Goal: Task Accomplishment & Management: Use online tool/utility

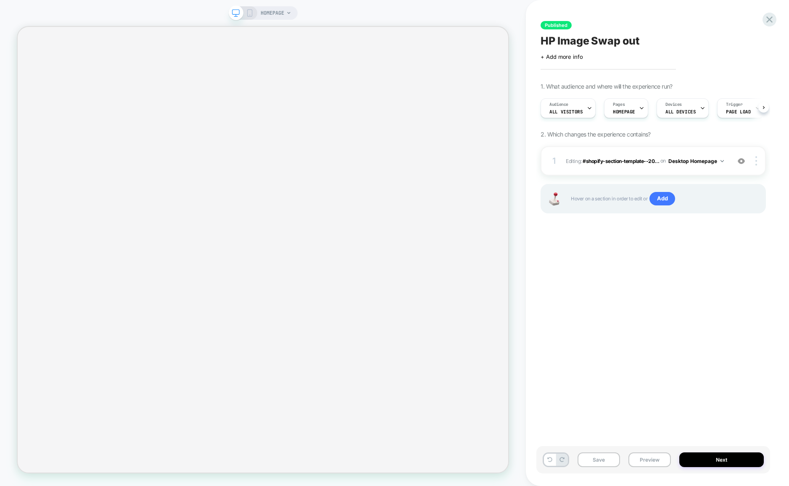
scroll to position [0, 1]
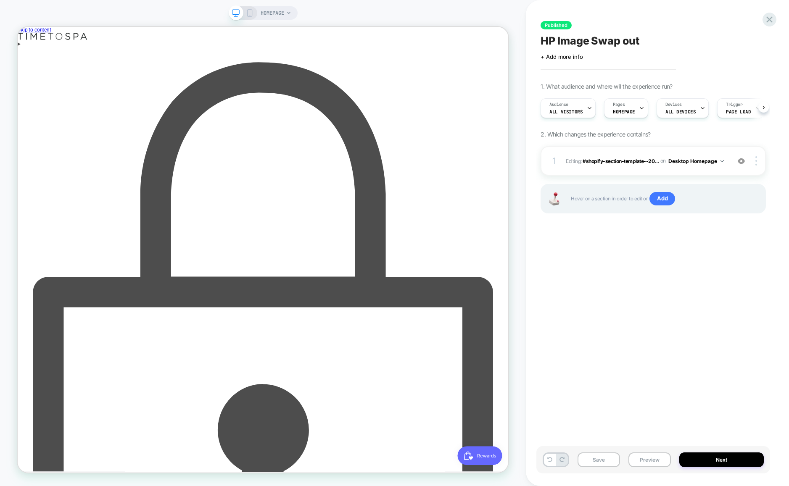
scroll to position [0, 0]
click at [545, 54] on div "Enter using password" at bounding box center [345, 488] width 655 height 869
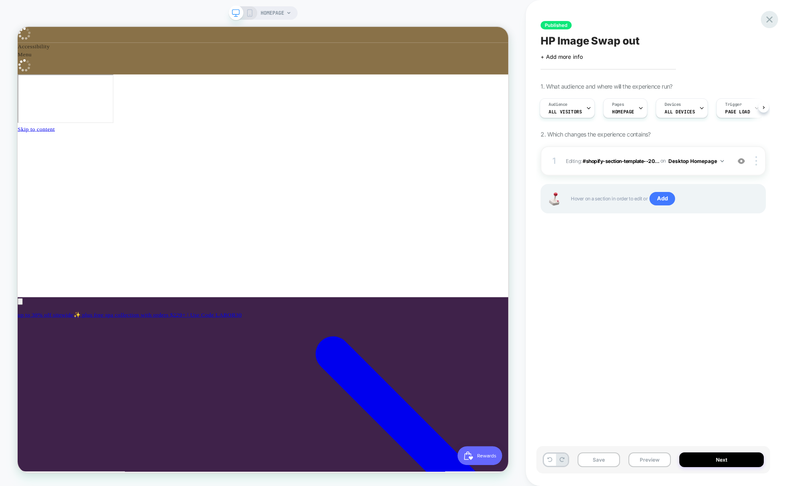
click at [769, 14] on icon at bounding box center [769, 19] width 11 height 11
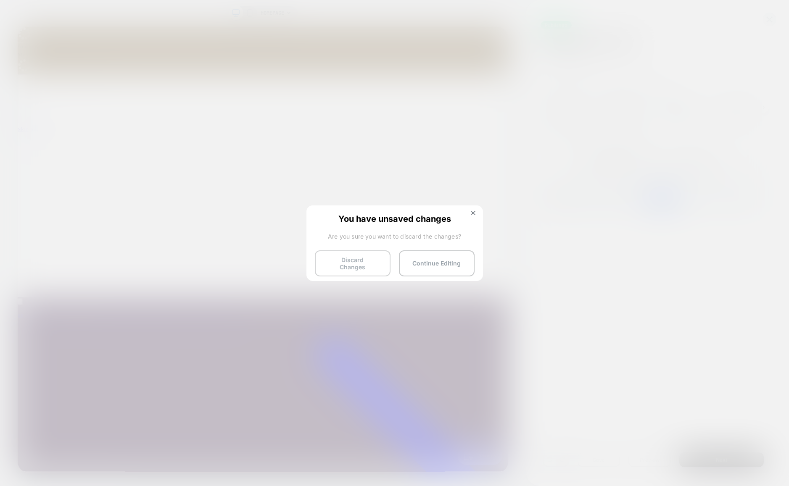
click at [374, 264] on button "Discard Changes" at bounding box center [353, 264] width 76 height 26
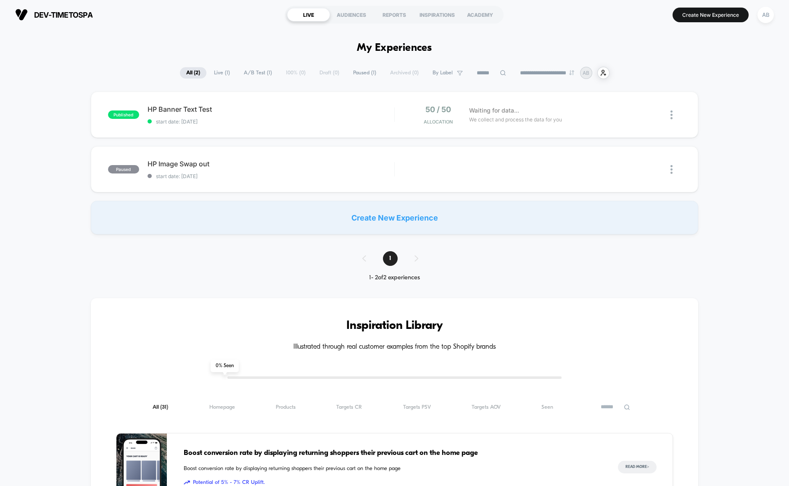
click at [384, 217] on div "Create New Experience" at bounding box center [394, 218] width 607 height 34
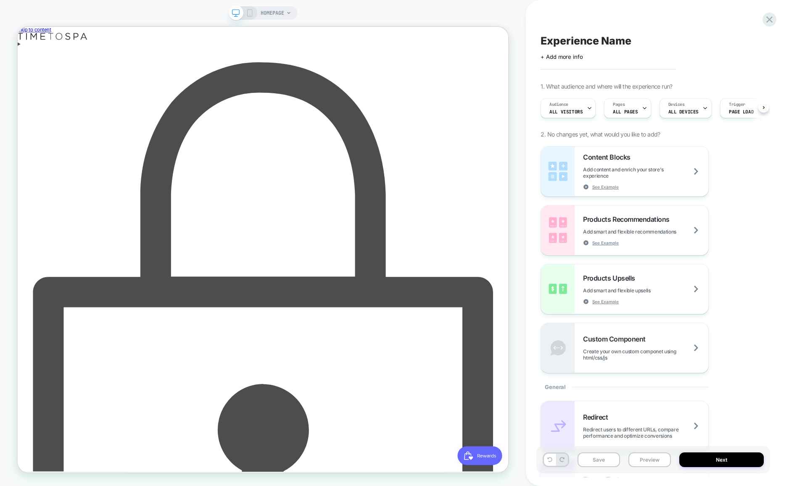
scroll to position [0, 0]
click at [551, 54] on div "Enter using password" at bounding box center [345, 488] width 655 height 869
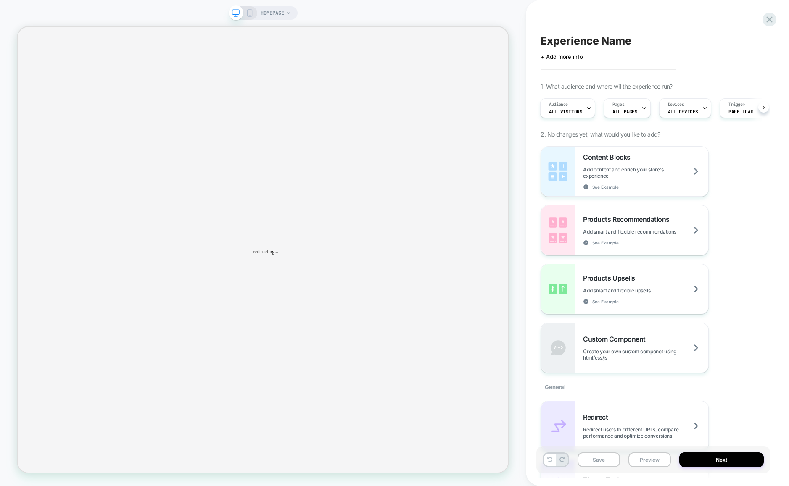
scroll to position [0, 0]
click at [291, 11] on div "HOMEPAGE" at bounding box center [263, 12] width 69 height 13
click at [289, 10] on div "HOMEPAGE" at bounding box center [276, 12] width 31 height 13
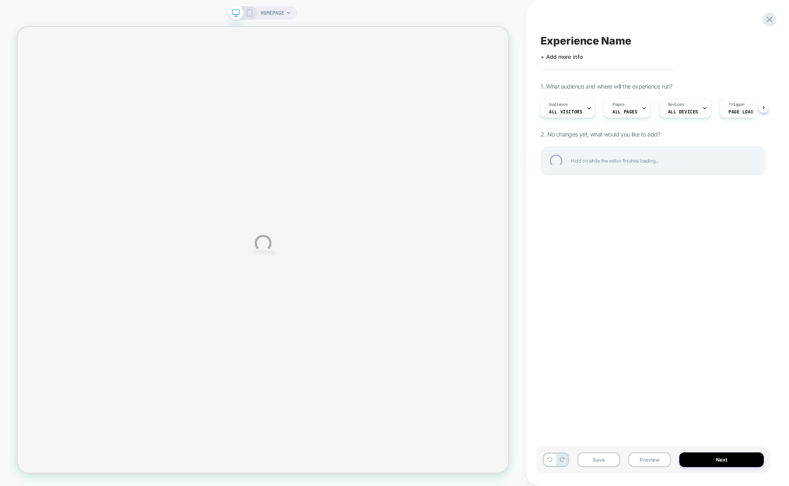
click at [282, 10] on div "HOMEPAGE Experience Name Click to edit experience details + Add more info 1. Wh…" at bounding box center [394, 243] width 789 height 486
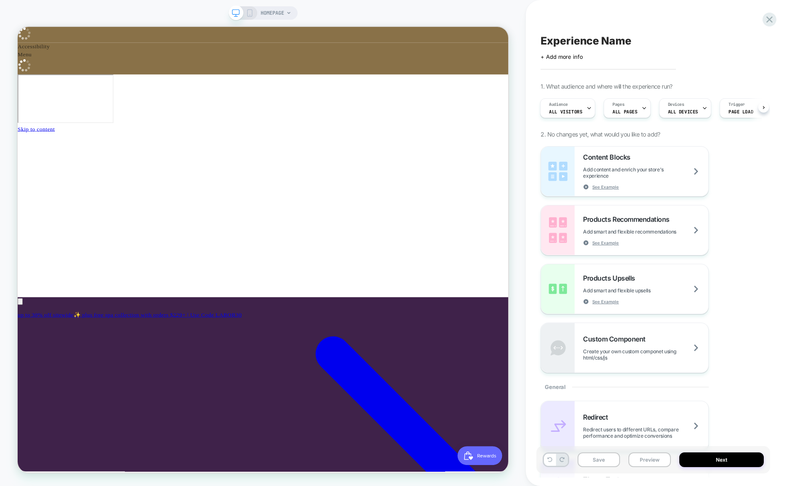
scroll to position [0, 1]
click at [286, 13] on icon at bounding box center [288, 13] width 5 height 5
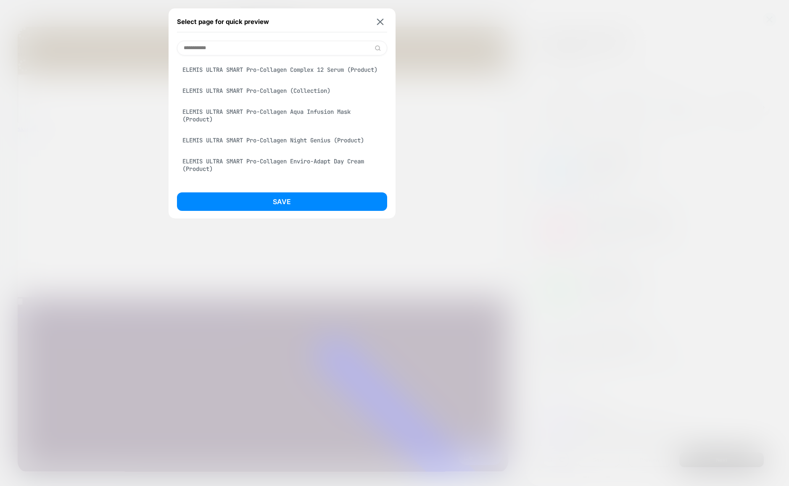
scroll to position [0, 0]
type input "**********"
click at [243, 69] on div "ELEMIS ULTRA SMART Pro-Collagen Complex 12 Serum (Product)" at bounding box center [282, 70] width 210 height 16
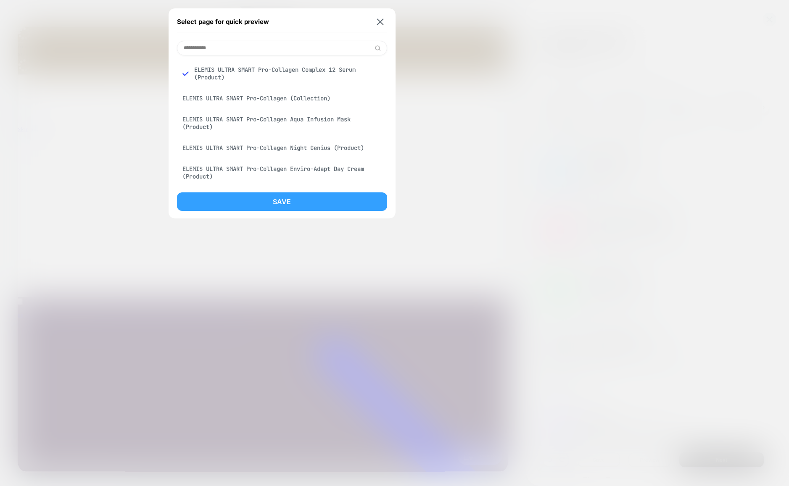
click at [283, 201] on button "Save" at bounding box center [282, 202] width 210 height 18
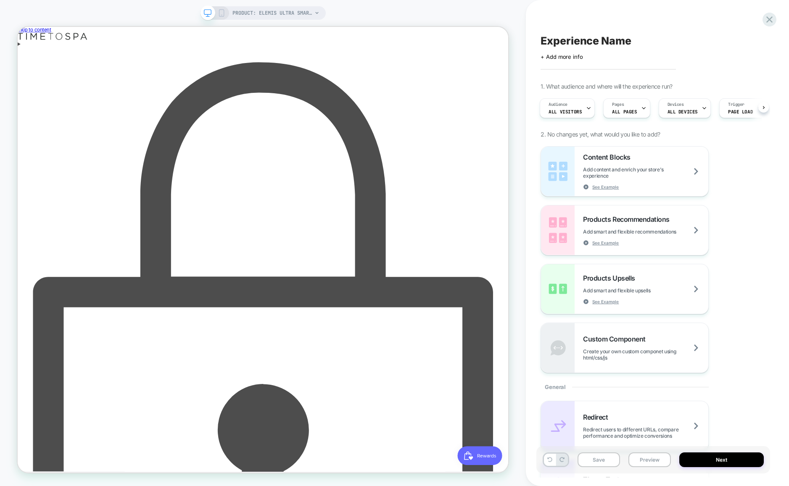
scroll to position [0, 1]
click at [551, 54] on div "Enter using password" at bounding box center [345, 488] width 655 height 869
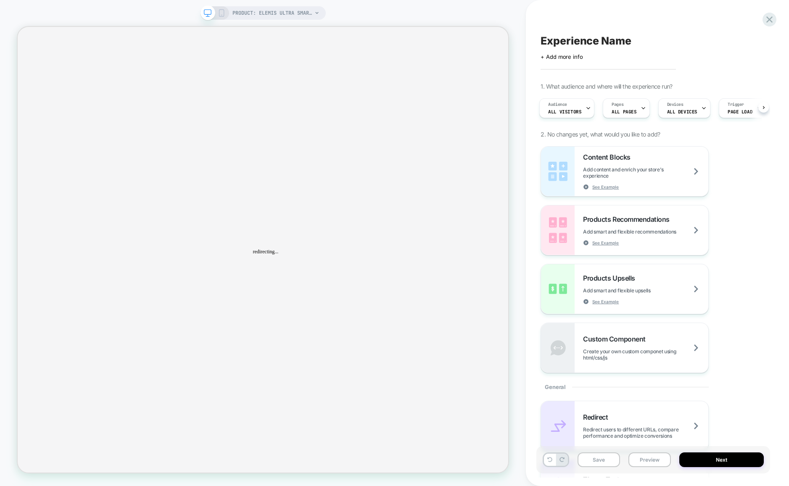
scroll to position [0, 0]
click at [628, 274] on span "Products Upsells" at bounding box center [611, 278] width 56 height 8
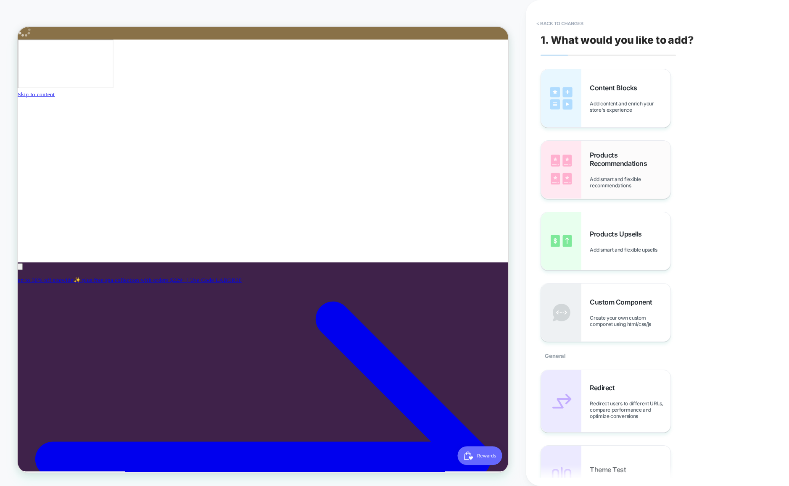
click at [619, 161] on span "Products Recommendations" at bounding box center [630, 159] width 81 height 17
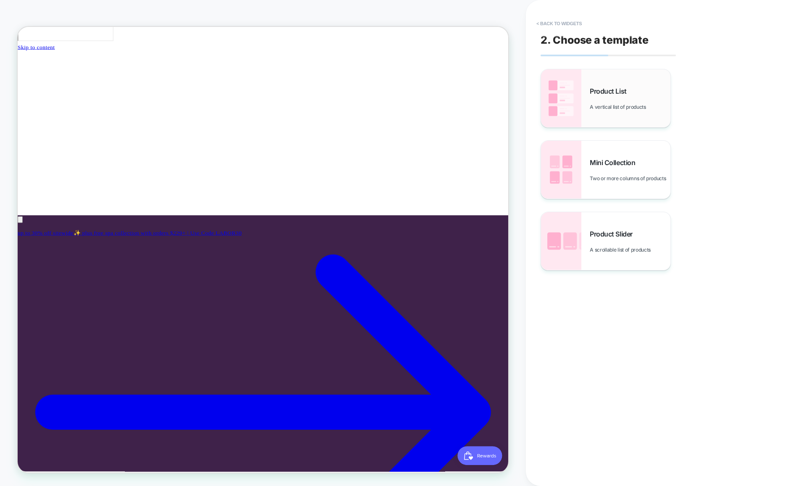
scroll to position [148, 0]
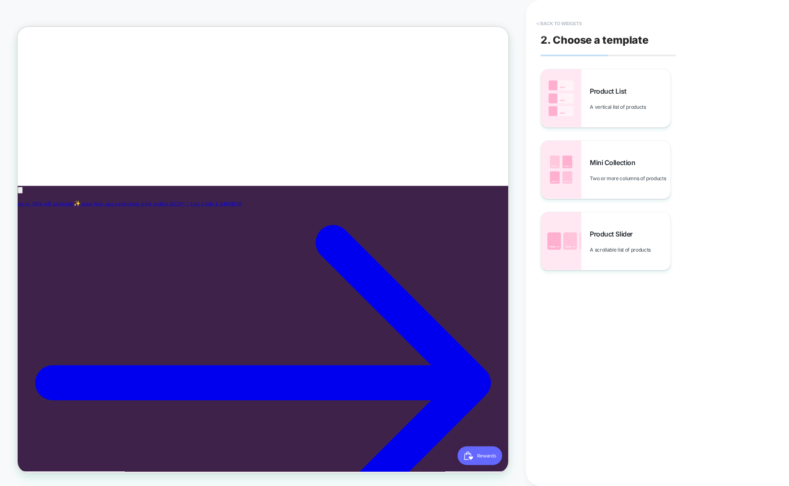
click at [538, 21] on button "< Back to widgets" at bounding box center [559, 23] width 54 height 13
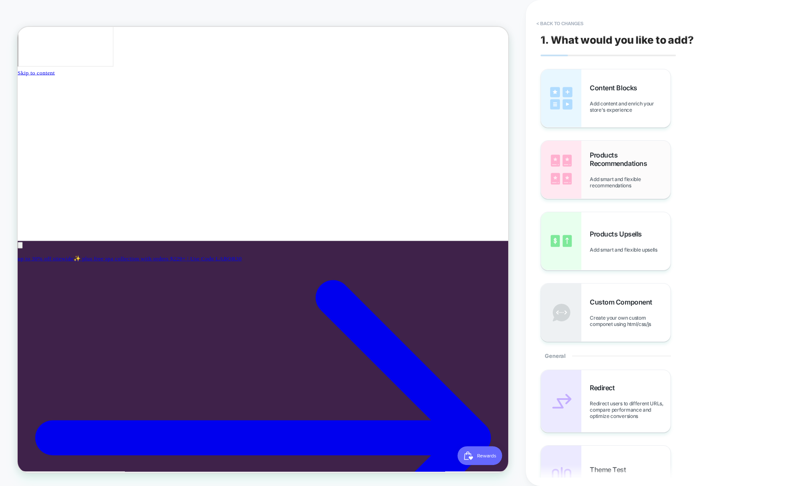
scroll to position [0, 448]
click at [617, 237] on span "Products Upsells" at bounding box center [618, 234] width 56 height 8
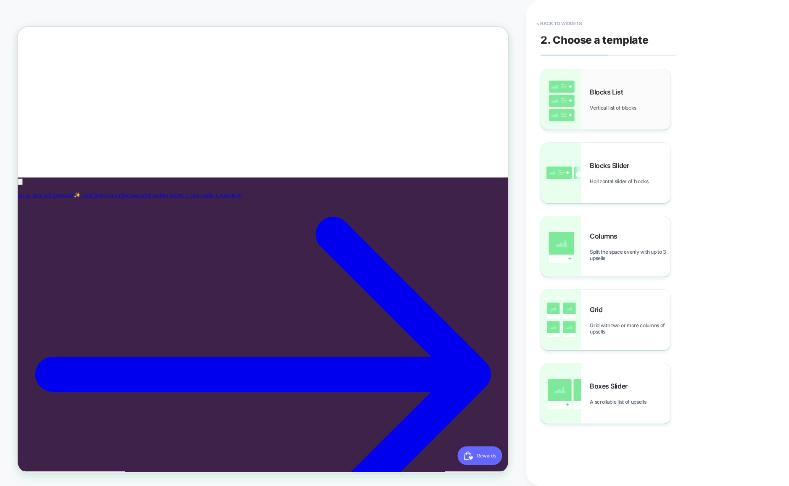
click at [627, 92] on div "Blocks List Vertical list of blocks" at bounding box center [630, 99] width 81 height 23
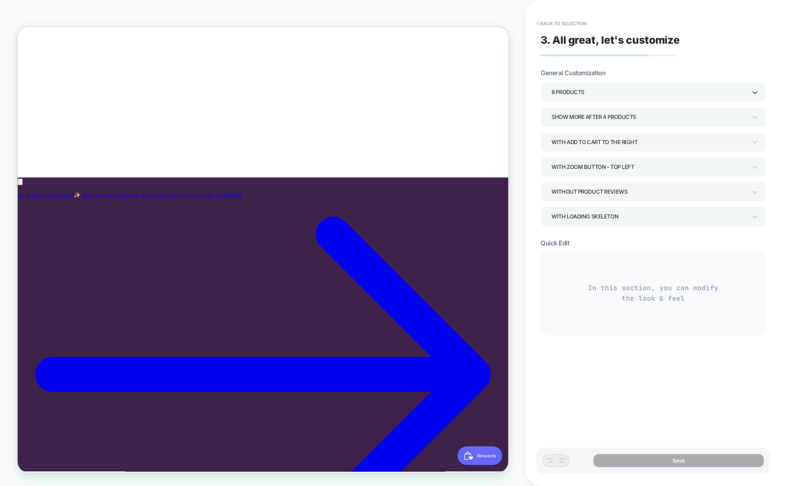
click at [761, 92] on div "8 Products" at bounding box center [653, 91] width 225 height 19
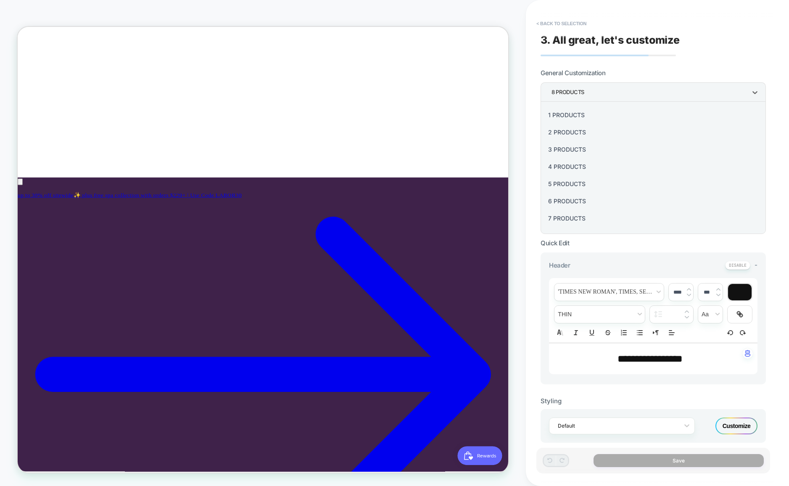
click at [561, 135] on div "2 Products" at bounding box center [653, 132] width 219 height 17
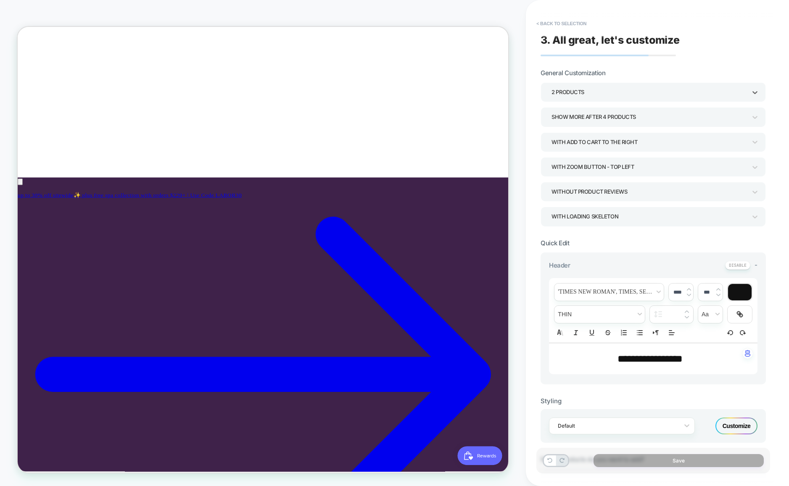
scroll to position [0, 0]
click at [752, 116] on icon at bounding box center [755, 117] width 8 height 8
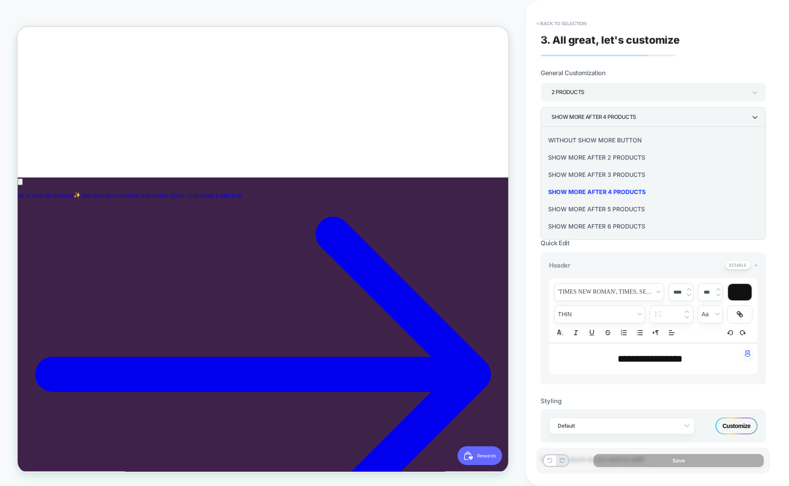
click at [599, 138] on div "Without Show more button" at bounding box center [653, 140] width 219 height 17
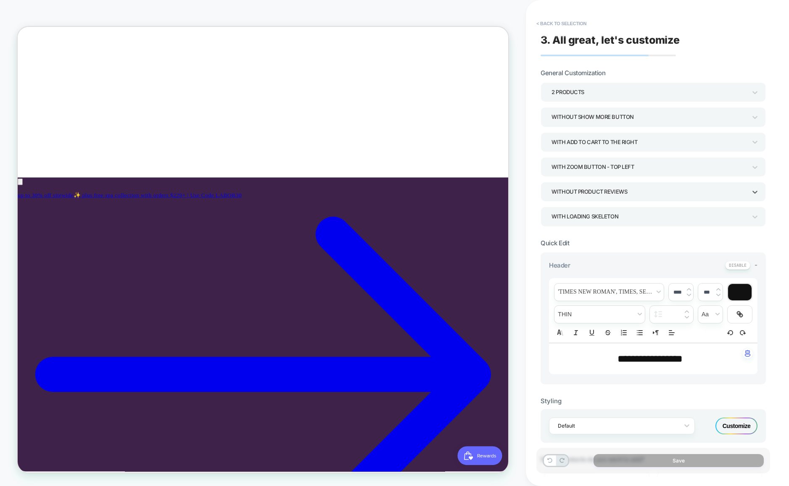
click at [632, 189] on div "Without Product Reviews" at bounding box center [649, 191] width 195 height 11
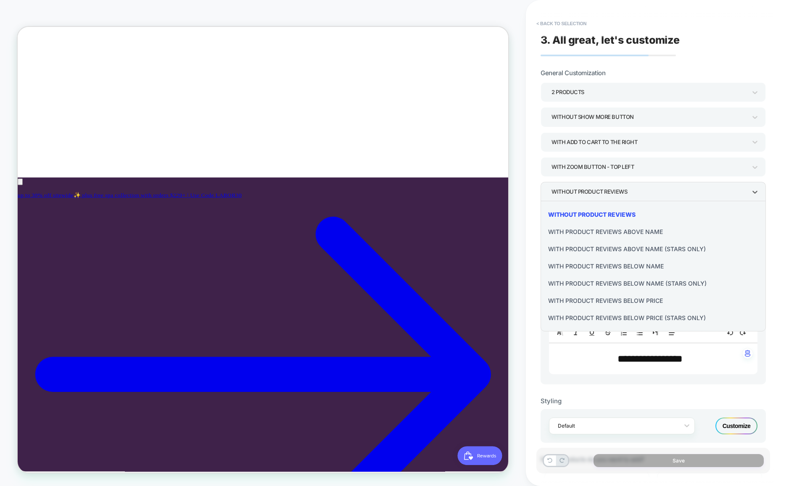
click at [610, 266] on div "With Product Reviews Below Name" at bounding box center [653, 266] width 219 height 17
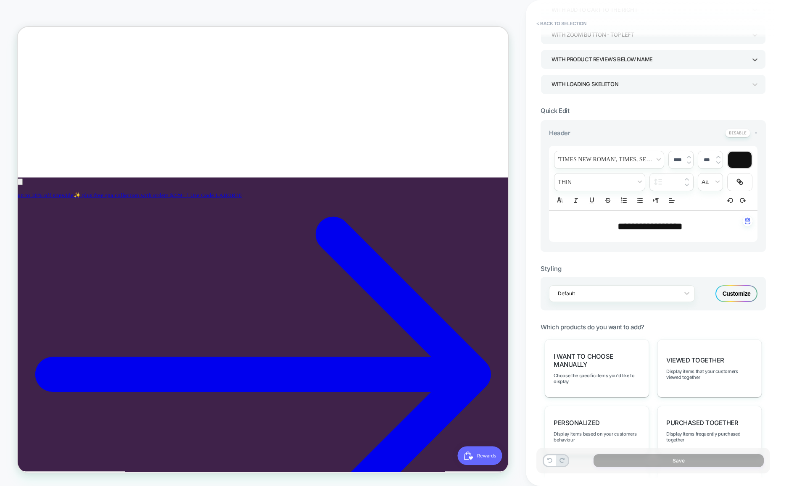
scroll to position [138, 0]
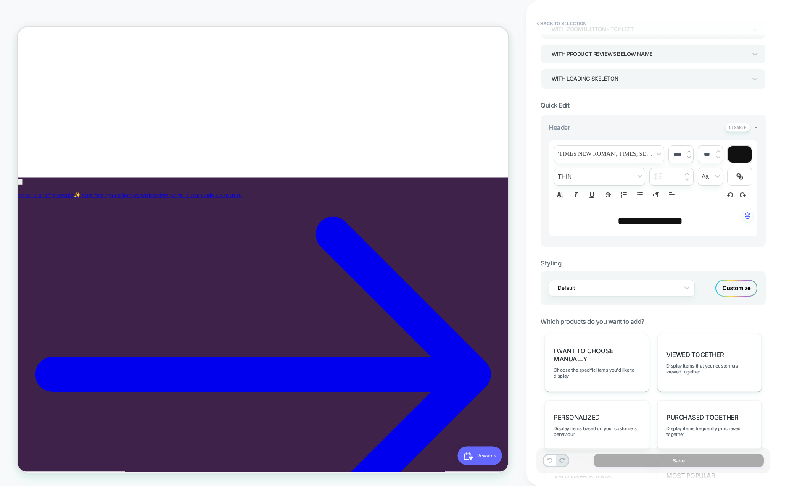
click at [638, 224] on span "**********" at bounding box center [650, 221] width 65 height 10
type input "****"
drag, startPoint x: 631, startPoint y: 220, endPoint x: 606, endPoint y: 220, distance: 25.2
click at [606, 220] on p "**********" at bounding box center [649, 221] width 185 height 14
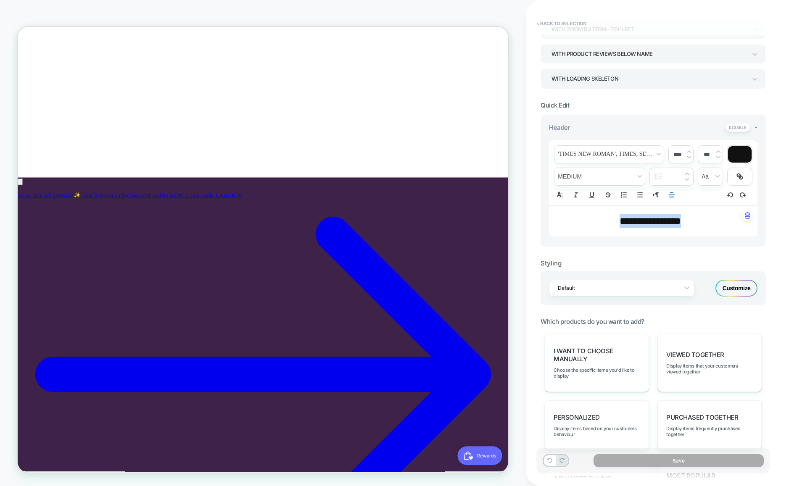
drag, startPoint x: 615, startPoint y: 220, endPoint x: 691, endPoint y: 219, distance: 75.3
click at [691, 219] on p "**********" at bounding box center [649, 221] width 185 height 14
click at [692, 226] on p "**********" at bounding box center [649, 221] width 185 height 14
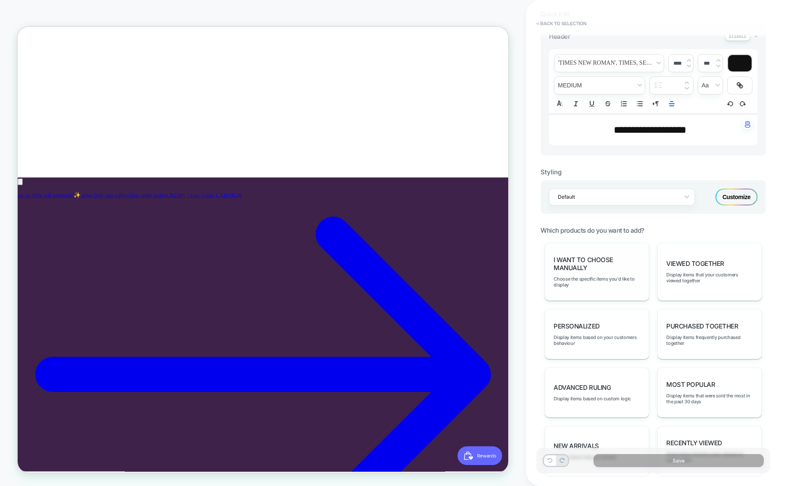
scroll to position [277, 0]
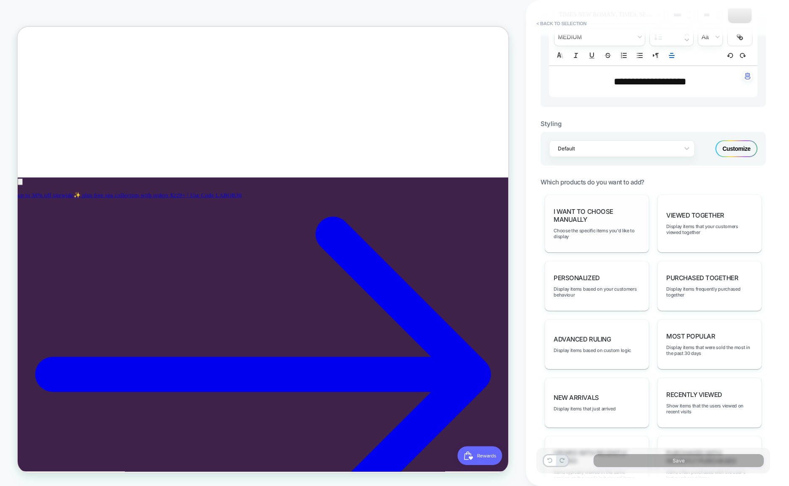
click at [577, 216] on span "I want to choose manually" at bounding box center [597, 216] width 87 height 16
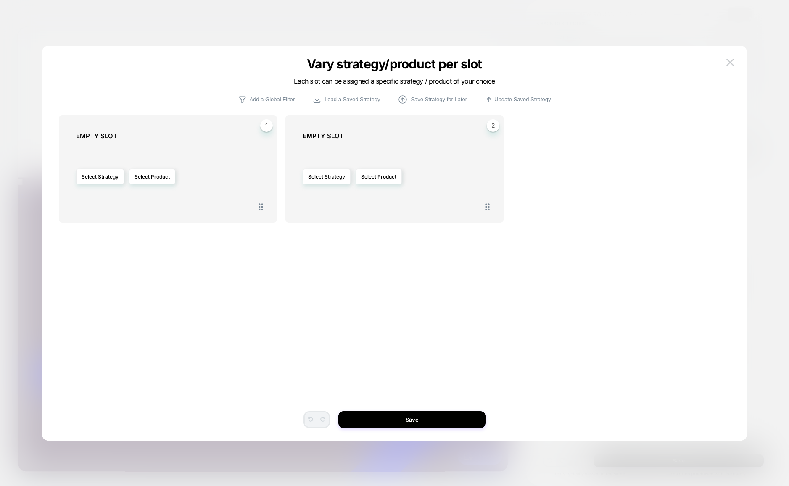
drag, startPoint x: 96, startPoint y: 179, endPoint x: 161, endPoint y: 165, distance: 67.0
click at [163, 164] on div "Select Strategy Select Product" at bounding box center [172, 176] width 193 height 65
click at [151, 174] on button "Select Product" at bounding box center [152, 177] width 46 height 16
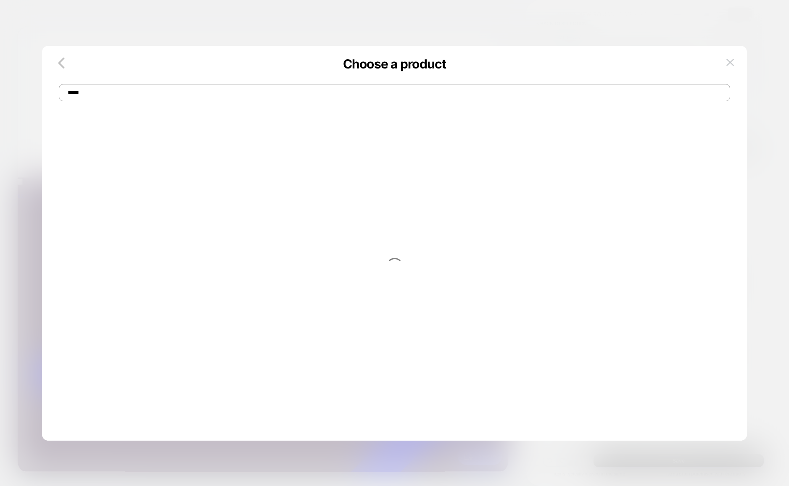
scroll to position [0, 0]
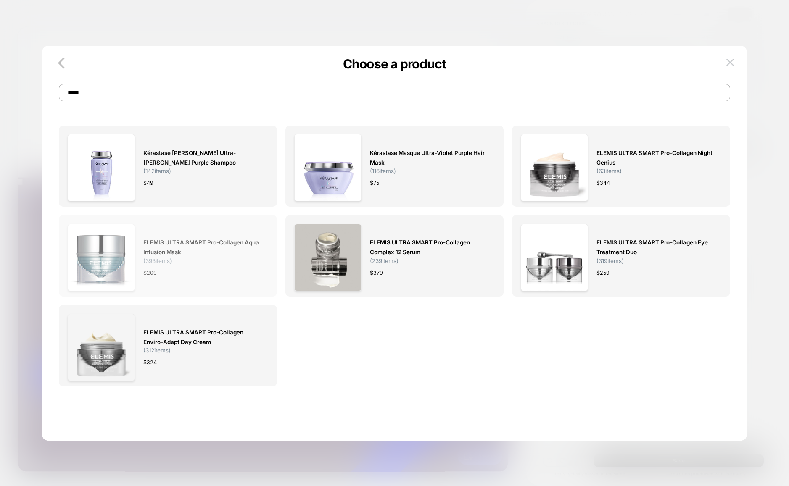
type input "*****"
click at [209, 254] on span "ELEMIS ULTRA SMART Pro-Collagen Aqua Infusion Mask" at bounding box center [201, 247] width 116 height 19
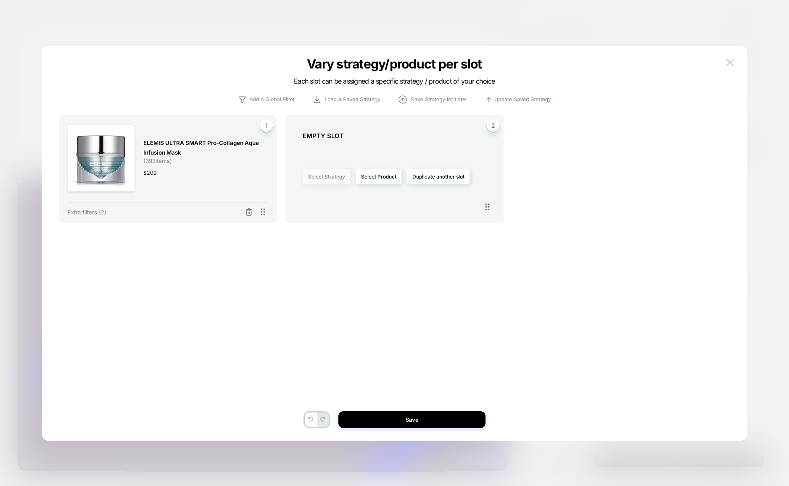
scroll to position [0, 448]
click at [378, 177] on button "Select Product" at bounding box center [379, 177] width 46 height 16
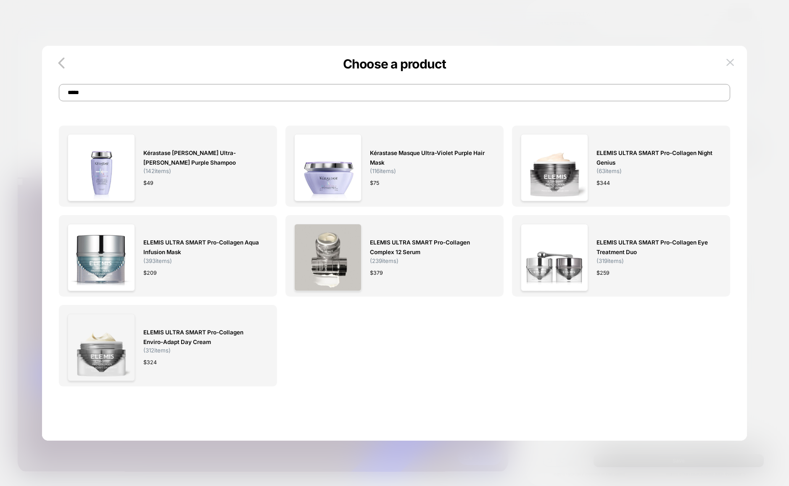
click at [195, 333] on span "ELEMIS ULTRA SMART Pro-Collagen Enviro-Adapt Day Cream" at bounding box center [201, 337] width 116 height 19
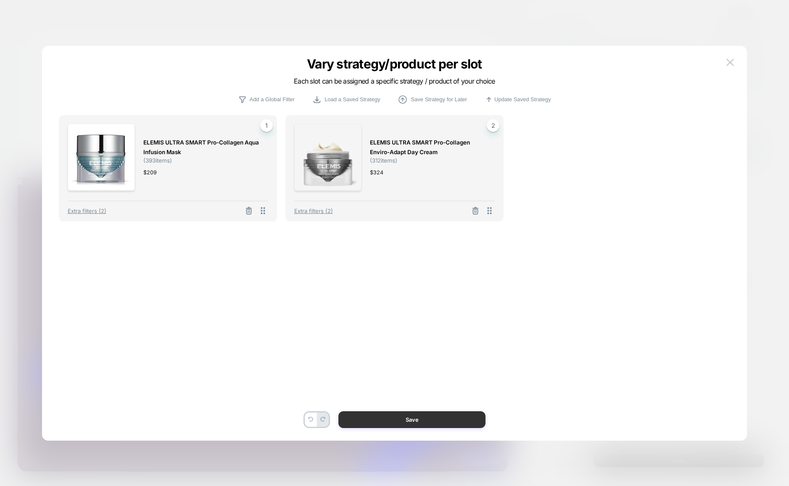
drag, startPoint x: 418, startPoint y: 422, endPoint x: 534, endPoint y: 528, distance: 157.4
click at [418, 422] on button "Save" at bounding box center [411, 420] width 147 height 17
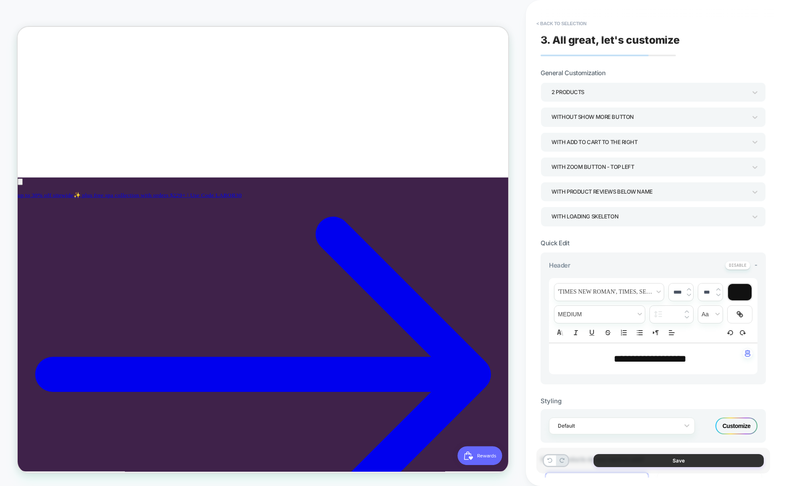
click at [680, 464] on button "Save" at bounding box center [679, 460] width 170 height 13
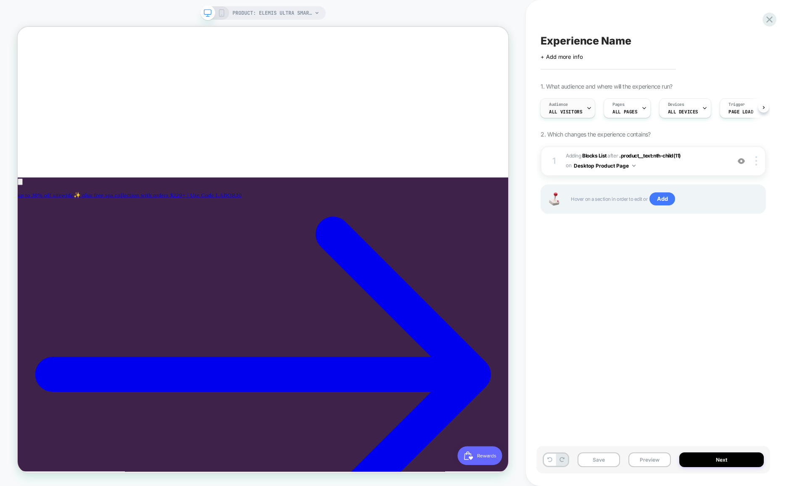
scroll to position [0, 0]
click at [729, 463] on button "Next" at bounding box center [721, 460] width 85 height 15
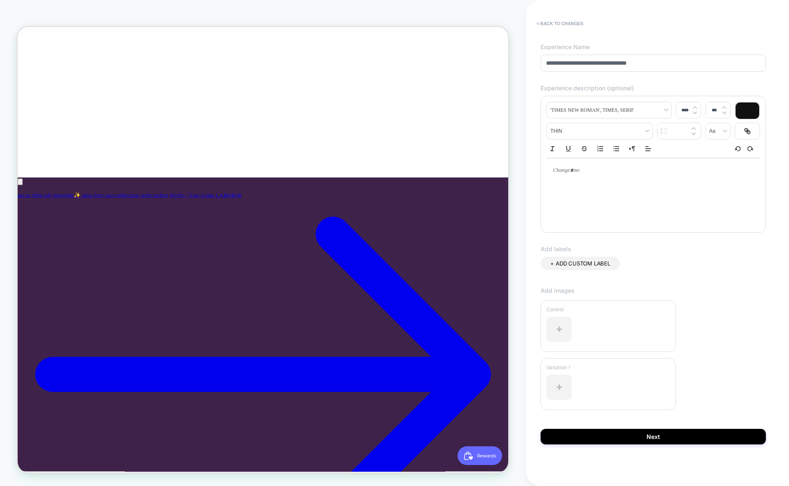
scroll to position [39, 0]
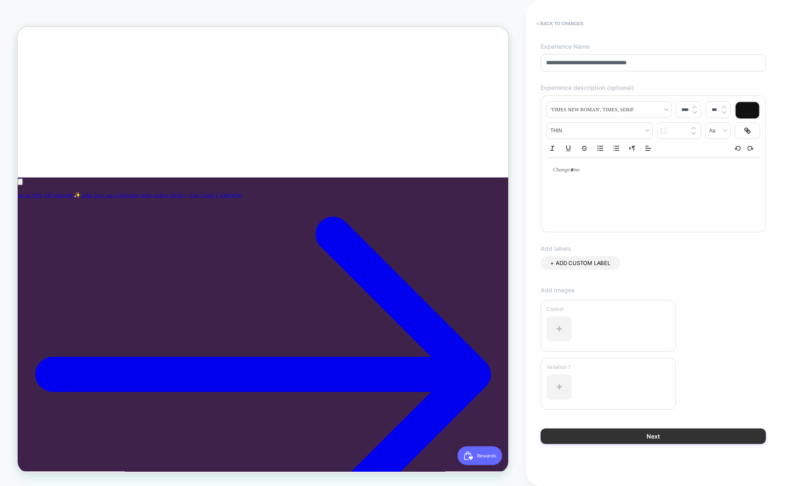
type input "**********"
click at [658, 435] on button "Next" at bounding box center [653, 437] width 225 height 16
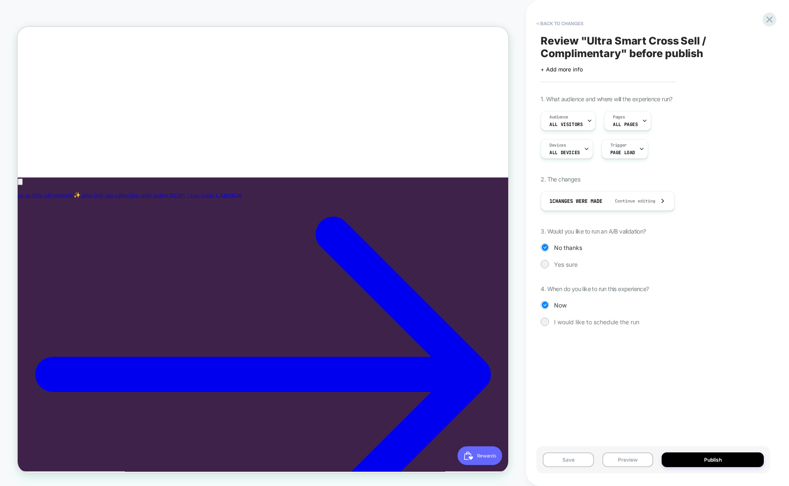
scroll to position [0, 448]
click at [716, 461] on button "Publish" at bounding box center [713, 460] width 102 height 15
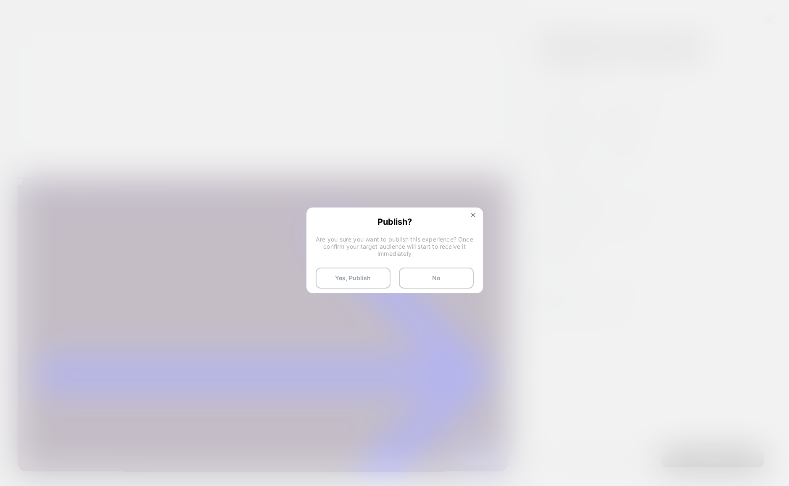
scroll to position [0, 0]
click at [363, 284] on button "Yes, Publish" at bounding box center [353, 278] width 75 height 21
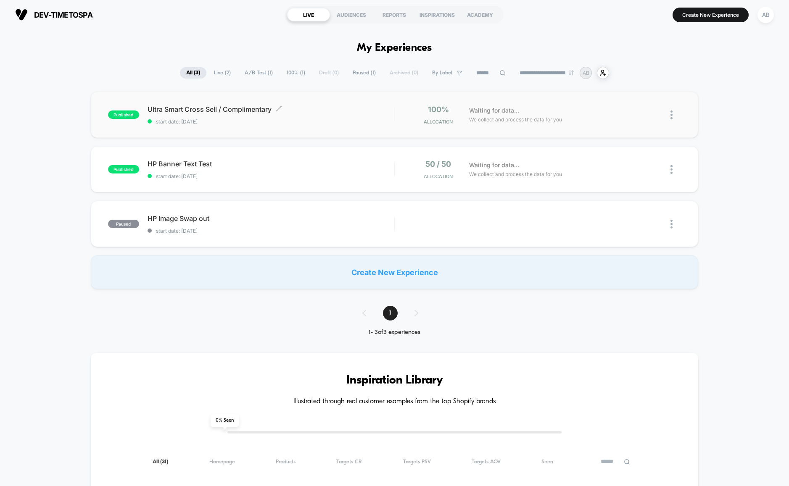
click at [357, 105] on span "Ultra Smart Cross Sell / Complimentary Click to edit experience details" at bounding box center [271, 109] width 247 height 8
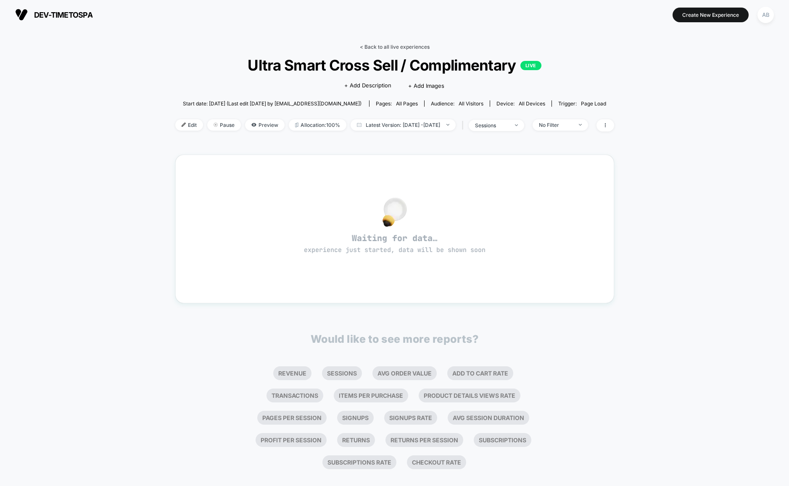
click at [367, 46] on link "< Back to all live experiences" at bounding box center [395, 47] width 70 height 6
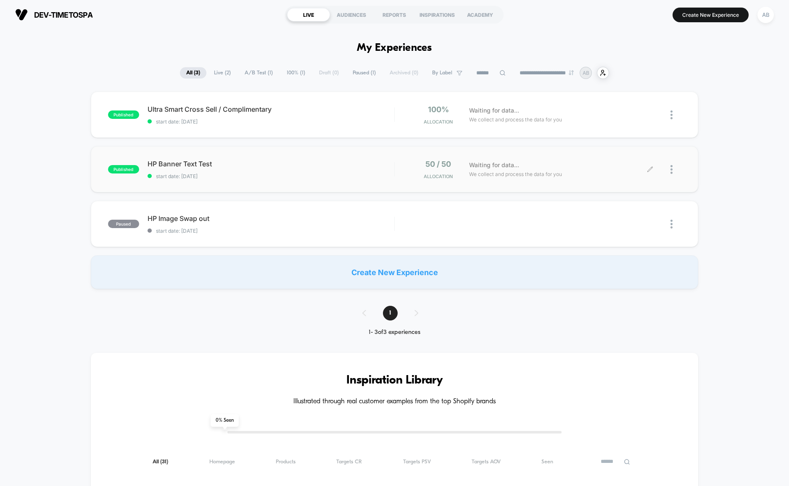
click at [647, 172] on icon at bounding box center [649, 169] width 5 height 5
click at [649, 114] on icon at bounding box center [650, 115] width 6 height 6
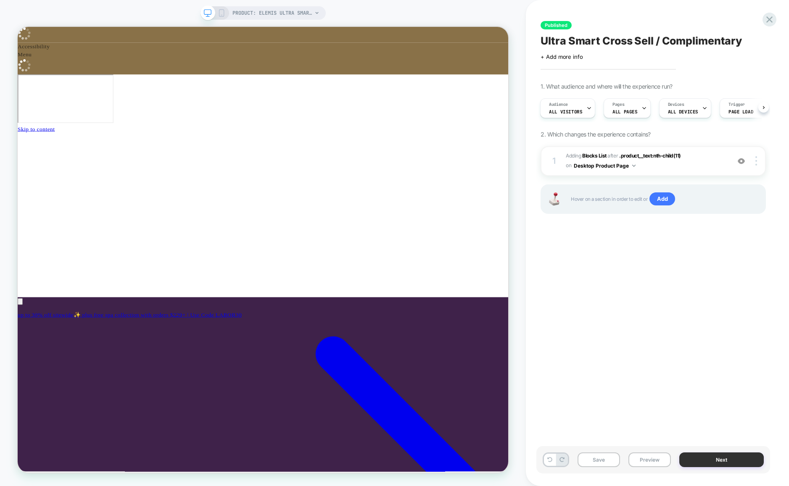
click at [718, 462] on button "Next" at bounding box center [721, 460] width 85 height 15
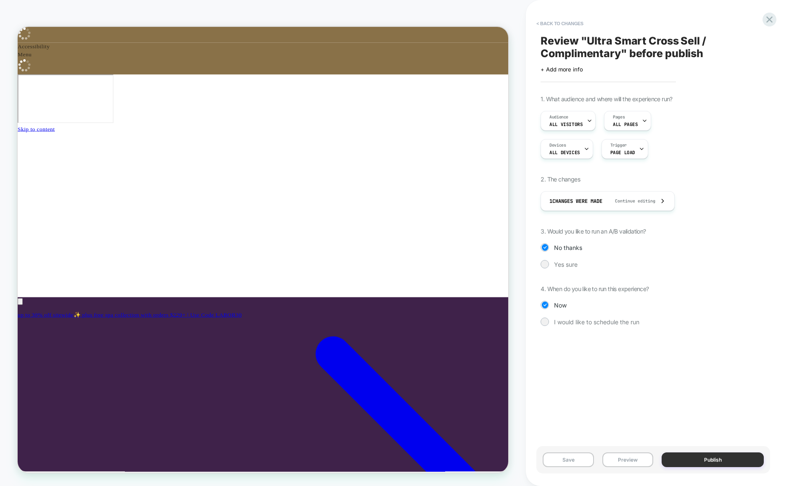
click at [709, 462] on button "Publish" at bounding box center [713, 460] width 102 height 15
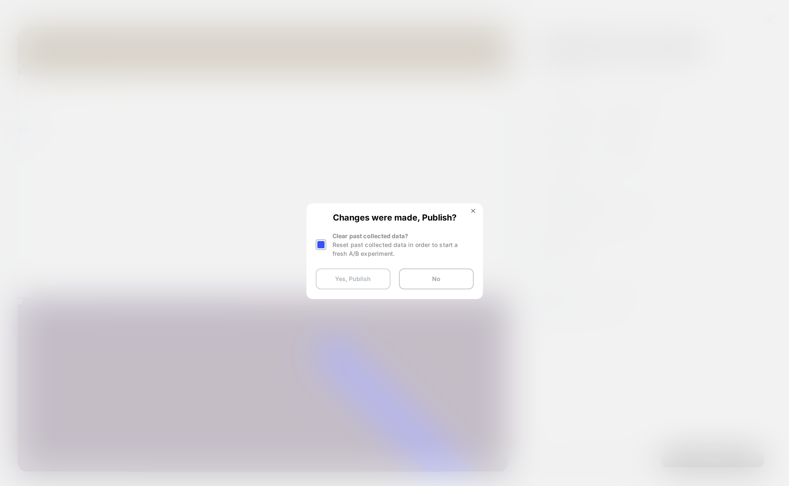
scroll to position [0, 448]
drag, startPoint x: 471, startPoint y: 209, endPoint x: 606, endPoint y: 243, distance: 139.2
click at [471, 209] on img at bounding box center [473, 211] width 4 height 4
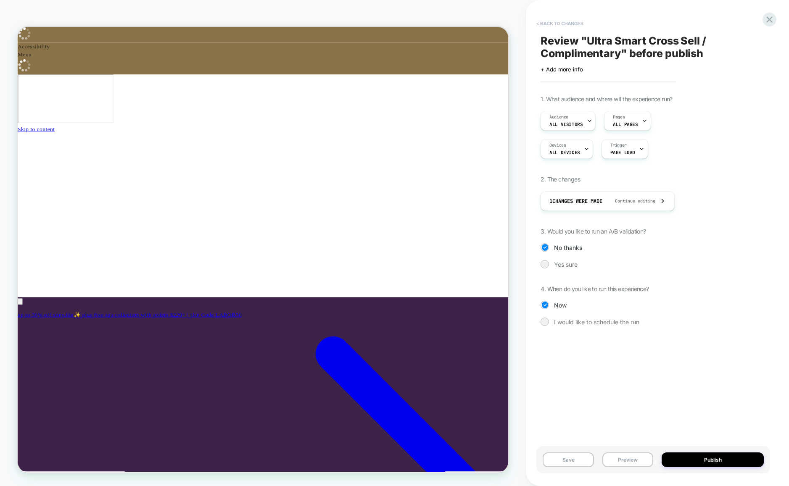
click at [542, 22] on button "< Back to changes" at bounding box center [559, 23] width 55 height 13
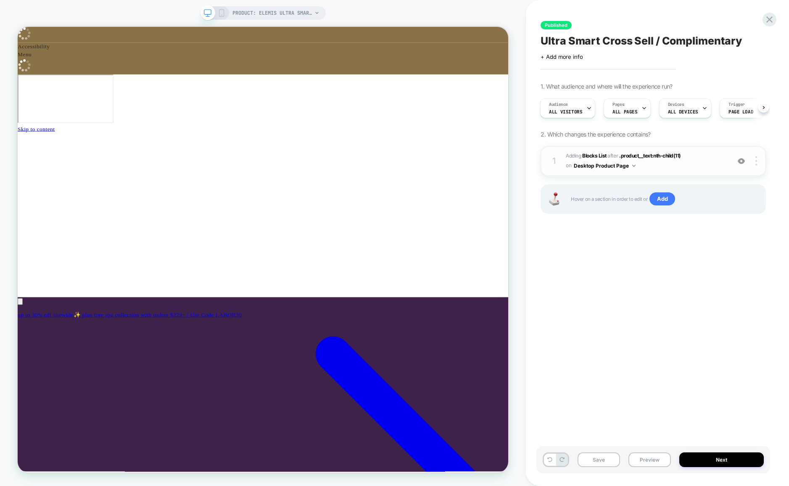
click at [647, 164] on span "#_loomi_addon_1759674294341 Adding Blocks List AFTER .product__text:nth-child(1…" at bounding box center [646, 161] width 160 height 20
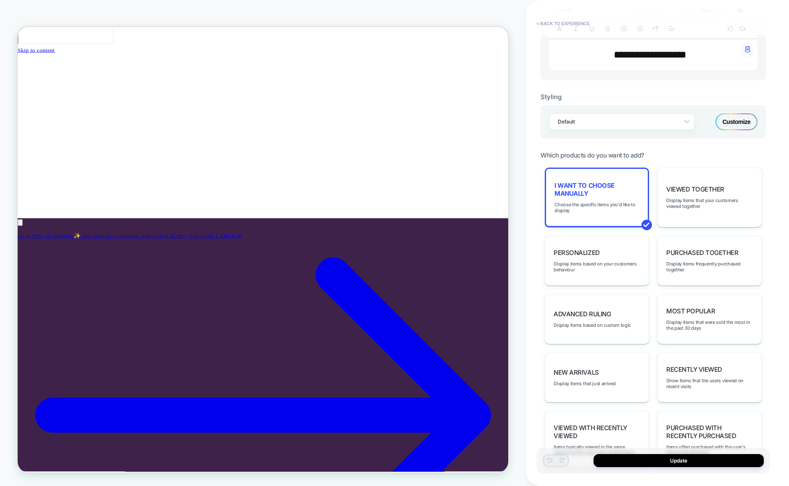
scroll to position [298, 0]
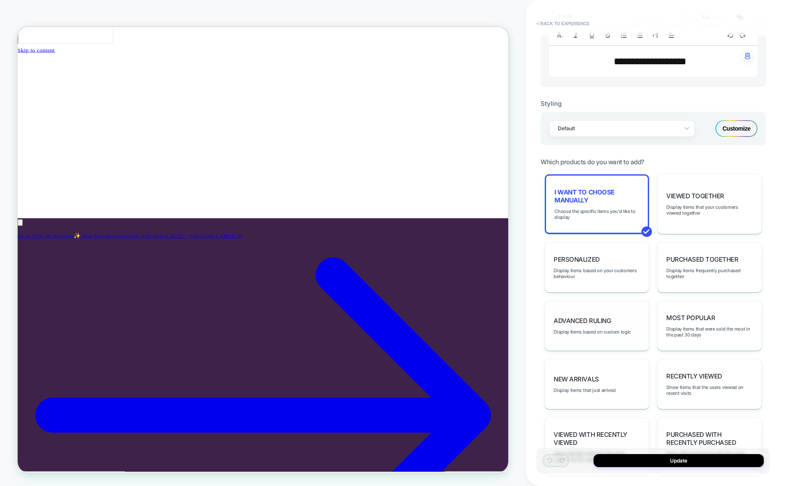
click at [591, 309] on div "Advanced Ruling Display items based on custom logic" at bounding box center [597, 326] width 104 height 50
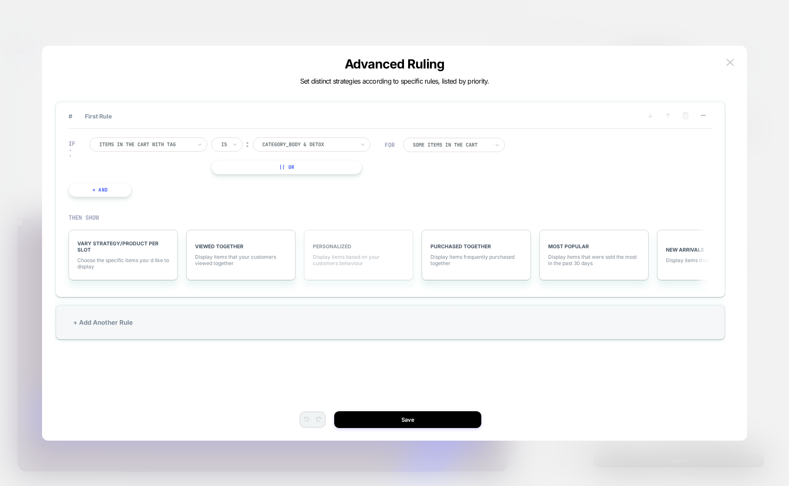
scroll to position [0, 448]
click at [728, 65] on img at bounding box center [730, 62] width 8 height 7
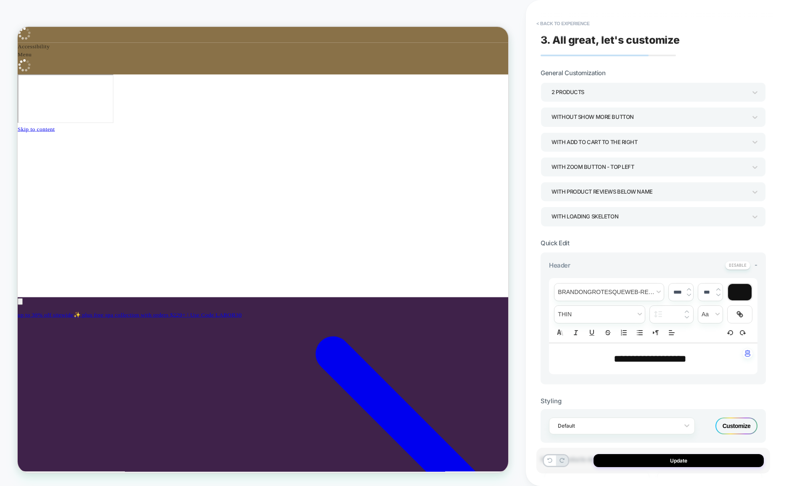
scroll to position [0, 0]
click at [564, 21] on button "< Back to experience" at bounding box center [562, 23] width 61 height 13
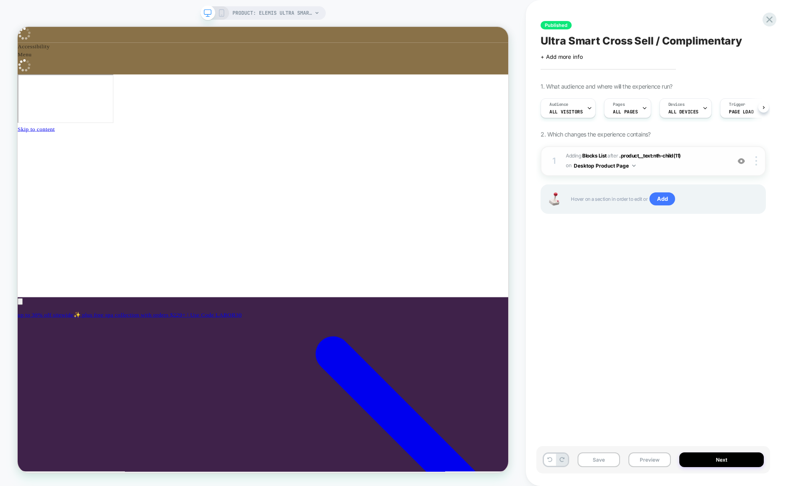
scroll to position [0, 0]
click at [634, 109] on div "Pages ALL PAGES" at bounding box center [625, 108] width 42 height 19
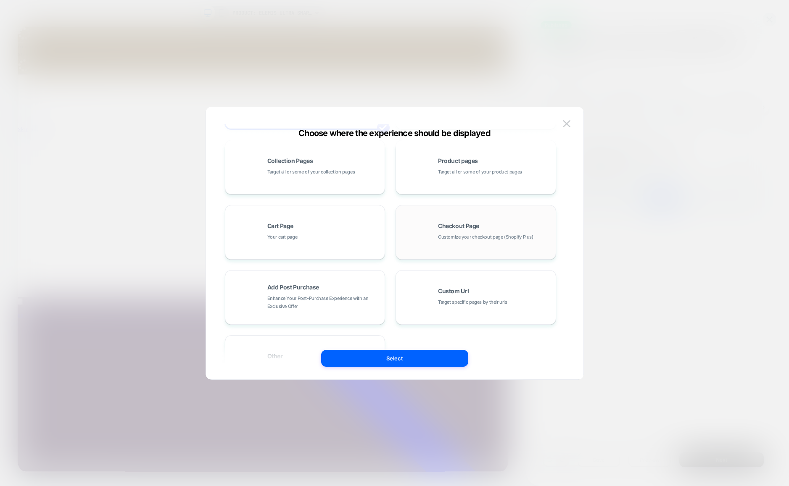
scroll to position [127, 0]
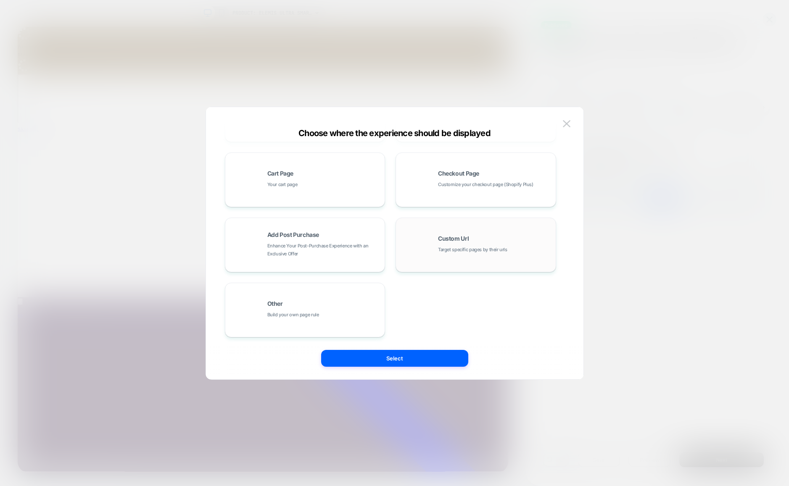
click at [445, 235] on div "Custom Url Target specific pages by their urls" at bounding box center [475, 245] width 151 height 46
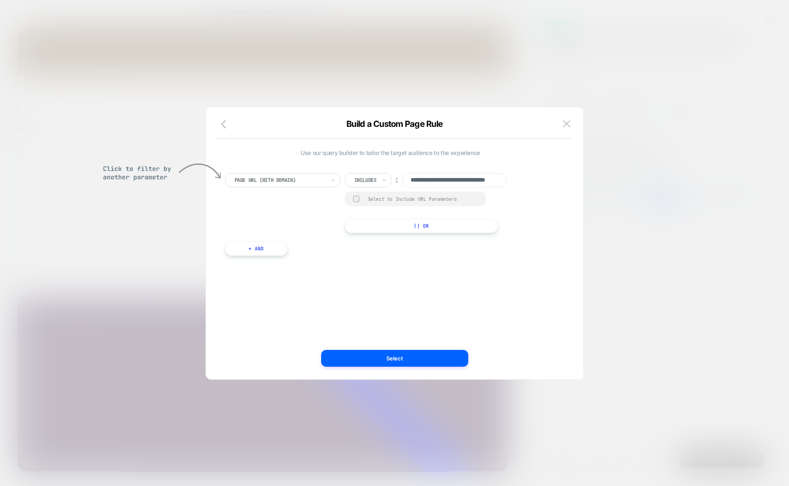
scroll to position [0, 0]
click at [422, 180] on input "**********" at bounding box center [454, 180] width 105 height 14
paste input "**********"
type input "**********"
paste input "**********"
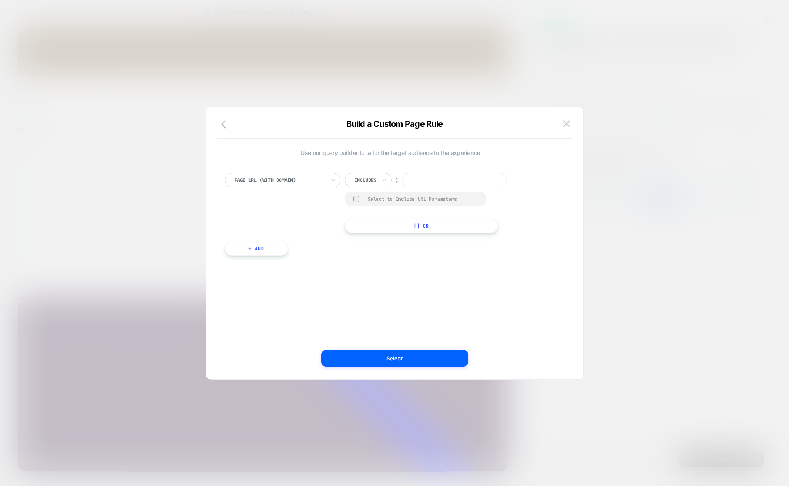
type input "**********"
paste input "**********"
type input "**********"
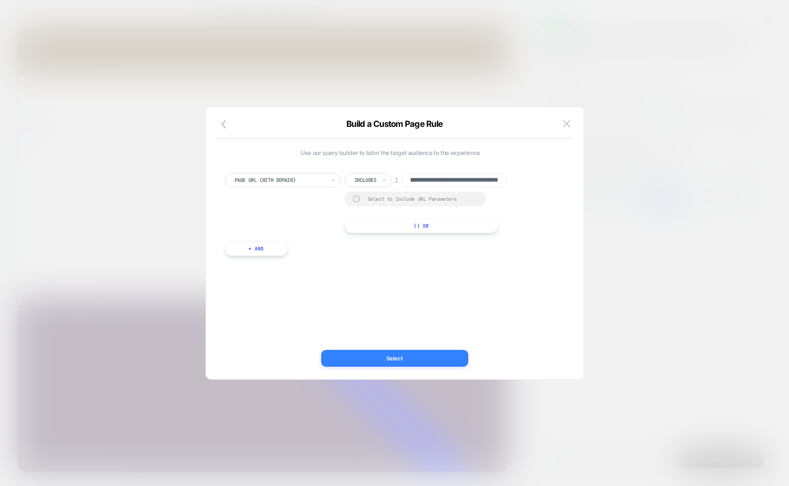
scroll to position [0, 0]
drag, startPoint x: 406, startPoint y: 357, endPoint x: 518, endPoint y: 441, distance: 140.0
click at [406, 357] on button "Select" at bounding box center [394, 358] width 147 height 17
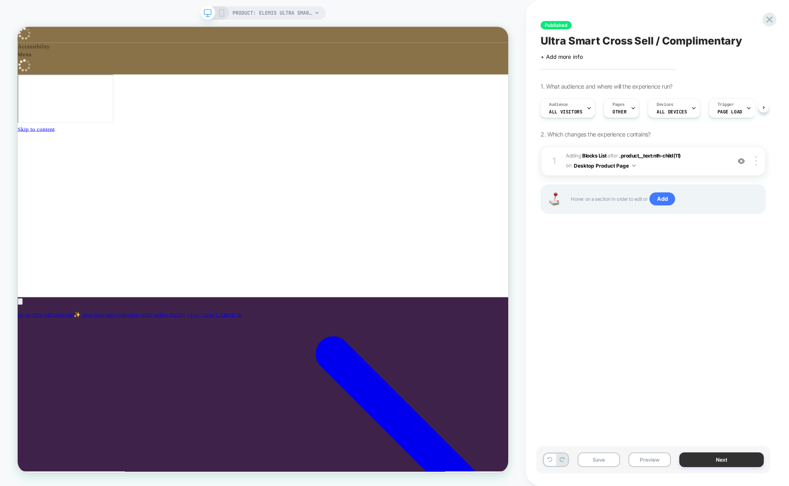
click at [734, 466] on button "Next" at bounding box center [721, 460] width 85 height 15
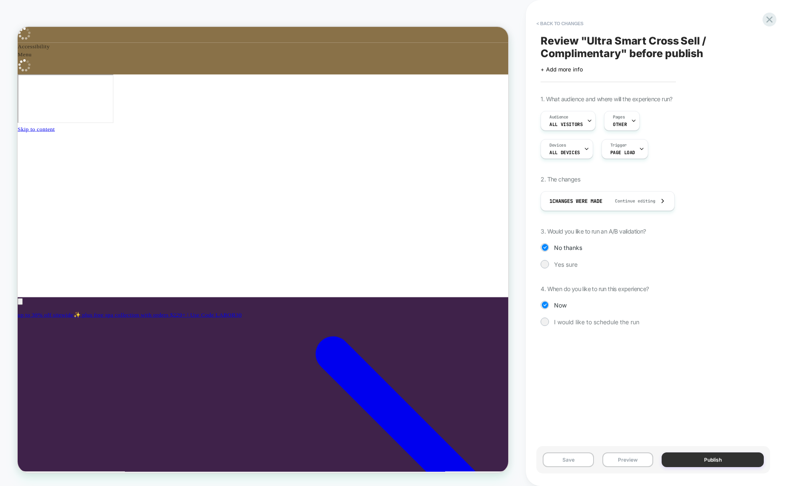
click at [706, 458] on button "Publish" at bounding box center [713, 460] width 102 height 15
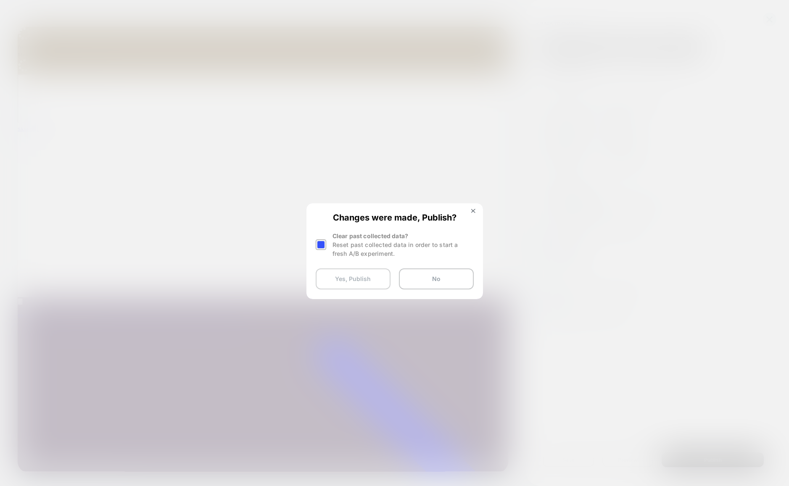
click at [368, 277] on button "Yes, Publish" at bounding box center [353, 279] width 75 height 21
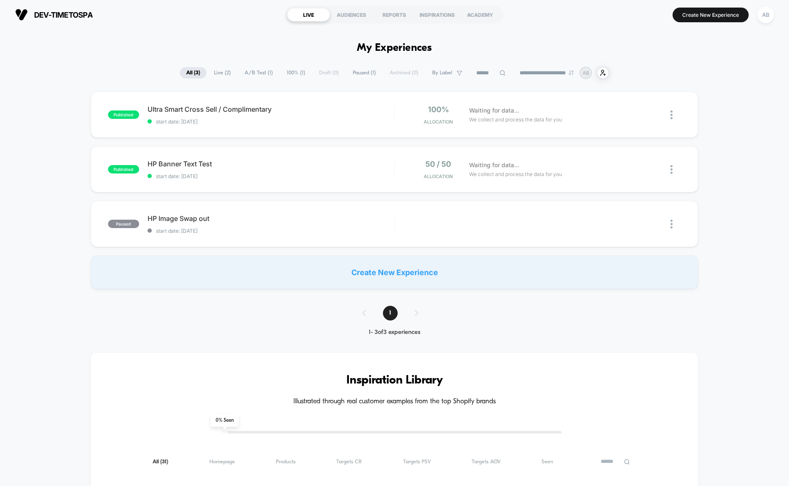
click at [379, 273] on div "Create New Experience" at bounding box center [394, 273] width 607 height 34
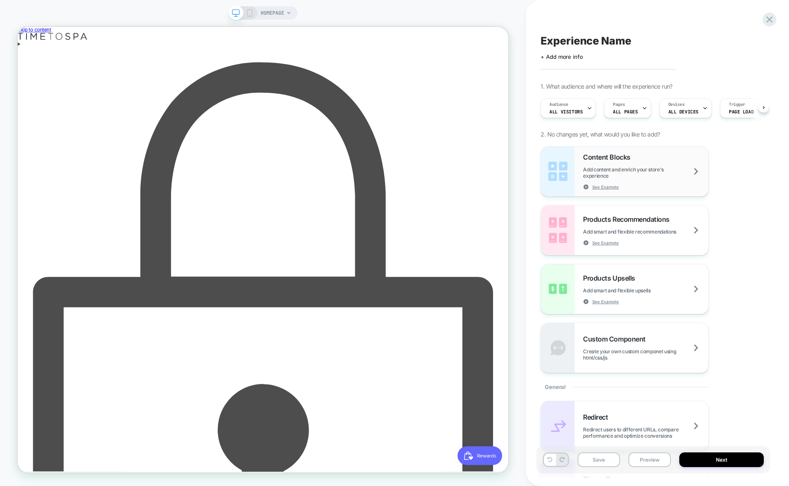
scroll to position [0, 0]
click at [644, 294] on div "Products Upsells Add smart and flexible upsells See Example" at bounding box center [645, 289] width 125 height 31
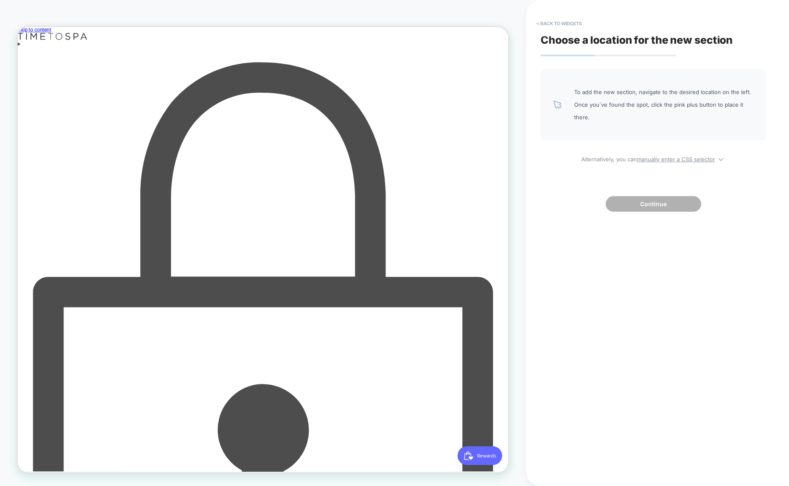
click at [546, 54] on div "Enter using password" at bounding box center [345, 488] width 655 height 869
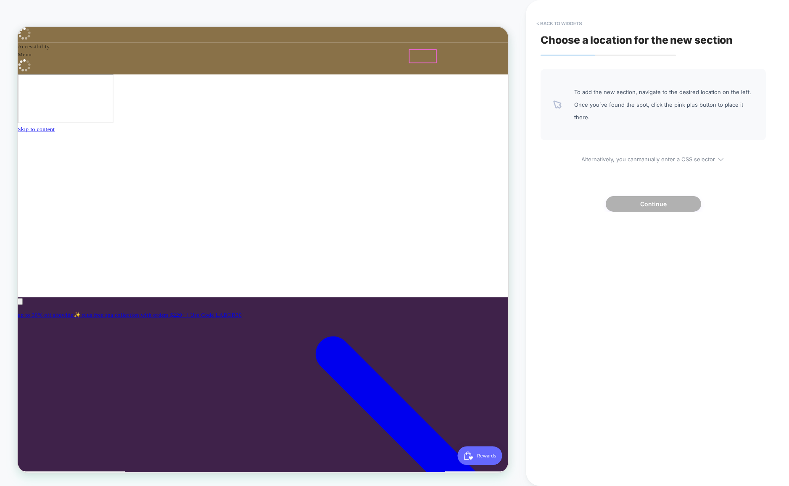
scroll to position [0, 448]
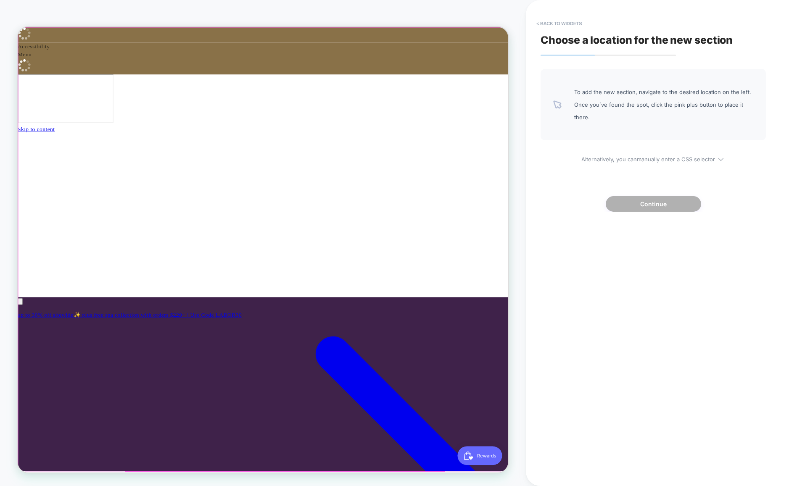
click at [320, 178] on div at bounding box center [345, 178] width 655 height 0
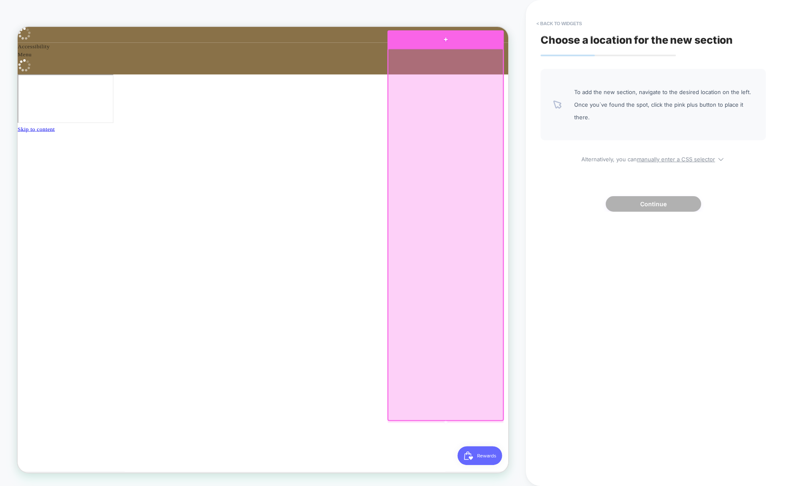
click at [591, 42] on div at bounding box center [588, 44] width 155 height 24
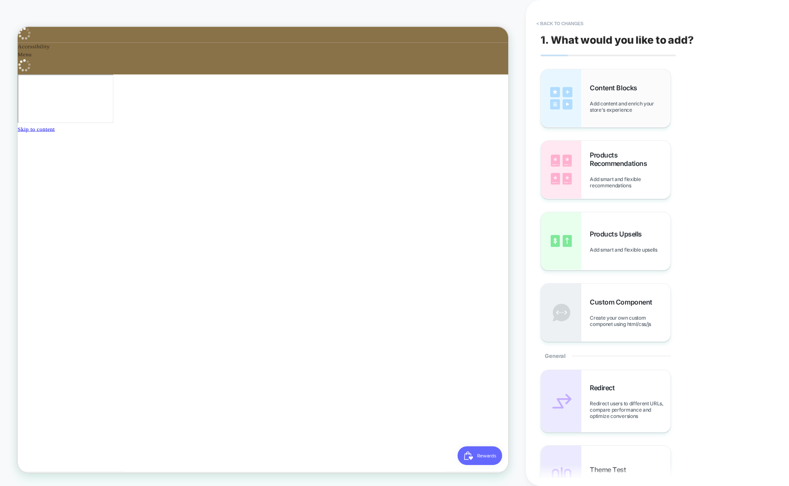
click at [634, 84] on span "Content Blocks" at bounding box center [615, 88] width 51 height 8
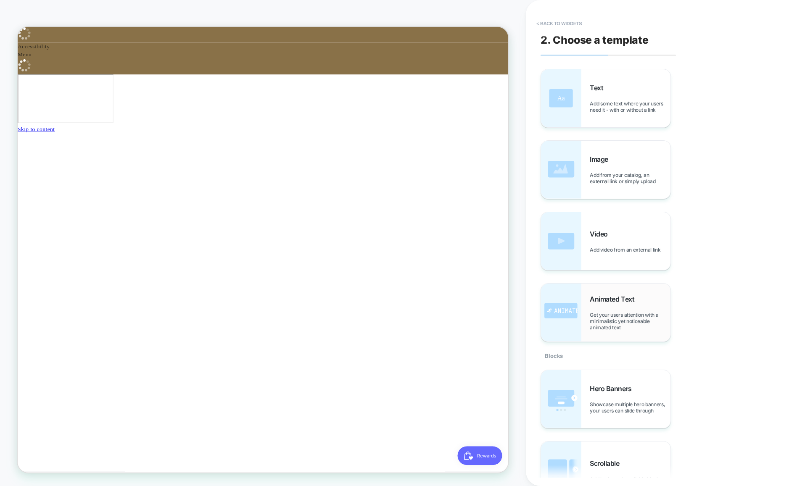
scroll to position [0, 0]
click at [608, 310] on div "Animated Text Get your users attention with a minimalistic yet noticeable anima…" at bounding box center [630, 313] width 81 height 36
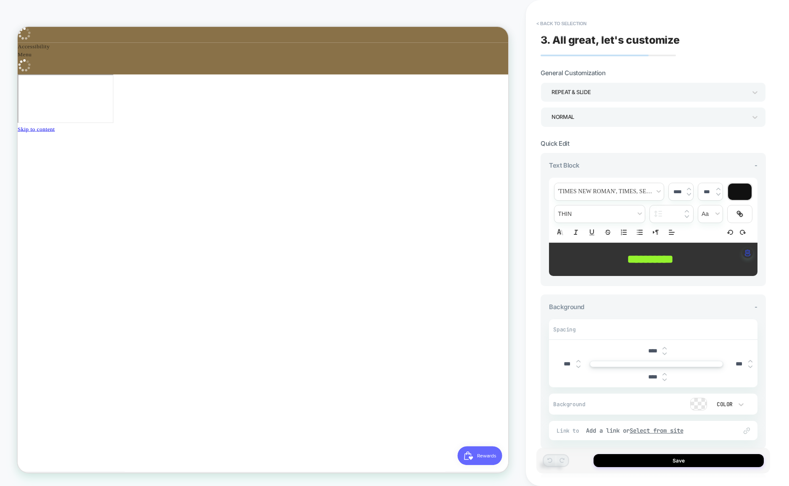
click at [650, 86] on div "Repeat & Slide" at bounding box center [648, 92] width 203 height 13
click at [642, 91] on div at bounding box center [394, 243] width 789 height 486
click at [638, 118] on div "Normal" at bounding box center [649, 116] width 195 height 11
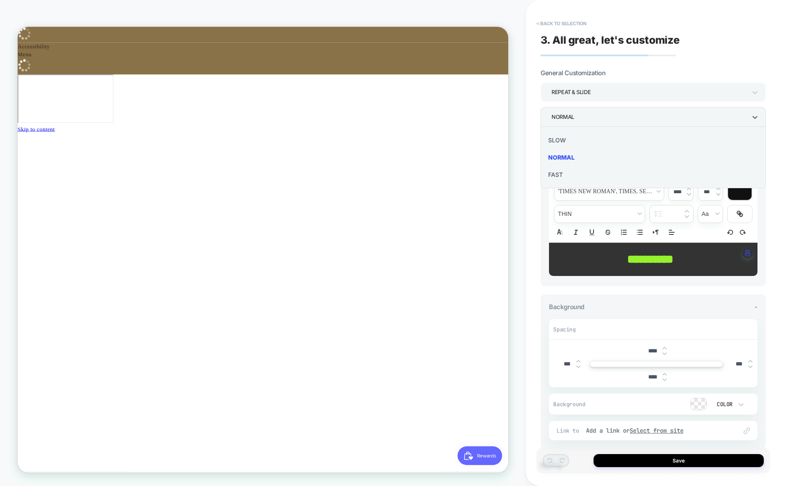
click at [562, 140] on div "Slow" at bounding box center [653, 140] width 219 height 17
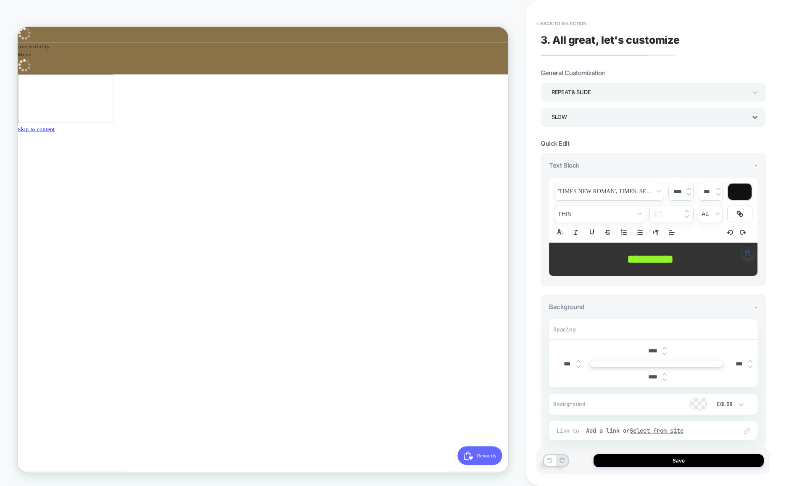
scroll to position [0, 0]
click at [633, 256] on span "**********" at bounding box center [650, 260] width 46 height 12
type input "****"
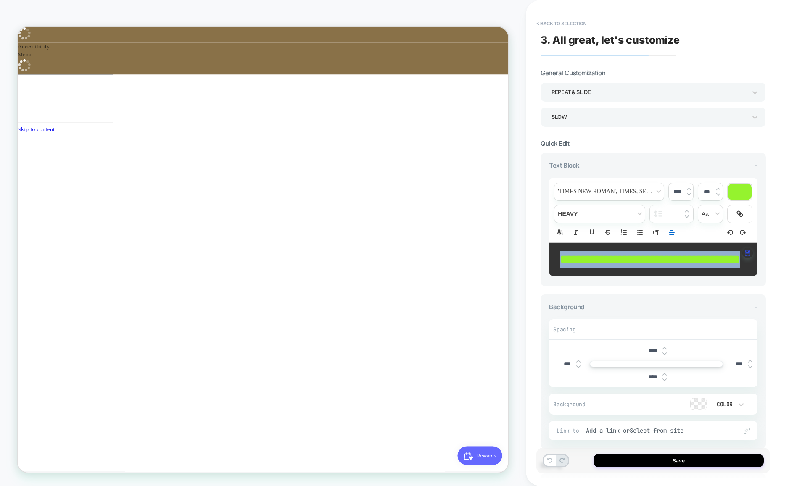
drag, startPoint x: 624, startPoint y: 262, endPoint x: 556, endPoint y: 253, distance: 68.7
click at [556, 253] on div "**********" at bounding box center [653, 260] width 209 height 34
click at [744, 209] on div at bounding box center [740, 214] width 24 height 17
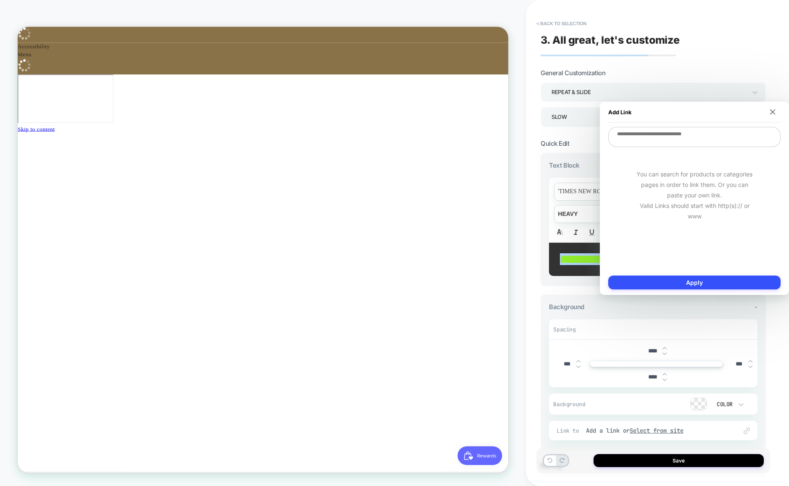
scroll to position [0, 0]
paste textarea "**********"
type textarea "**********"
click at [700, 278] on button "Apply" at bounding box center [694, 283] width 172 height 14
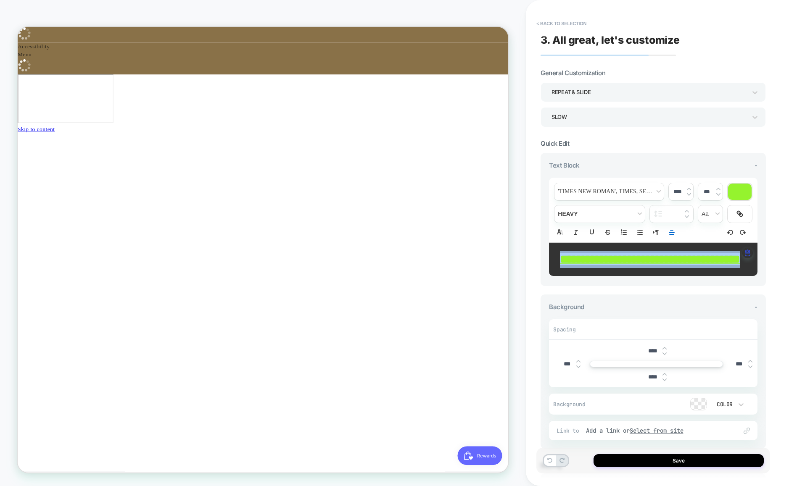
click at [747, 187] on div at bounding box center [740, 192] width 24 height 16
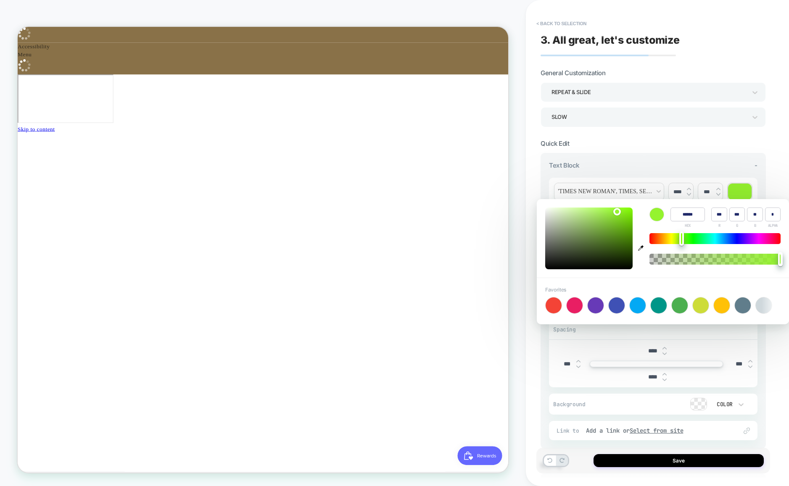
click at [586, 305] on div "+" at bounding box center [658, 305] width 227 height 17
click at [603, 305] on div at bounding box center [596, 306] width 16 height 16
type input "******"
type input "***"
type input "**"
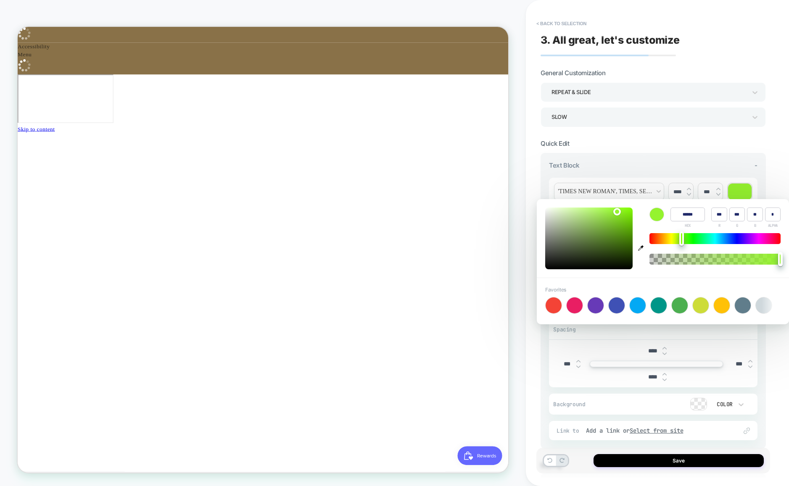
type input "***"
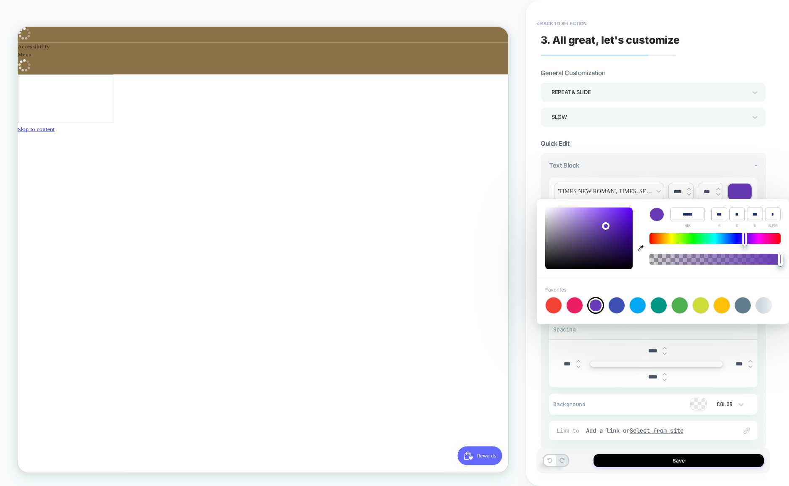
scroll to position [0, 0]
click at [631, 187] on span "font" at bounding box center [609, 191] width 109 height 17
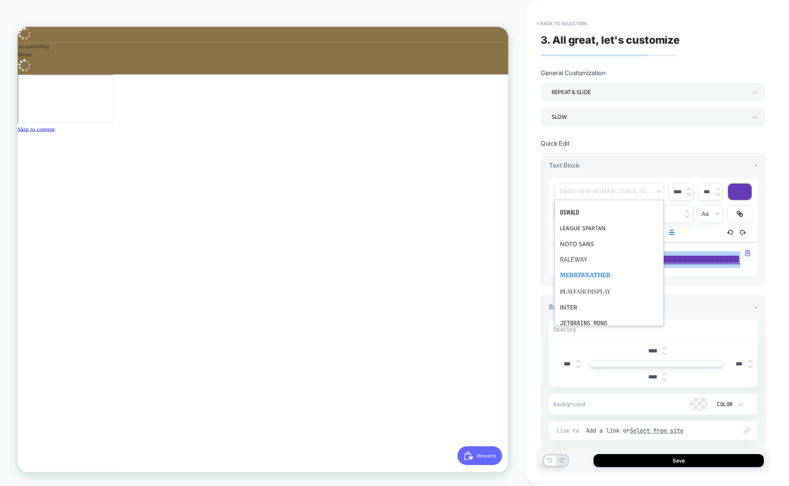
scroll to position [276, 0]
click at [578, 313] on span "font" at bounding box center [609, 318] width 98 height 16
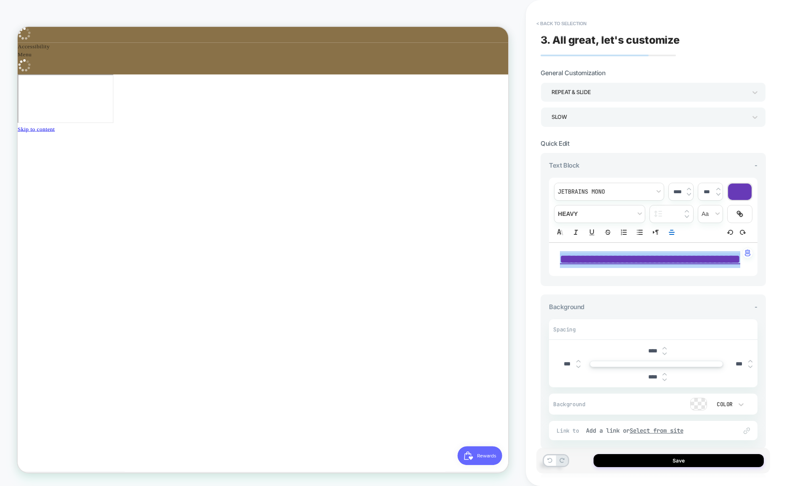
click at [625, 179] on div "**********" at bounding box center [653, 210] width 209 height 65
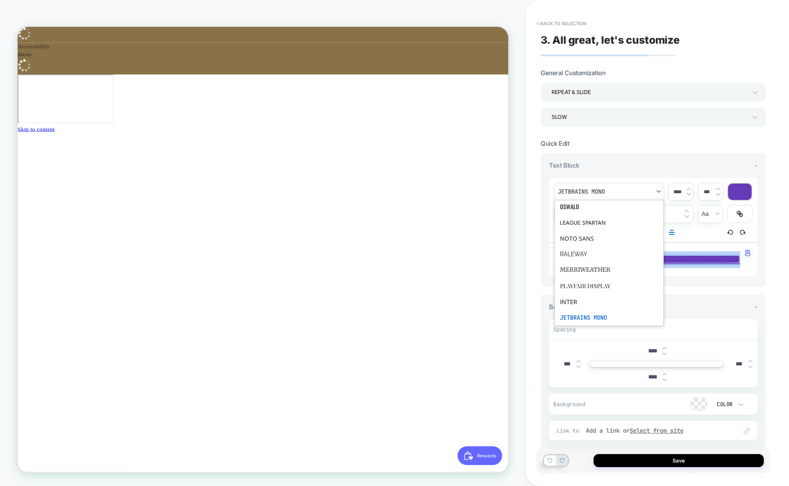
click at [617, 187] on span "font" at bounding box center [609, 191] width 109 height 17
click at [585, 272] on span "font" at bounding box center [609, 270] width 98 height 16
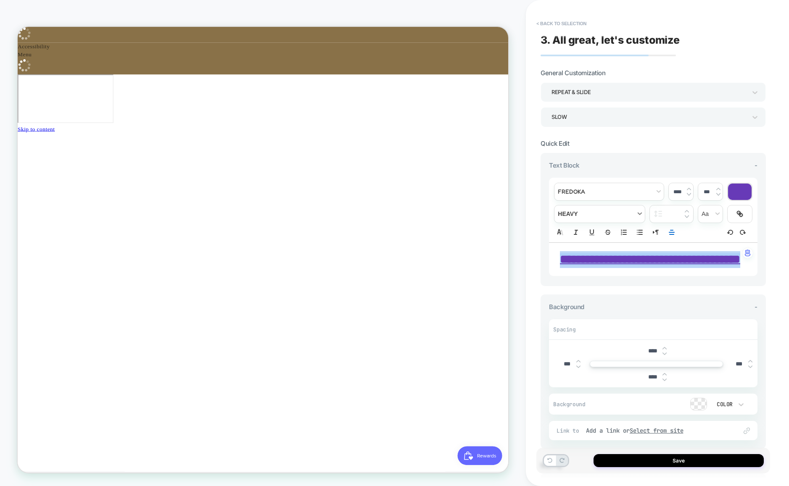
click at [643, 212] on span "fontWeight" at bounding box center [600, 214] width 90 height 17
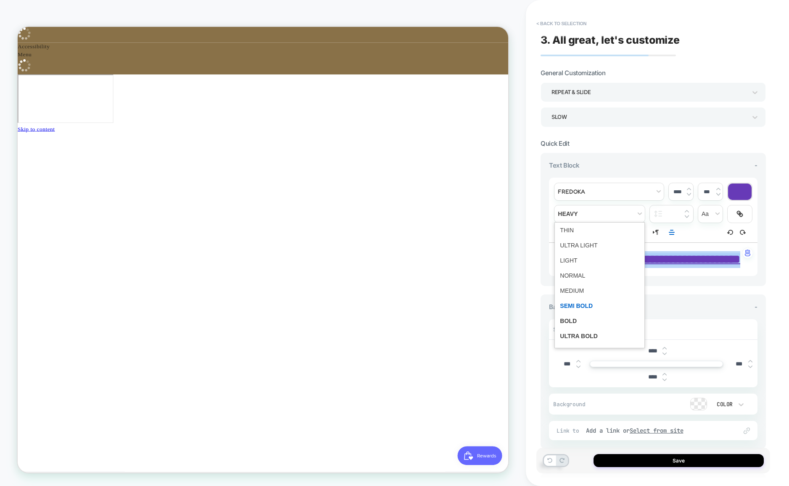
scroll to position [0, 0]
click at [584, 322] on span "fontWeight" at bounding box center [599, 321] width 79 height 15
click at [632, 209] on span "fontWeight" at bounding box center [600, 214] width 90 height 17
click at [591, 305] on span "fontWeight" at bounding box center [599, 305] width 79 height 15
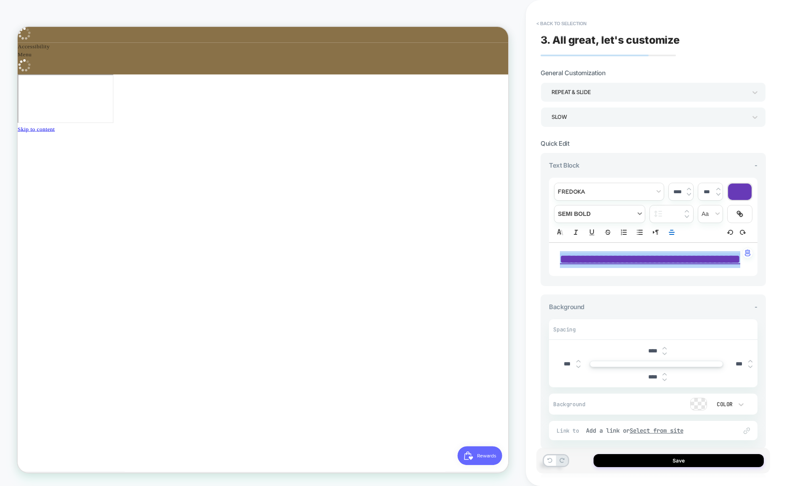
click at [623, 207] on span "fontWeight" at bounding box center [600, 214] width 90 height 17
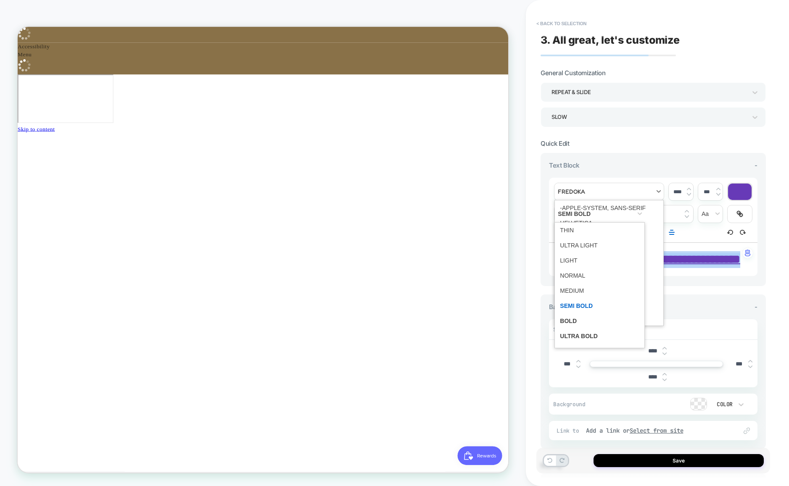
click at [629, 190] on span "font" at bounding box center [609, 191] width 109 height 17
click at [594, 224] on span "font" at bounding box center [609, 223] width 98 height 15
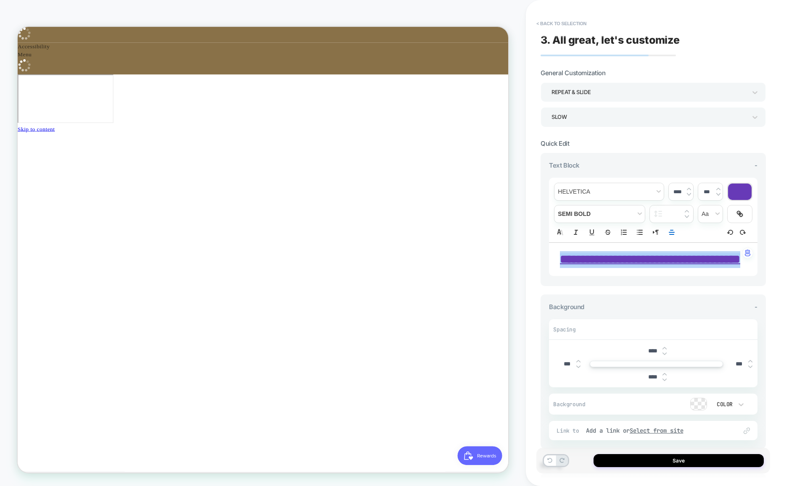
scroll to position [0, 448]
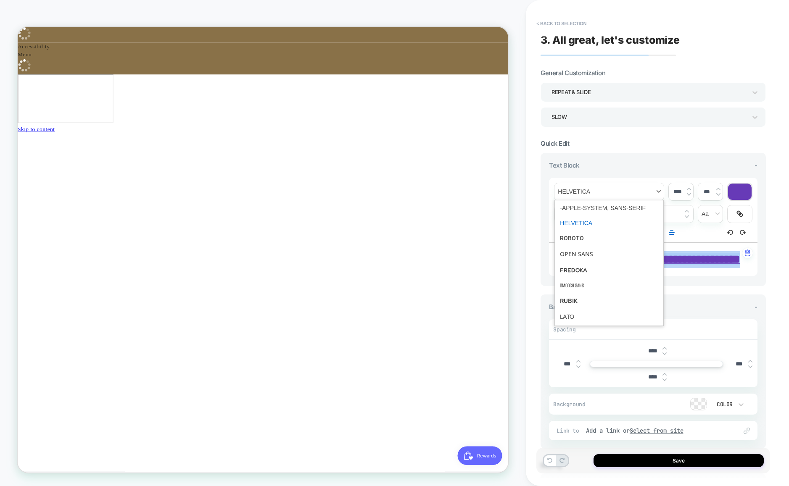
click at [651, 189] on span "font" at bounding box center [609, 191] width 109 height 17
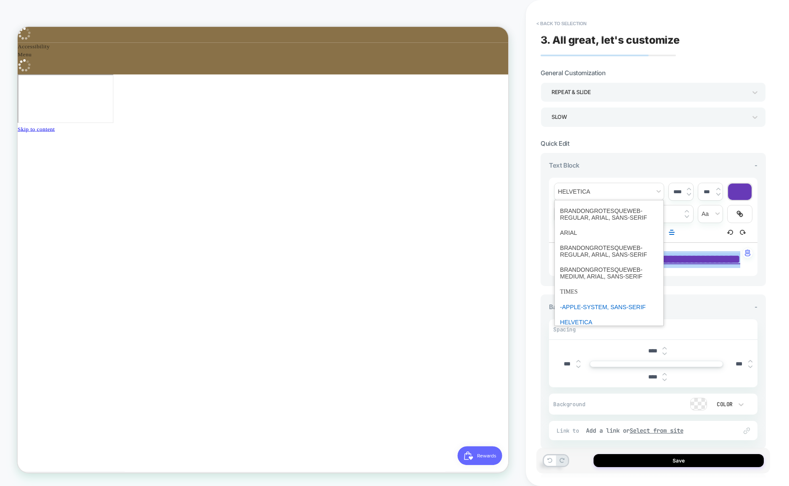
click at [608, 300] on span "font" at bounding box center [609, 307] width 98 height 15
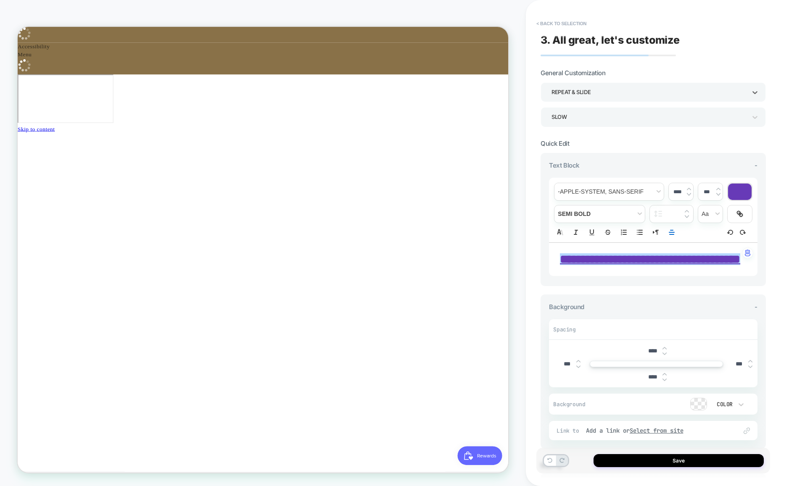
click at [629, 89] on div "Repeat & Slide" at bounding box center [649, 92] width 195 height 11
click at [622, 96] on div at bounding box center [394, 243] width 789 height 486
click at [615, 118] on div "Slow" at bounding box center [649, 116] width 195 height 11
click at [768, 288] on div at bounding box center [394, 243] width 789 height 486
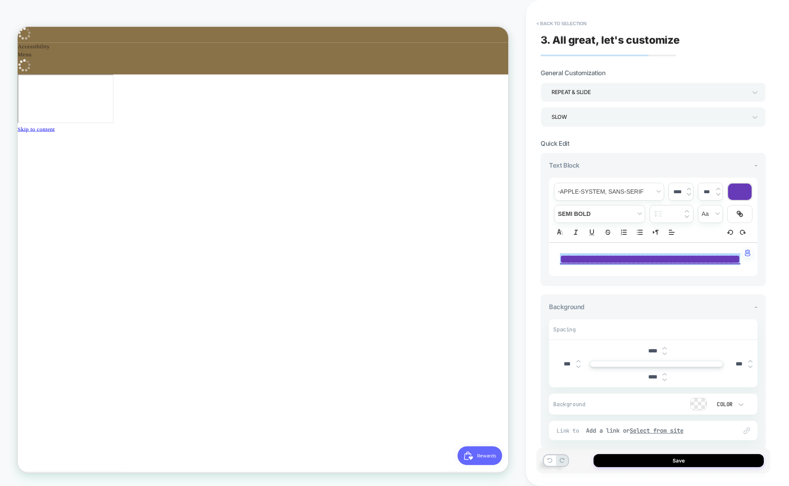
click at [698, 277] on div "**********" at bounding box center [653, 260] width 209 height 34
drag, startPoint x: 697, startPoint y: 283, endPoint x: 555, endPoint y: 252, distance: 146.1
click at [555, 252] on div "**********" at bounding box center [653, 260] width 209 height 34
copy link "**********"
click at [549, 19] on button "< Back to selection" at bounding box center [561, 23] width 58 height 13
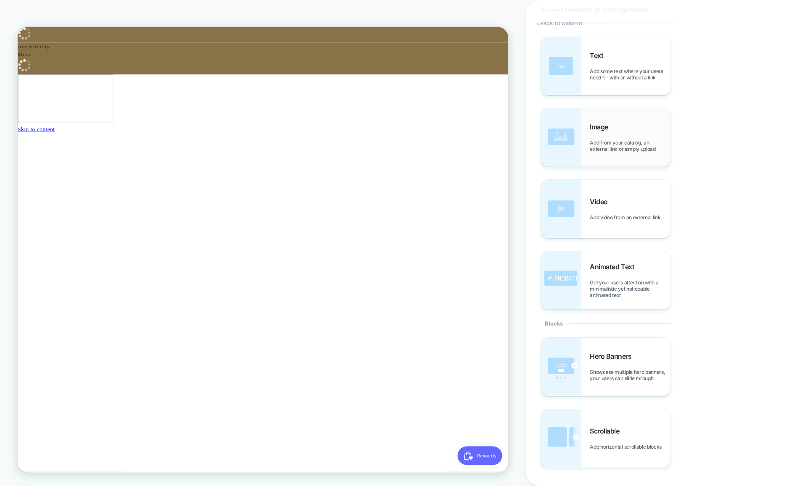
click at [605, 130] on span "Image" at bounding box center [601, 127] width 23 height 8
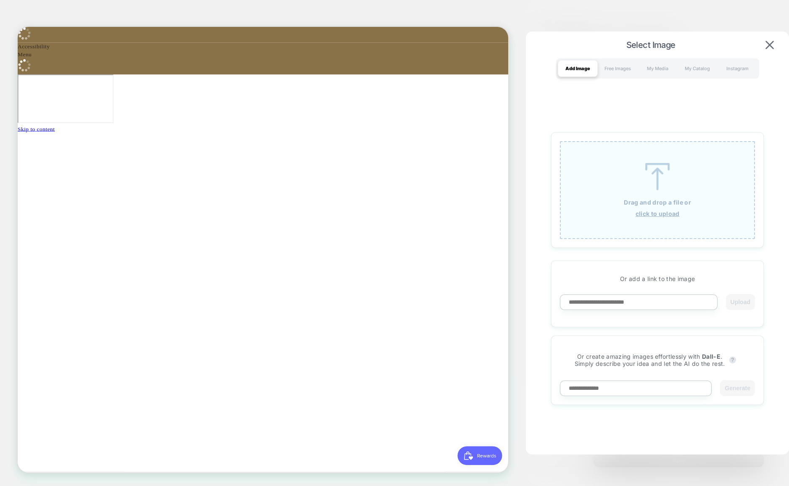
scroll to position [0, 0]
click at [770, 45] on img at bounding box center [770, 45] width 8 height 8
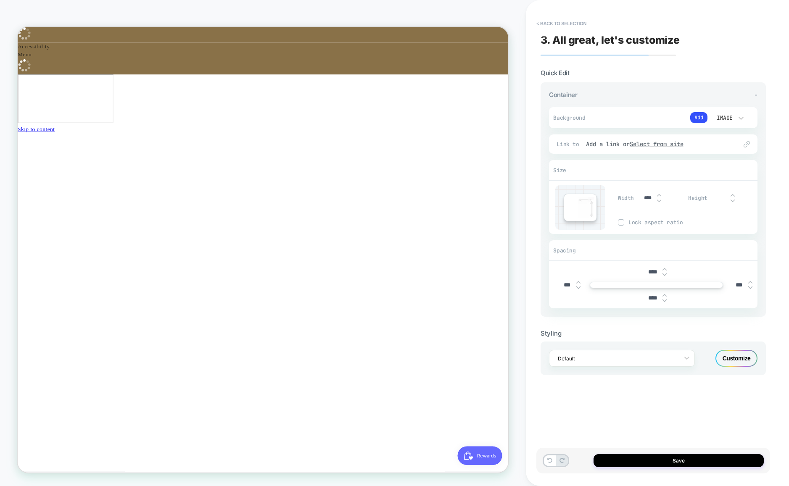
scroll to position [0, 448]
click at [546, 22] on button "< Back to selection" at bounding box center [561, 23] width 58 height 13
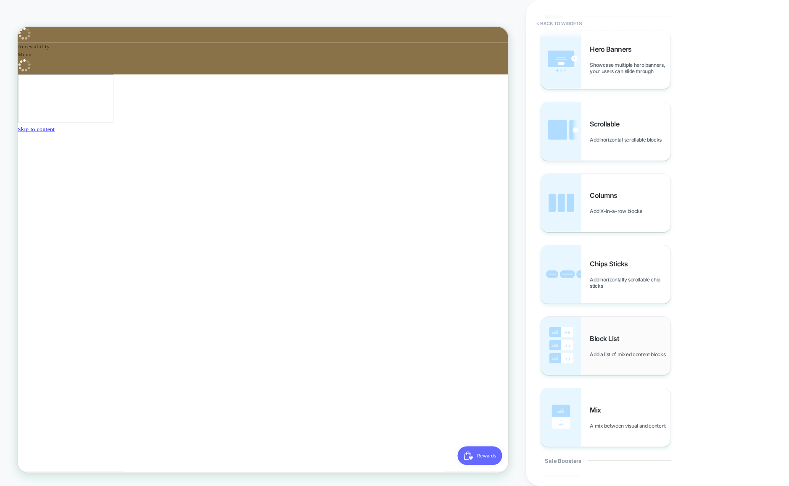
scroll to position [341, 0]
click at [626, 400] on div "Mix A mix between visual and content" at bounding box center [605, 417] width 129 height 58
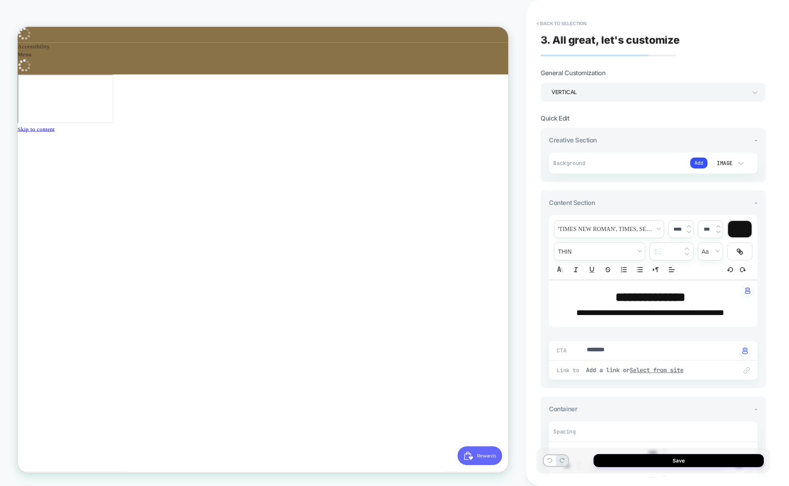
type textarea "*"
click at [605, 95] on div "Vertical" at bounding box center [649, 92] width 195 height 11
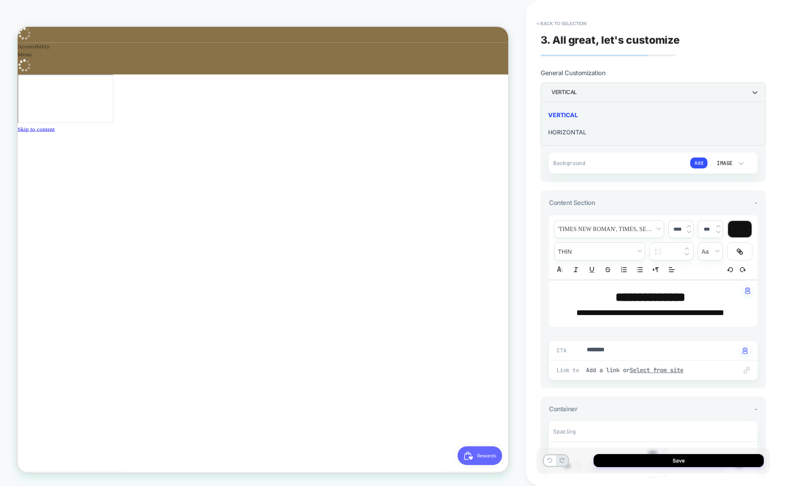
click at [610, 164] on div at bounding box center [394, 243] width 789 height 486
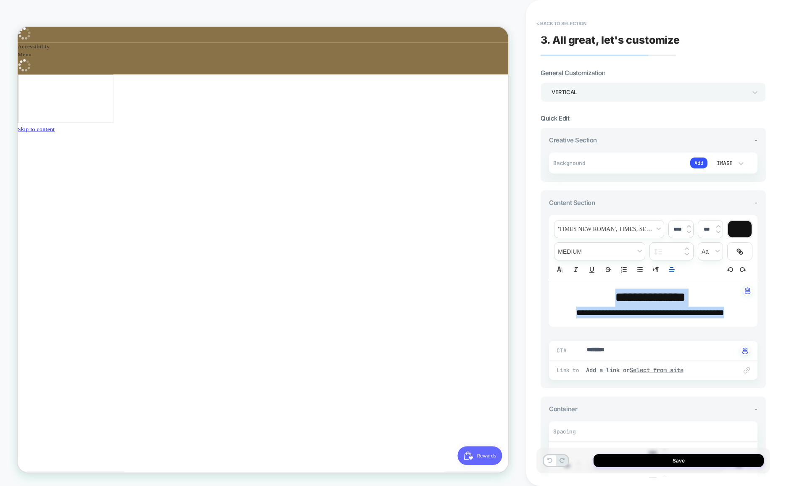
drag, startPoint x: 629, startPoint y: 299, endPoint x: 558, endPoint y: 288, distance: 71.6
click at [558, 288] on div "**********" at bounding box center [653, 303] width 209 height 47
type input "****"
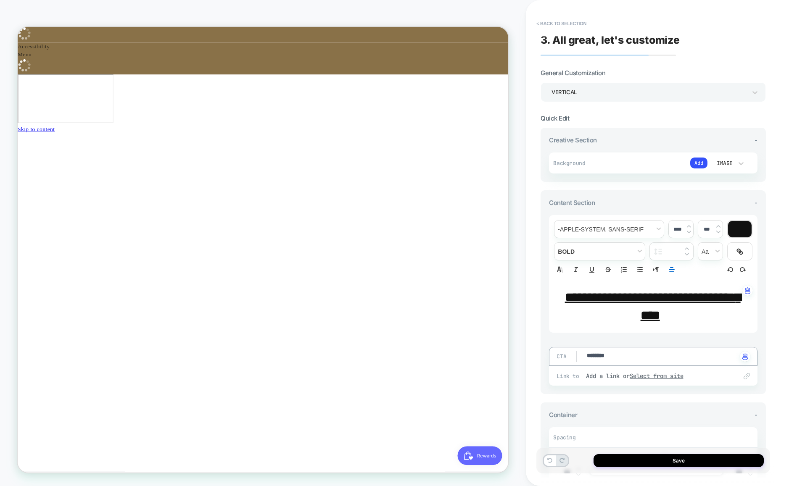
type textarea "*"
drag, startPoint x: 695, startPoint y: 353, endPoint x: 562, endPoint y: 345, distance: 133.5
drag, startPoint x: 702, startPoint y: 313, endPoint x: 694, endPoint y: 310, distance: 8.8
click at [699, 312] on p "**********" at bounding box center [649, 307] width 185 height 36
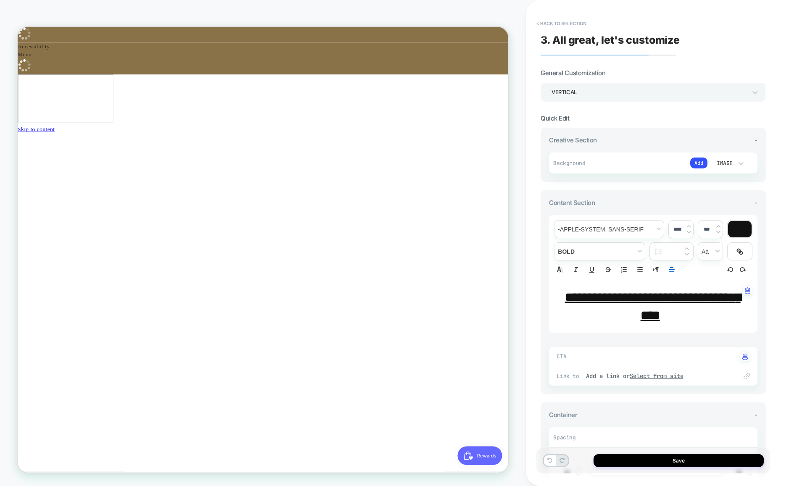
click at [663, 293] on link "**********" at bounding box center [653, 306] width 176 height 30
drag, startPoint x: 742, startPoint y: 248, endPoint x: 705, endPoint y: 294, distance: 59.5
click at [705, 294] on div "**********" at bounding box center [653, 274] width 209 height 118
click at [591, 231] on div "Your cart" at bounding box center [345, 283] width 654 height 105
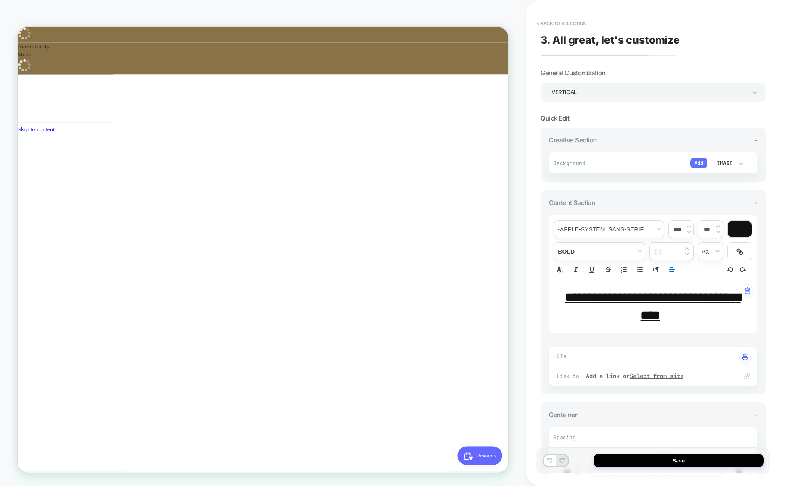
click at [702, 161] on button "Add" at bounding box center [698, 163] width 17 height 11
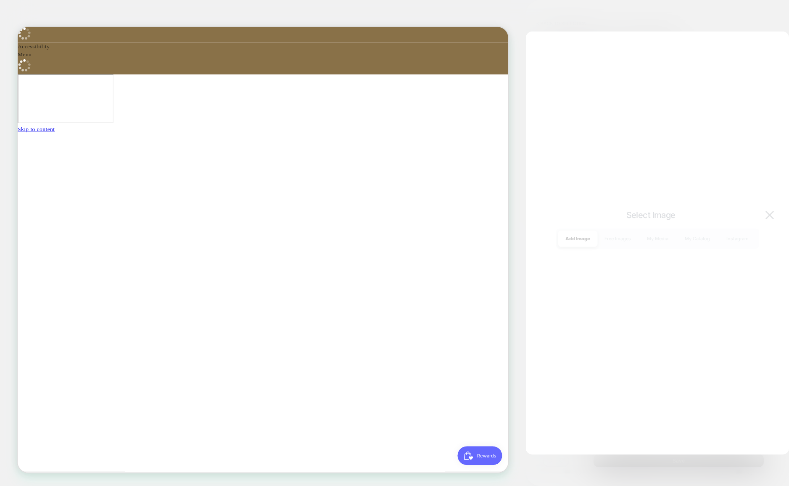
scroll to position [0, 448]
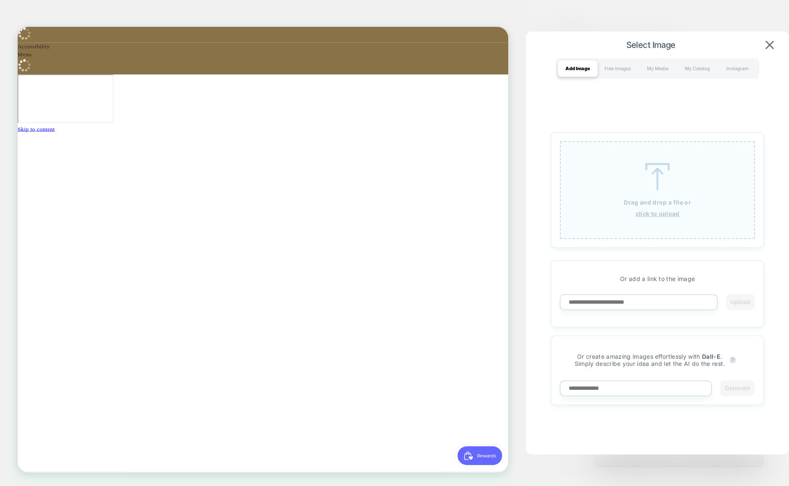
click at [682, 199] on p "Drag and drop a file or" at bounding box center [657, 202] width 67 height 7
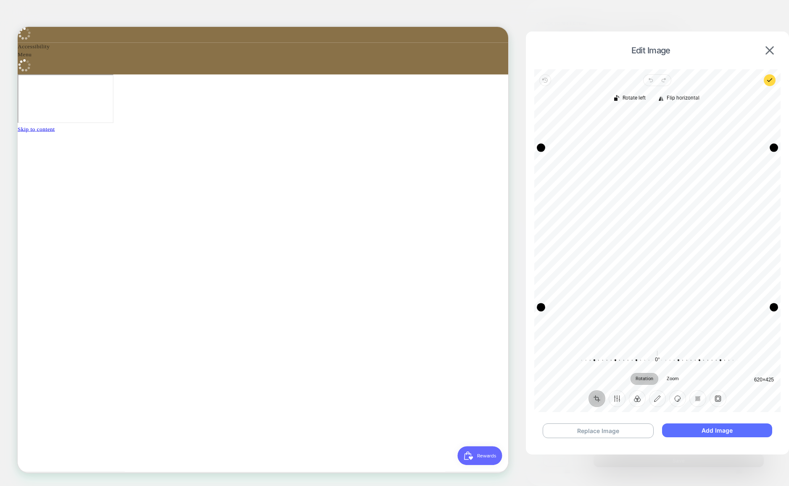
click at [718, 431] on button "Add Image" at bounding box center [717, 431] width 110 height 14
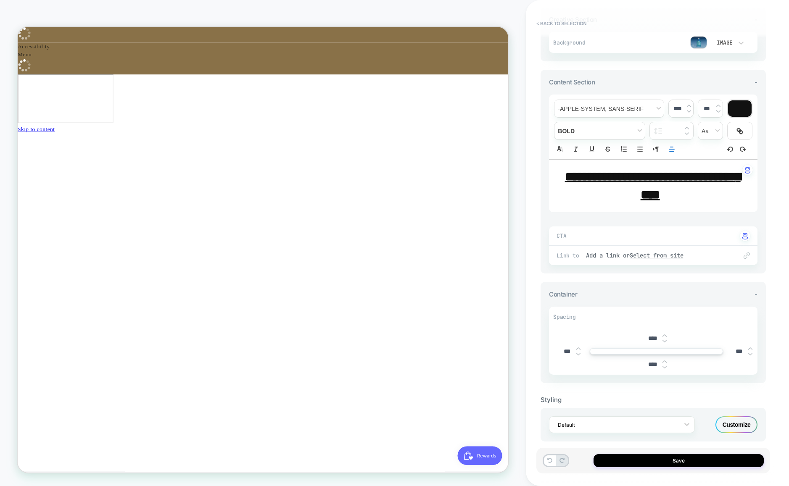
scroll to position [129, 0]
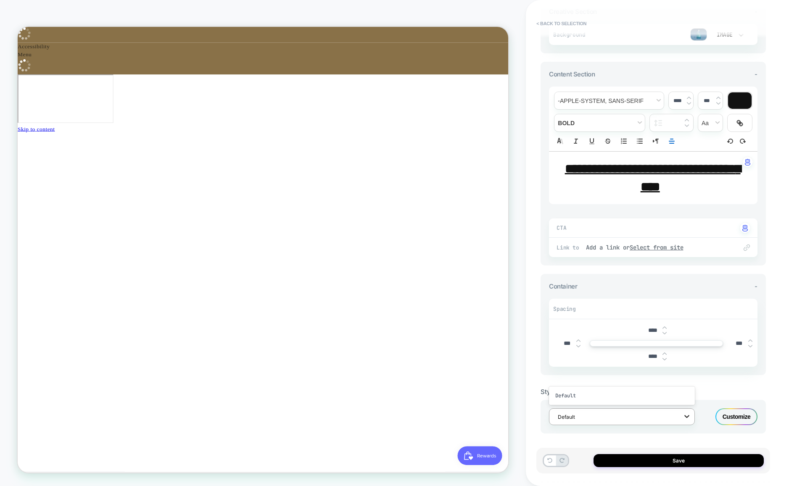
click at [680, 414] on div at bounding box center [686, 416] width 15 height 15
click at [724, 389] on div "Styling" at bounding box center [653, 392] width 225 height 8
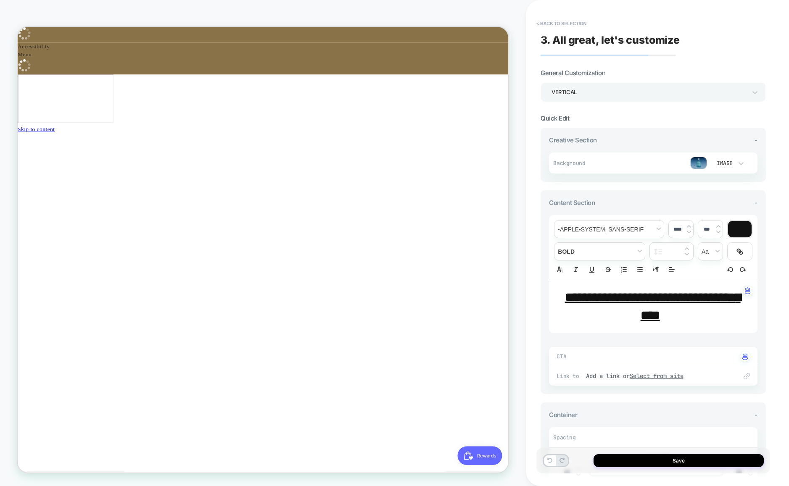
scroll to position [116, 0]
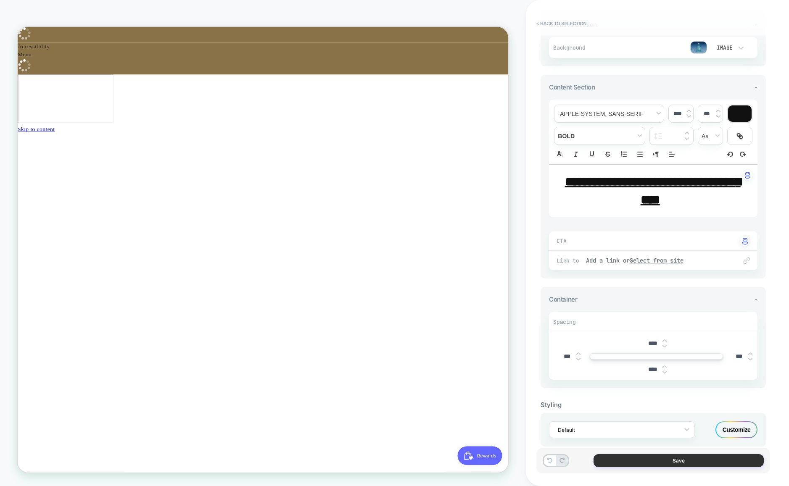
click at [683, 458] on button "Save" at bounding box center [679, 460] width 170 height 13
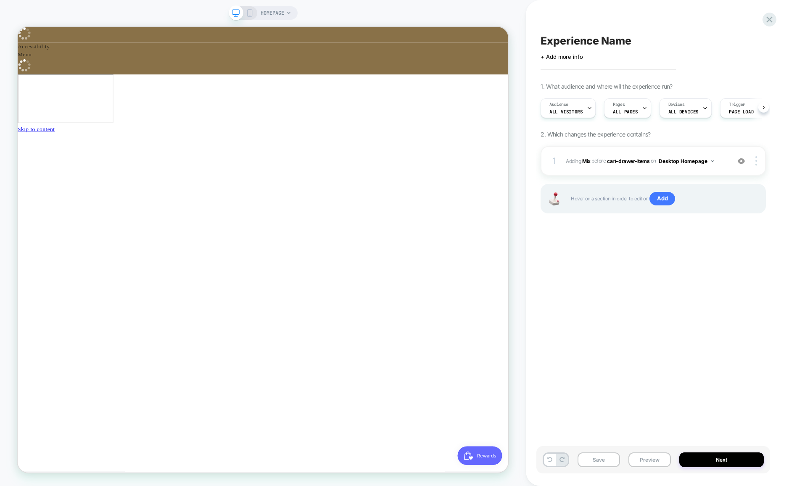
scroll to position [0, 0]
click at [691, 105] on div "Devices ALL DEVICES" at bounding box center [683, 108] width 47 height 19
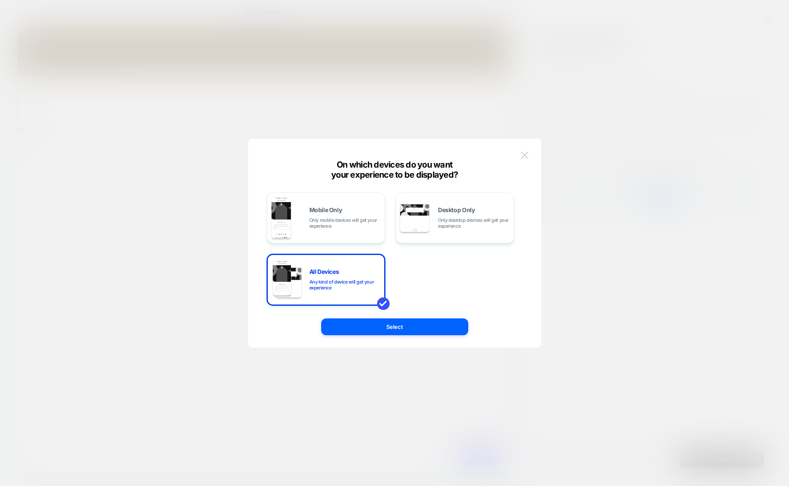
scroll to position [0, 448]
click at [528, 153] on img at bounding box center [525, 155] width 8 height 7
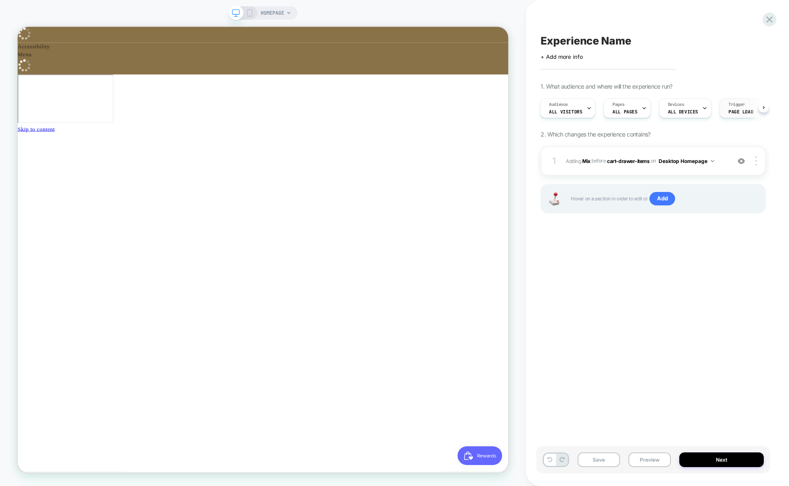
click at [736, 111] on span "Page Load" at bounding box center [741, 112] width 25 height 6
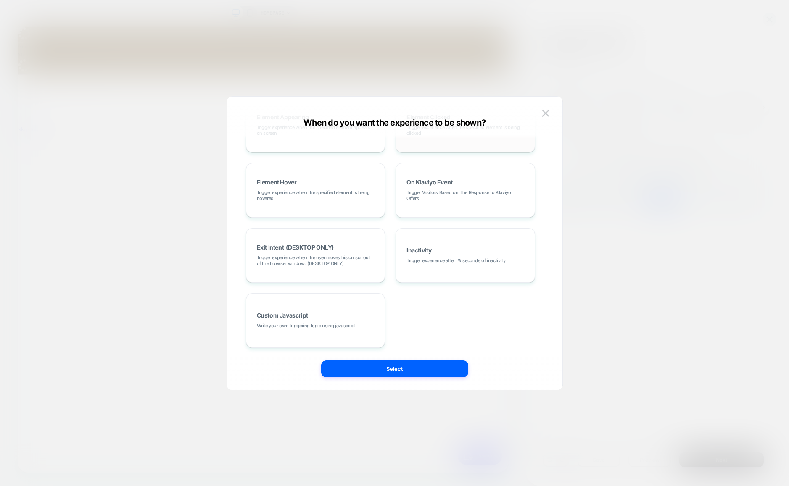
scroll to position [0, 0]
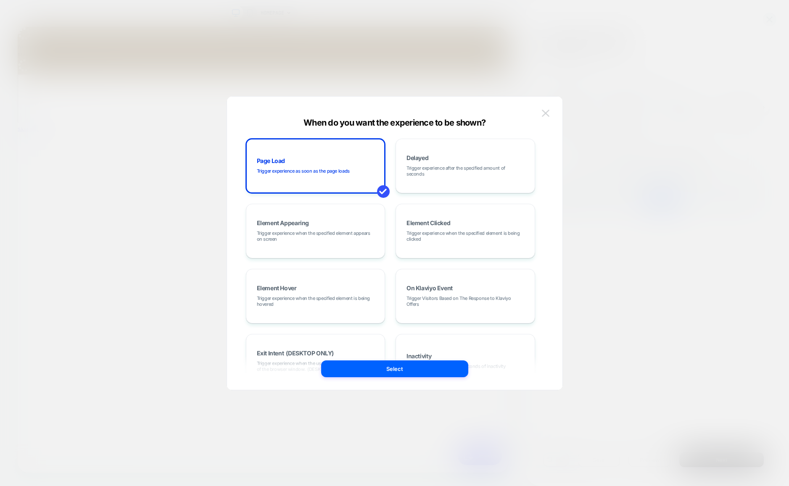
click at [548, 113] on img at bounding box center [546, 113] width 8 height 7
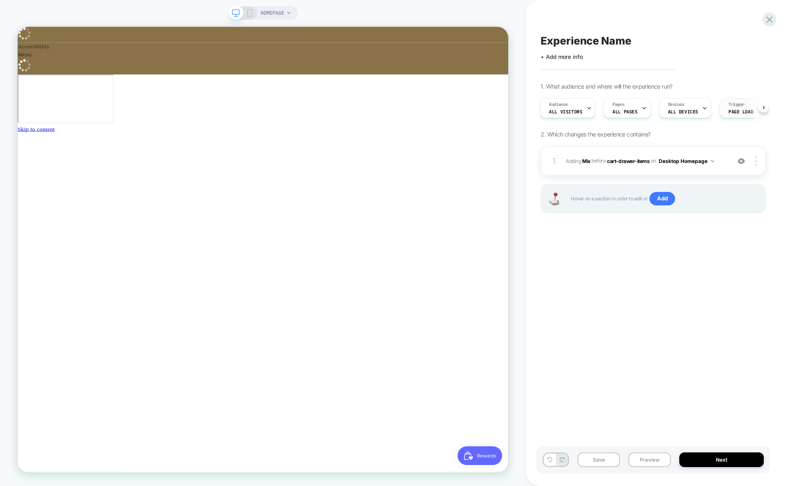
click at [737, 110] on span "Page Load" at bounding box center [741, 112] width 25 height 6
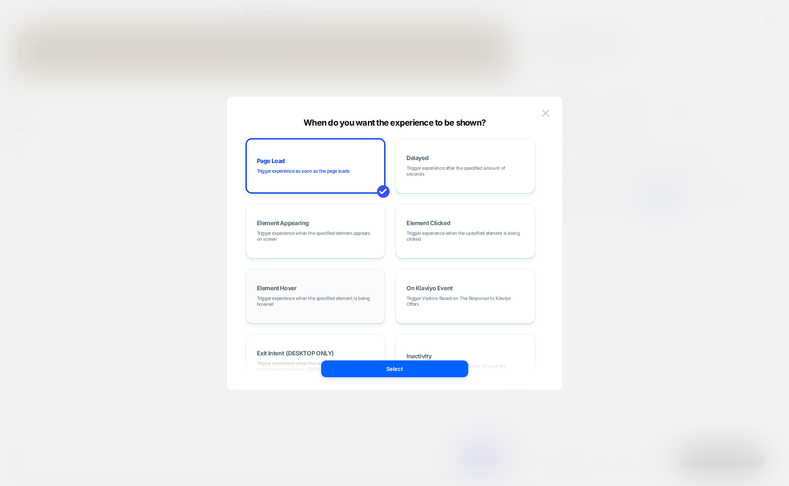
scroll to position [106, 0]
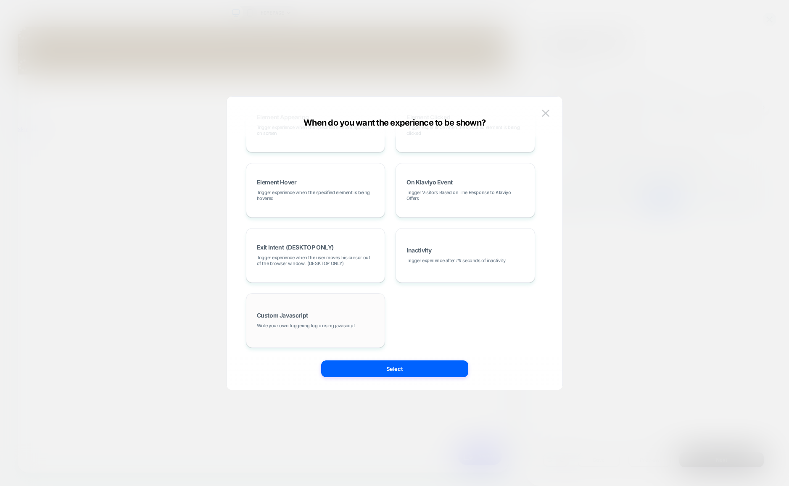
click at [330, 316] on div "Custom Javascript Write your own triggering logic using javascript" at bounding box center [316, 320] width 130 height 45
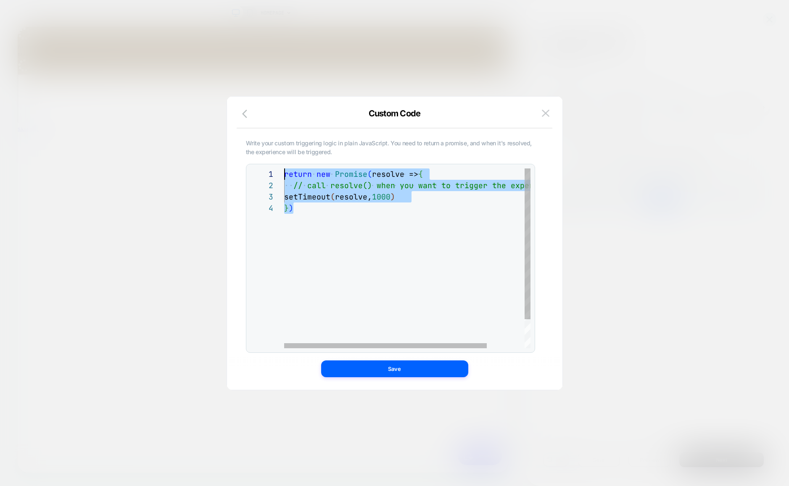
scroll to position [0, 0]
drag, startPoint x: 292, startPoint y: 190, endPoint x: 268, endPoint y: 164, distance: 35.1
click at [284, 169] on div "return new Promise ( resolve => { // call resolve() when you want to trigger th…" at bounding box center [430, 276] width 292 height 214
drag, startPoint x: 338, startPoint y: 234, endPoint x: 338, endPoint y: 221, distance: 13.0
click at [338, 232] on div "return new Promise ( resolve => { // call resolve() when you want to trigger th…" at bounding box center [430, 276] width 292 height 214
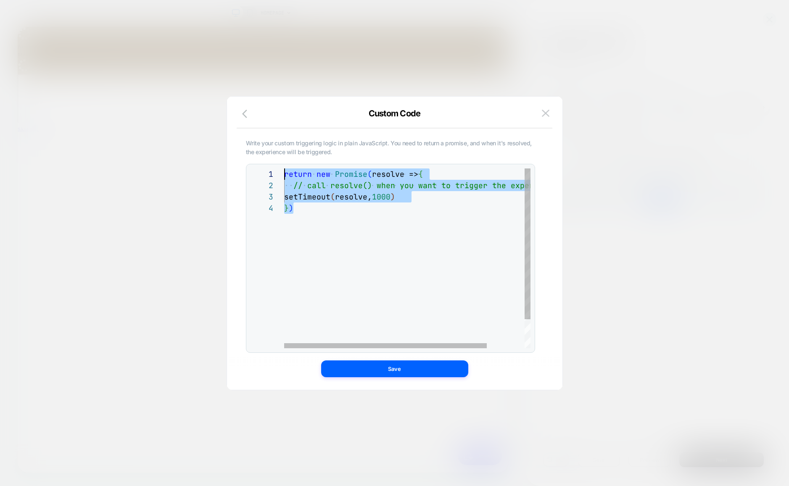
drag, startPoint x: 330, startPoint y: 217, endPoint x: 251, endPoint y: 161, distance: 97.0
click at [284, 169] on div "return new Promise ( resolve => { // call resolve() when you want to trigger th…" at bounding box center [430, 276] width 292 height 214
type textarea "**********"
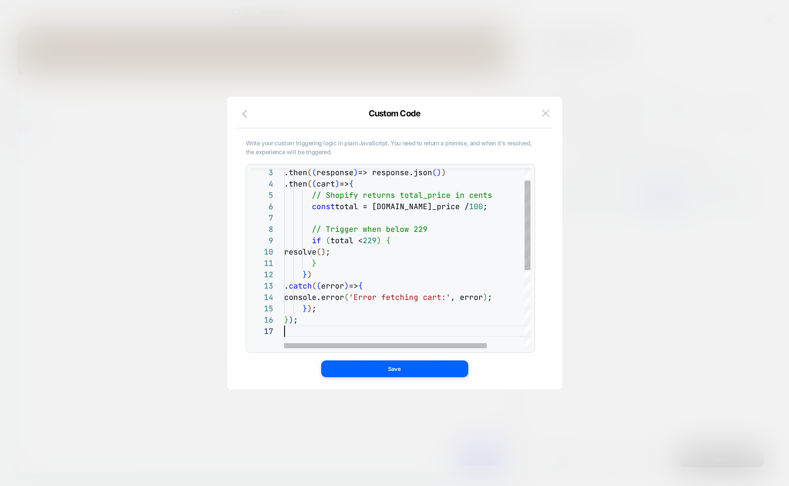
scroll to position [0, 448]
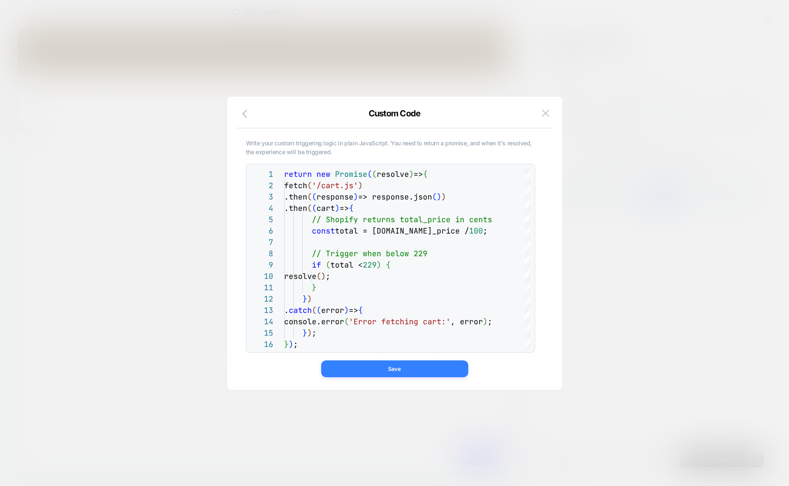
click at [391, 365] on button "Save" at bounding box center [394, 369] width 147 height 17
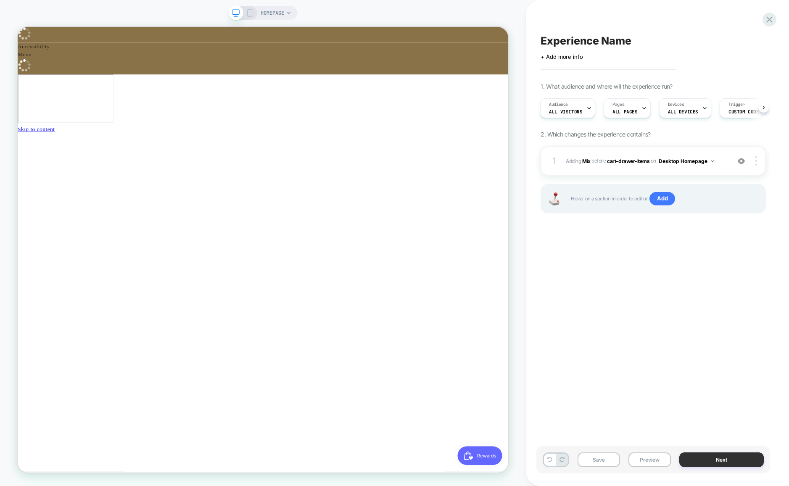
click at [730, 460] on button "Next" at bounding box center [721, 460] width 85 height 15
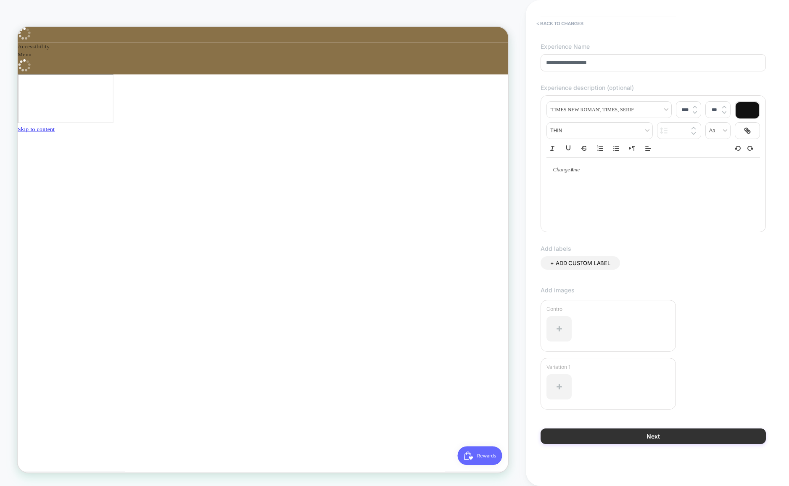
scroll to position [0, 0]
type input "**********"
click at [655, 436] on button "Next" at bounding box center [653, 437] width 225 height 16
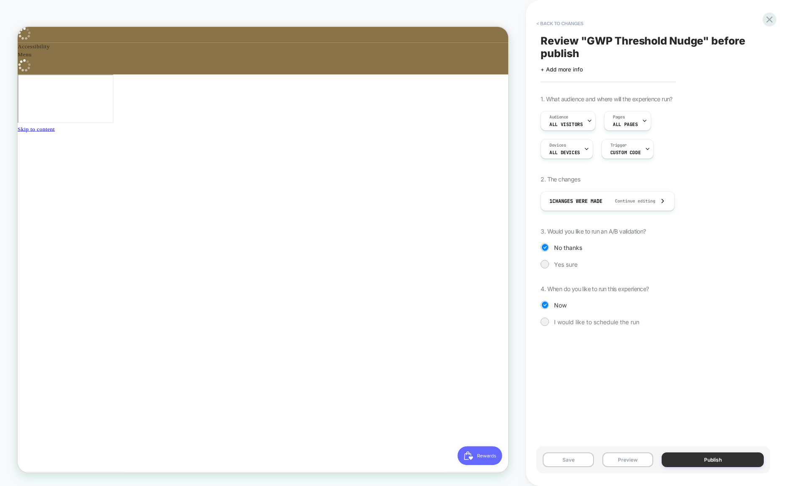
click at [735, 462] on button "Publish" at bounding box center [713, 460] width 102 height 15
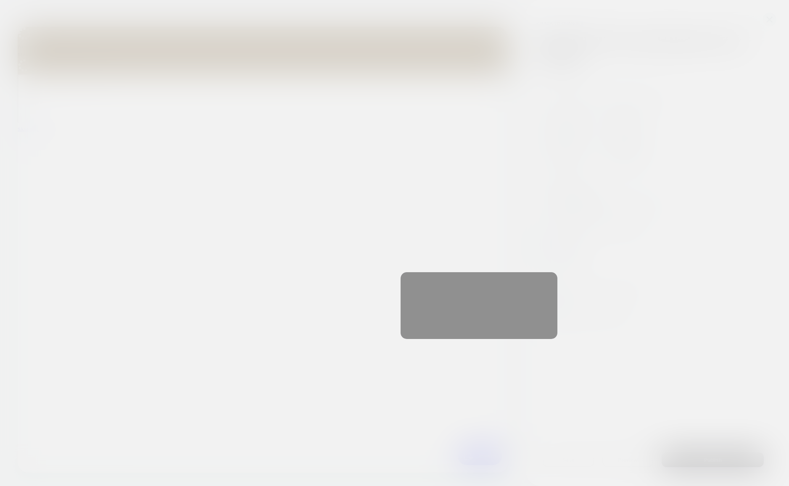
scroll to position [0, 448]
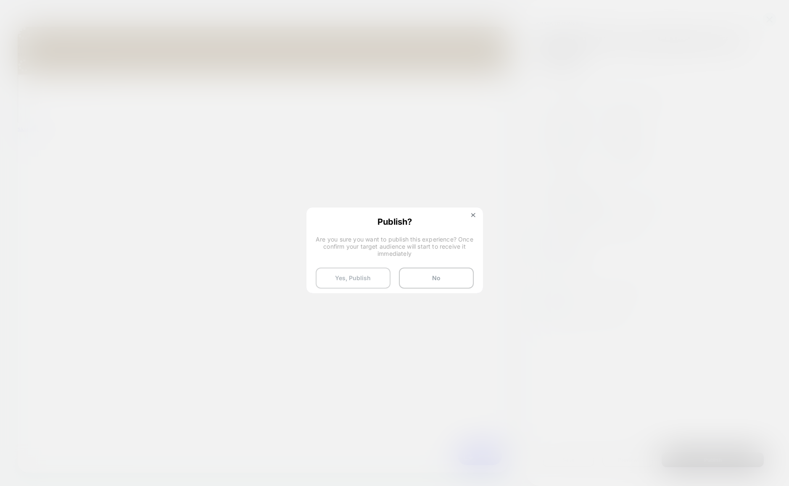
click at [366, 281] on button "Yes, Publish" at bounding box center [353, 278] width 75 height 21
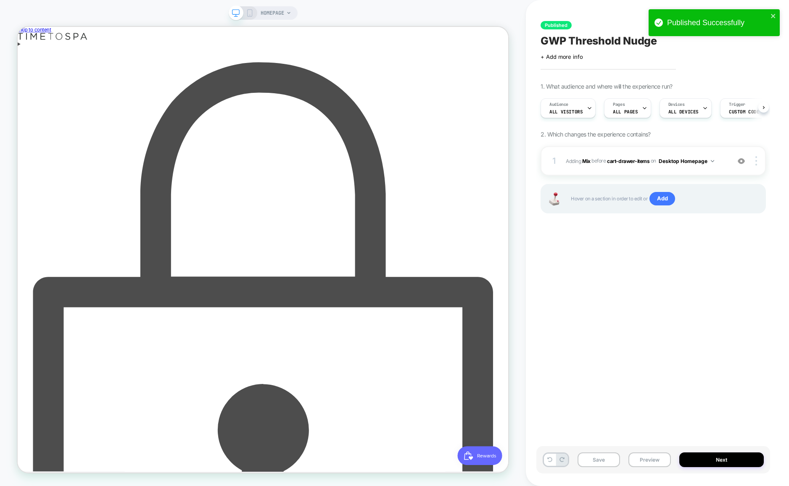
scroll to position [0, 0]
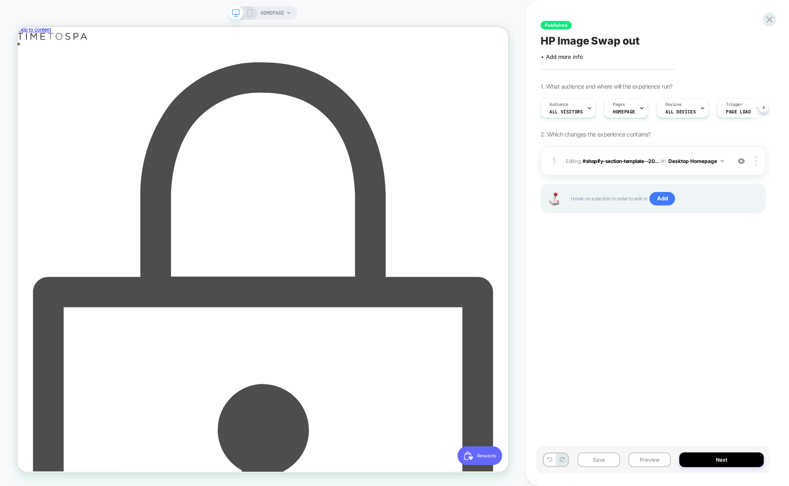
scroll to position [0, 0]
click at [761, 19] on div "Published HP Image Swap out Click to edit experience details + Add more info 1.…" at bounding box center [658, 243] width 234 height 486
click at [768, 20] on icon at bounding box center [769, 19] width 11 height 11
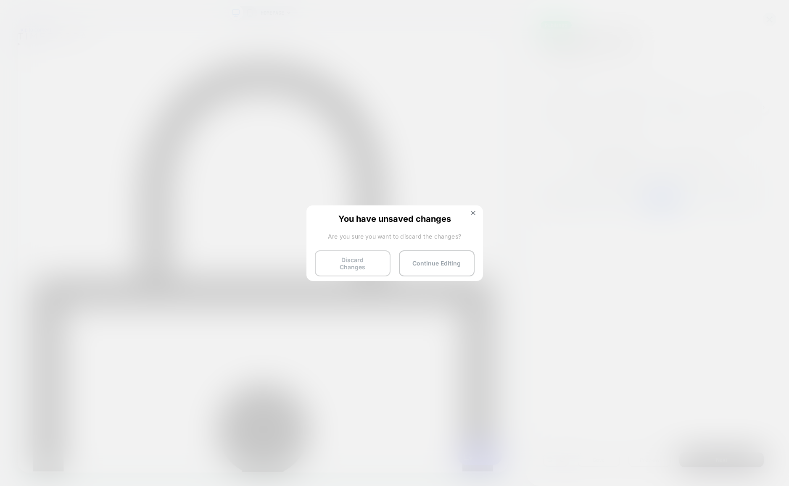
click at [346, 254] on button "Discard Changes" at bounding box center [353, 264] width 76 height 26
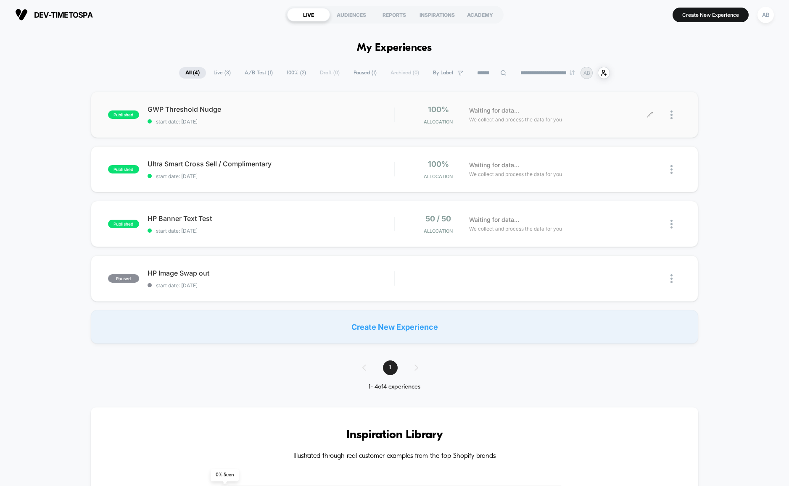
click at [651, 115] on icon at bounding box center [650, 115] width 6 height 6
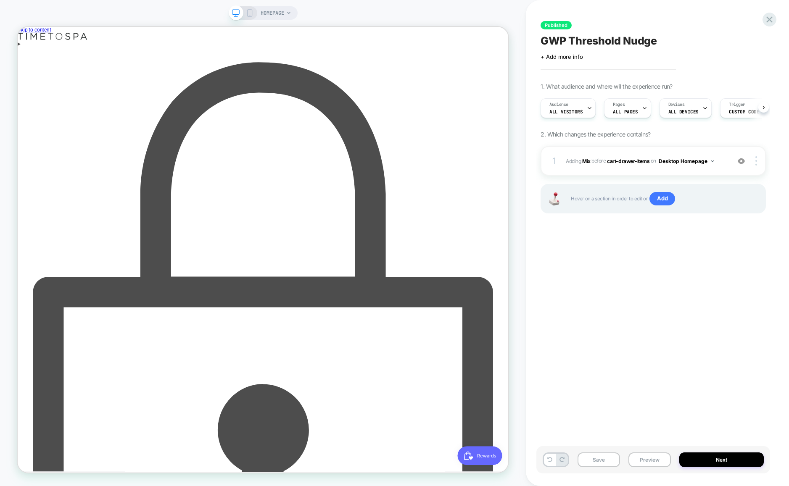
scroll to position [0, 0]
click at [537, 54] on div "Enter using password" at bounding box center [345, 488] width 655 height 869
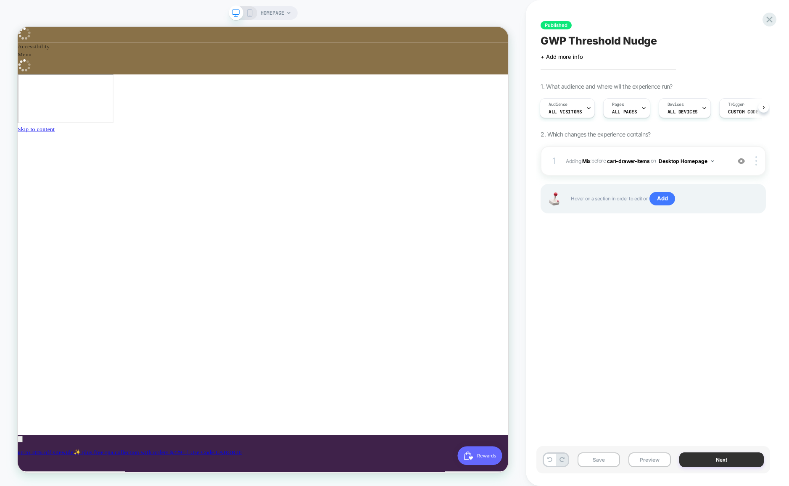
click at [723, 459] on button "Next" at bounding box center [721, 460] width 85 height 15
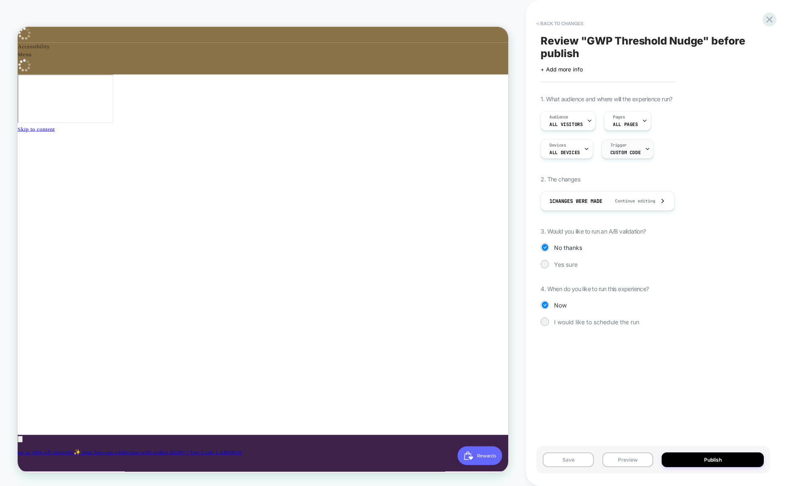
click at [628, 152] on span "Custom Code" at bounding box center [625, 153] width 30 height 6
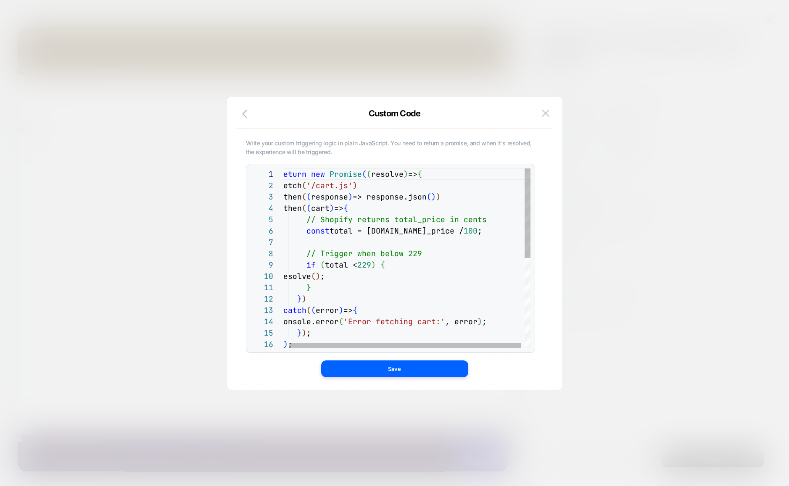
scroll to position [0, 150]
click at [455, 174] on div "return new Promise ( ( resolve ) => { fetch ( '/cart.js' ) .then ( ( response )…" at bounding box center [407, 350] width 256 height 362
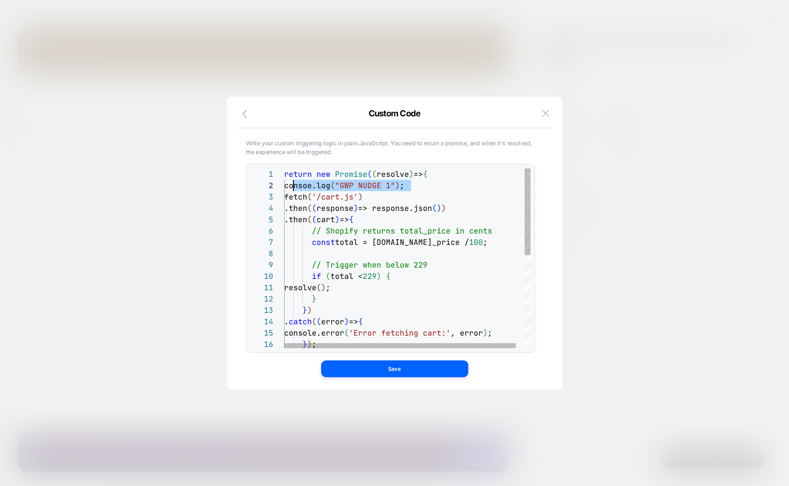
scroll to position [0, 0]
drag, startPoint x: 493, startPoint y: 215, endPoint x: 475, endPoint y: 227, distance: 21.7
click at [493, 215] on div ".then ( ( cart ) => {" at bounding box center [412, 219] width 256 height 11
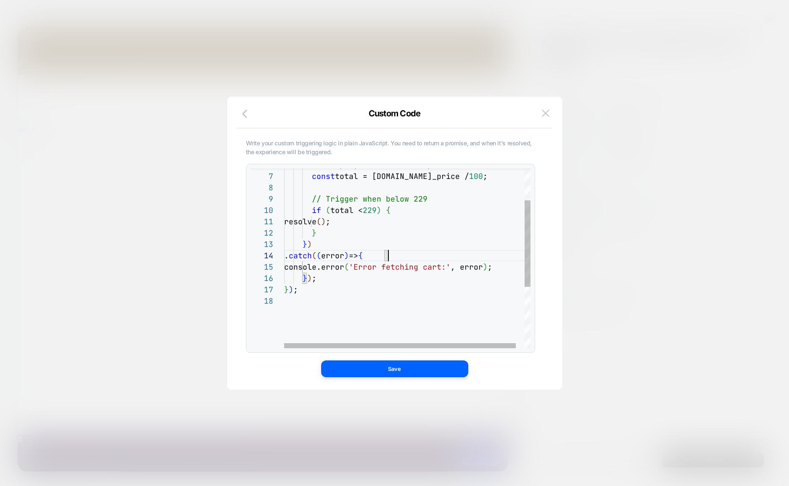
click at [442, 256] on div "// Shopify returns total_price in cents const total = cart.total_price / 100 ; …" at bounding box center [412, 289] width 256 height 373
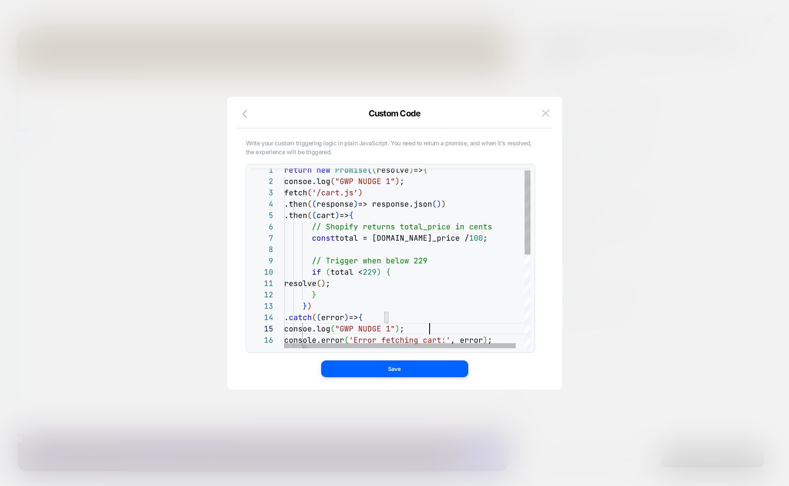
click at [371, 253] on div "// Shopify returns total_price in cents const total = cart.total_price / 100 ; …" at bounding box center [412, 356] width 256 height 384
click at [452, 274] on div "// Shopify returns total_price in cents const total = cart.total_price / 100 ; …" at bounding box center [412, 356] width 256 height 384
click at [418, 249] on div "// Shopify returns total_price in cents const total = cart.total_price / 100 ; …" at bounding box center [412, 356] width 256 height 384
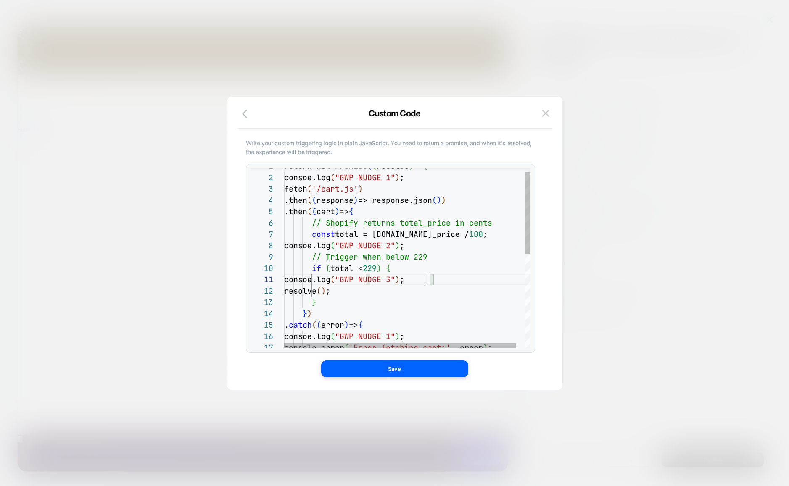
scroll to position [57, 132]
drag, startPoint x: 416, startPoint y: 335, endPoint x: 463, endPoint y: 350, distance: 49.1
click at [395, 335] on span ""GWP NUDGE 1"" at bounding box center [365, 337] width 60 height 10
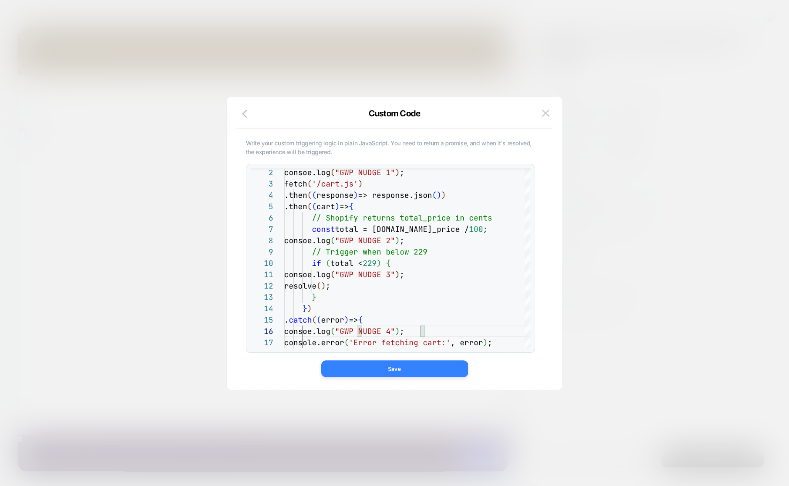
type textarea "**********"
click at [420, 369] on button "Save" at bounding box center [394, 369] width 147 height 17
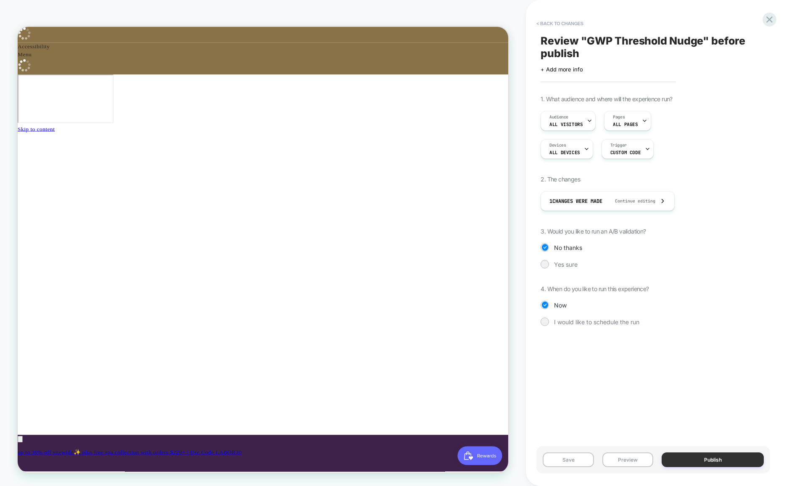
click at [725, 462] on button "Publish" at bounding box center [713, 460] width 102 height 15
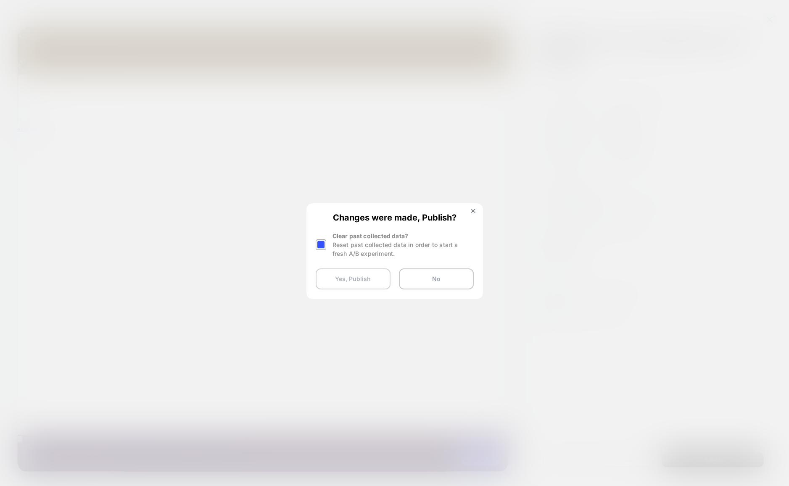
click at [377, 281] on button "Yes, Publish" at bounding box center [353, 279] width 75 height 21
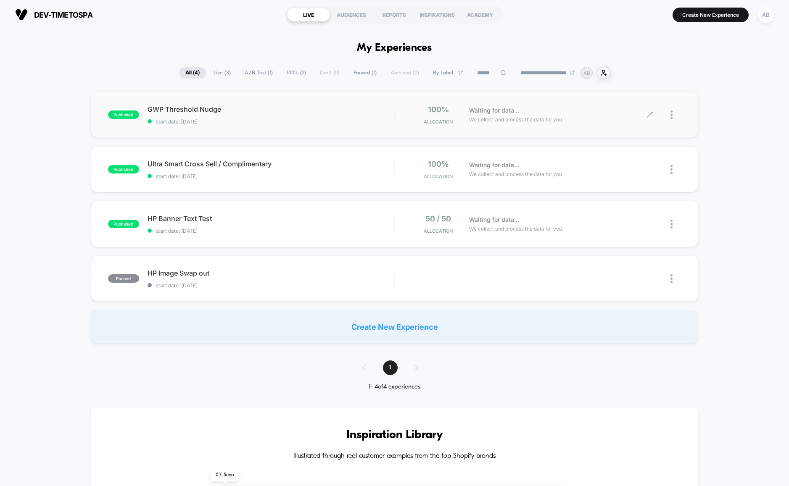
click at [658, 114] on div at bounding box center [665, 115] width 31 height 20
click at [648, 114] on icon at bounding box center [650, 115] width 6 height 6
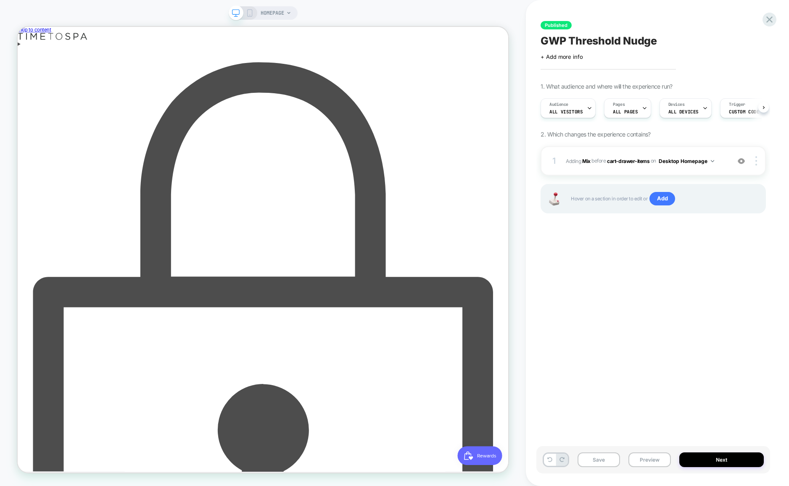
scroll to position [0, 0]
click at [750, 109] on span "Custom Code" at bounding box center [744, 112] width 30 height 6
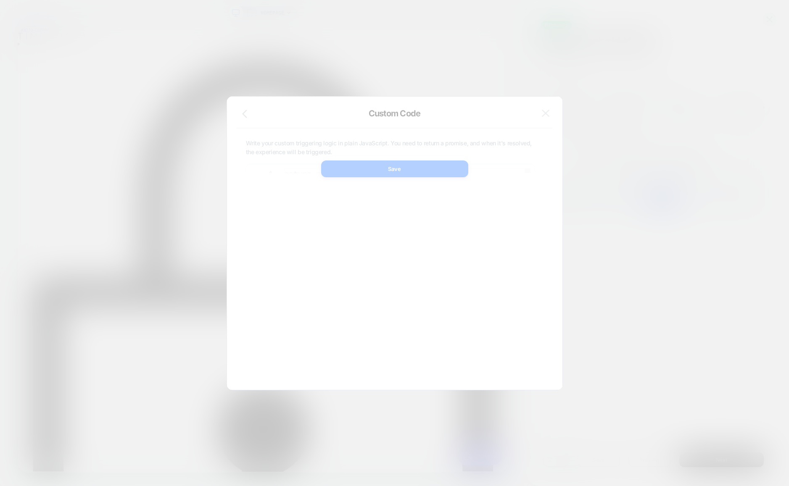
scroll to position [114, 0]
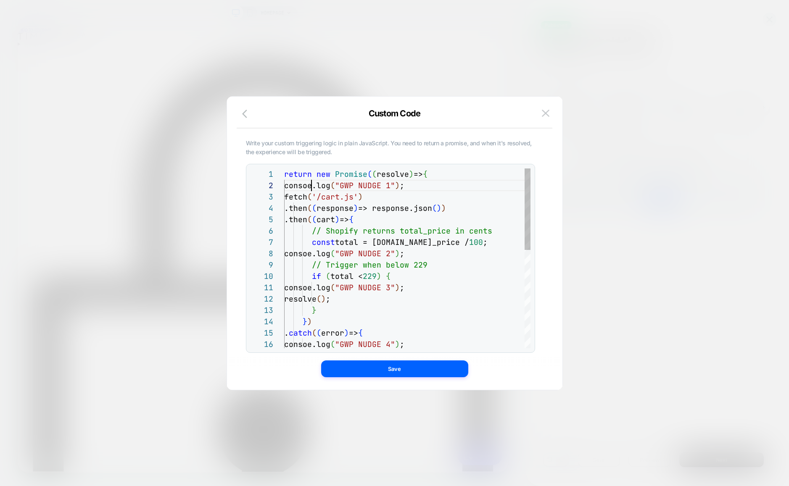
drag, startPoint x: 310, startPoint y: 186, endPoint x: 597, endPoint y: 210, distance: 287.7
click at [310, 186] on span "consoe.log" at bounding box center [307, 186] width 46 height 10
click at [332, 252] on div "return new Promise ( ( resolve ) => { console.log ( "GWP NUDGE 1" ) ; fetch ( '…" at bounding box center [407, 367] width 246 height 396
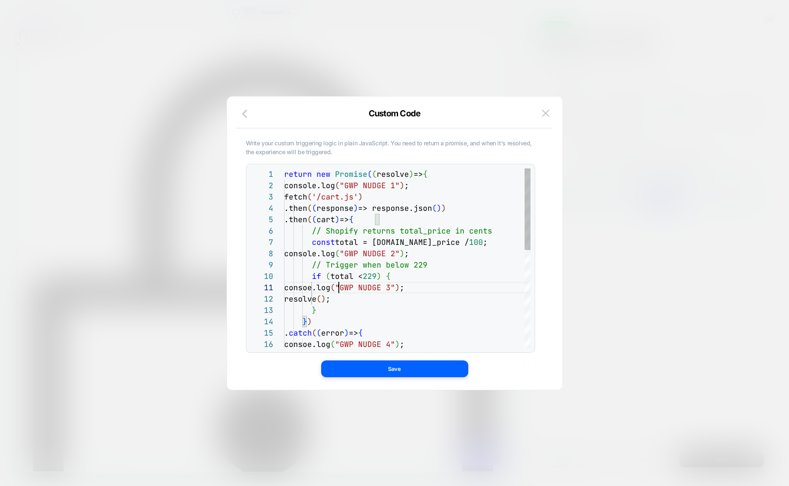
drag, startPoint x: 341, startPoint y: 288, endPoint x: 346, endPoint y: 290, distance: 5.6
click at [341, 288] on div "return new Promise ( ( resolve ) => { console.log ( "GWP NUDGE 1" ) ; fetch ( '…" at bounding box center [407, 367] width 246 height 396
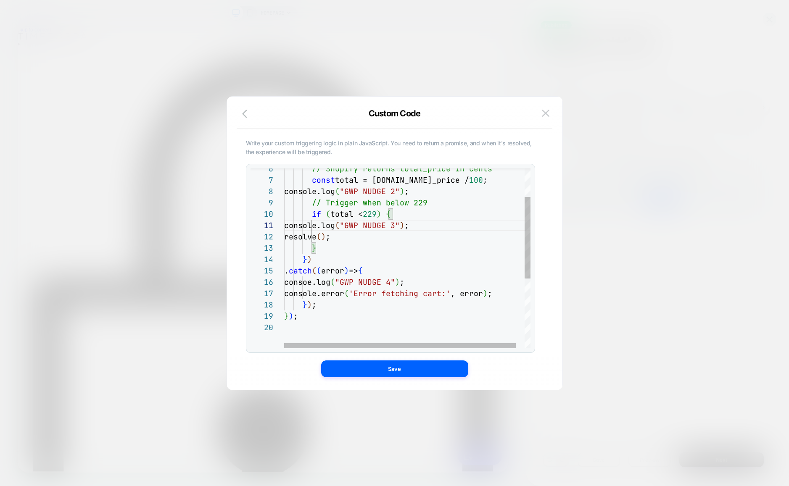
click at [333, 283] on div "// Shopify returns total_price in cents const total = cart.total_price / 100 ; …" at bounding box center [412, 304] width 256 height 396
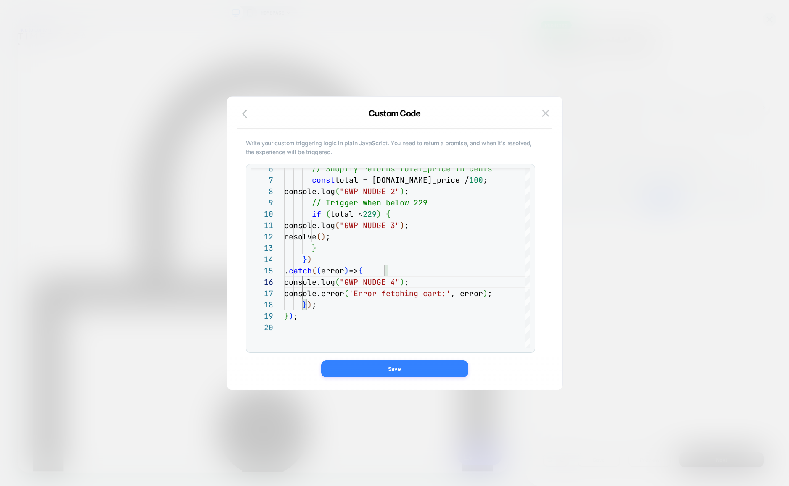
type textarea "**********"
click at [404, 374] on button "Save" at bounding box center [394, 369] width 147 height 17
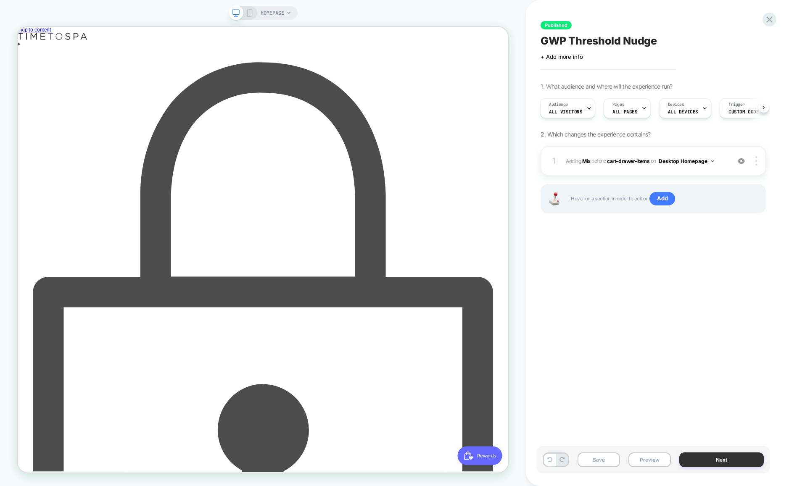
click at [713, 458] on button "Next" at bounding box center [721, 460] width 85 height 15
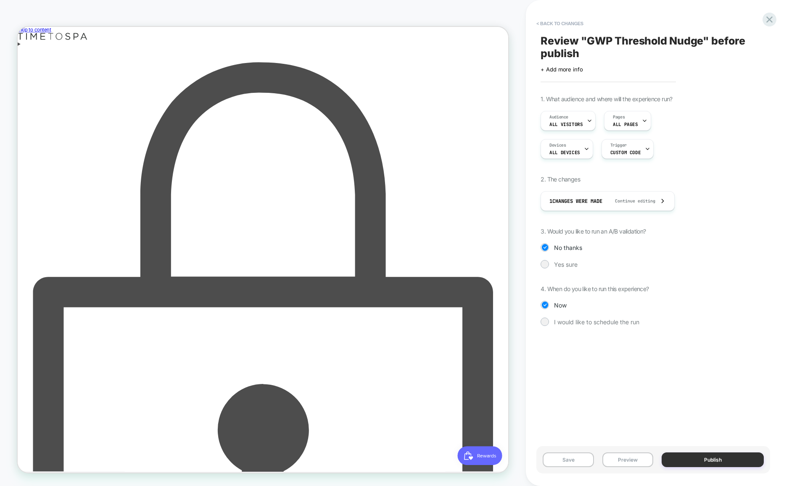
click at [697, 457] on button "Publish" at bounding box center [713, 460] width 102 height 15
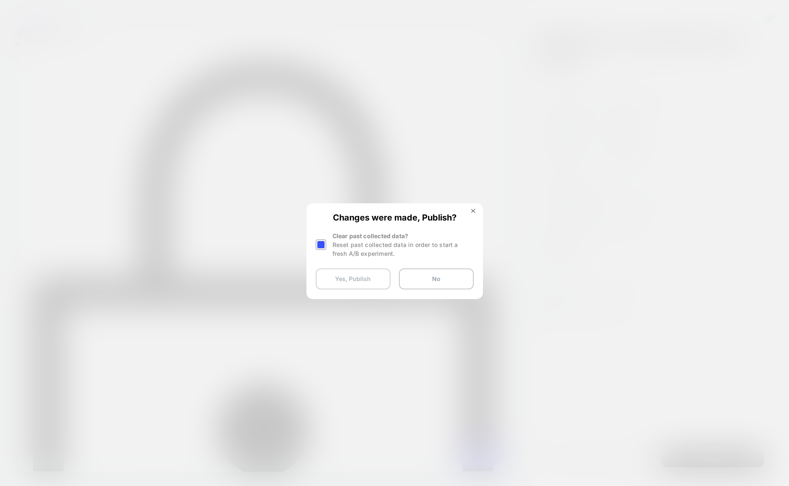
click at [368, 280] on button "Yes, Publish" at bounding box center [353, 279] width 75 height 21
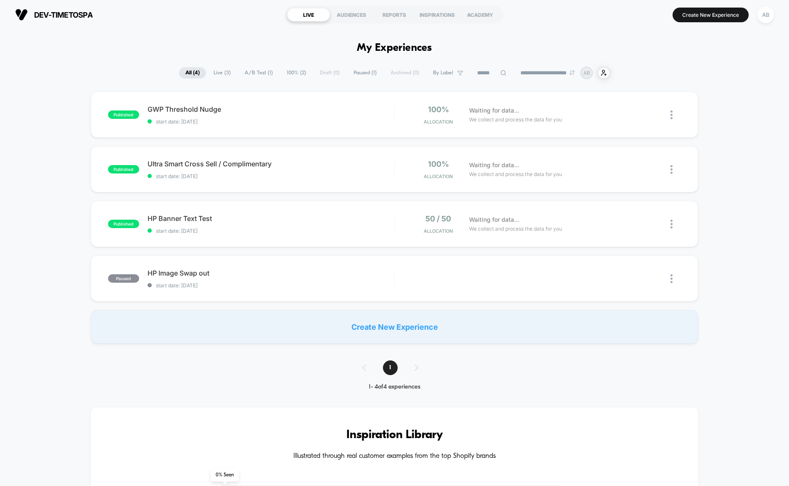
click at [64, 155] on div "published GWP Threshold Nudge start date: 05/10/2025 100% Allocation Waiting fo…" at bounding box center [394, 218] width 789 height 252
click at [650, 114] on icon at bounding box center [650, 115] width 6 height 6
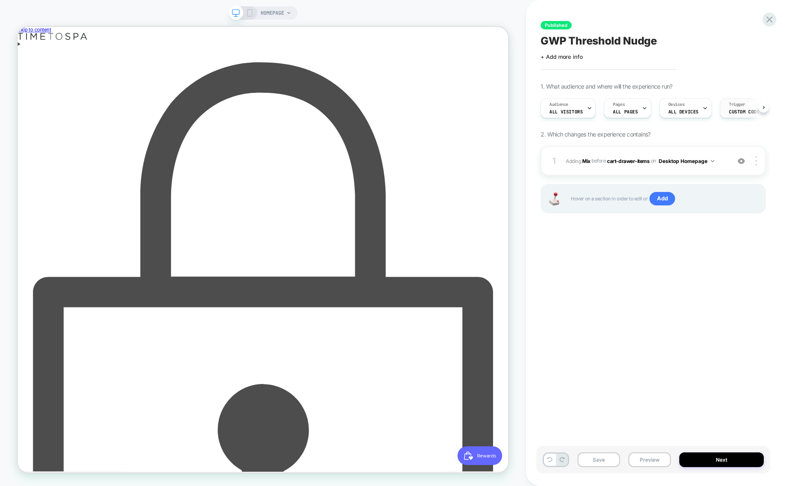
click at [732, 109] on span "Custom Code" at bounding box center [744, 112] width 30 height 6
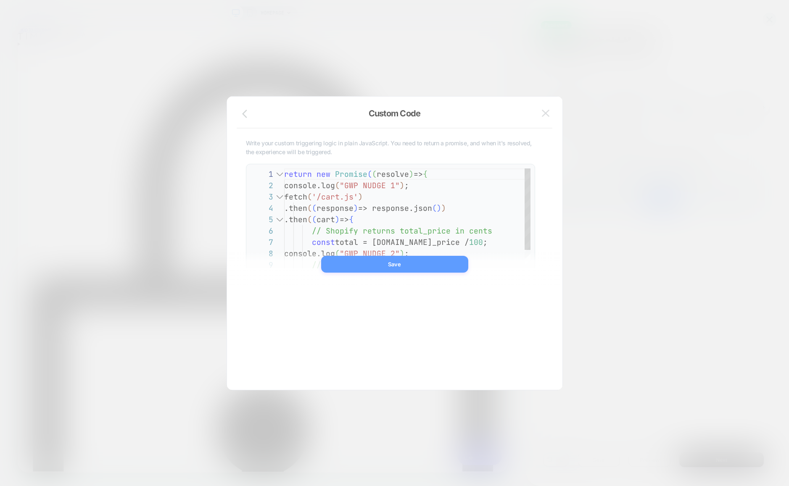
scroll to position [114, 0]
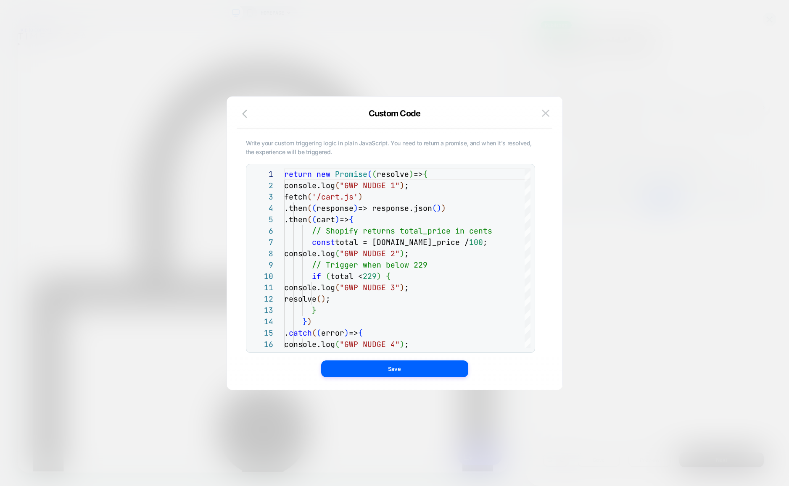
drag, startPoint x: 242, startPoint y: 140, endPoint x: 357, endPoint y: 150, distance: 115.6
click at [372, 150] on div "Write your custom triggering logic in plain JavaScript. You need to return a pr…" at bounding box center [390, 244] width 310 height 260
drag, startPoint x: 357, startPoint y: 150, endPoint x: 221, endPoint y: 137, distance: 137.2
click at [536, 122] on div "Audience All Visitors Pages ALL PAGES Devices ALL DEVICES Custom Code Write you…" at bounding box center [648, 108] width 225 height 28
click at [254, 140] on span "Write your custom triggering logic in plain JavaScript. You need to return a pr…" at bounding box center [390, 147] width 289 height 17
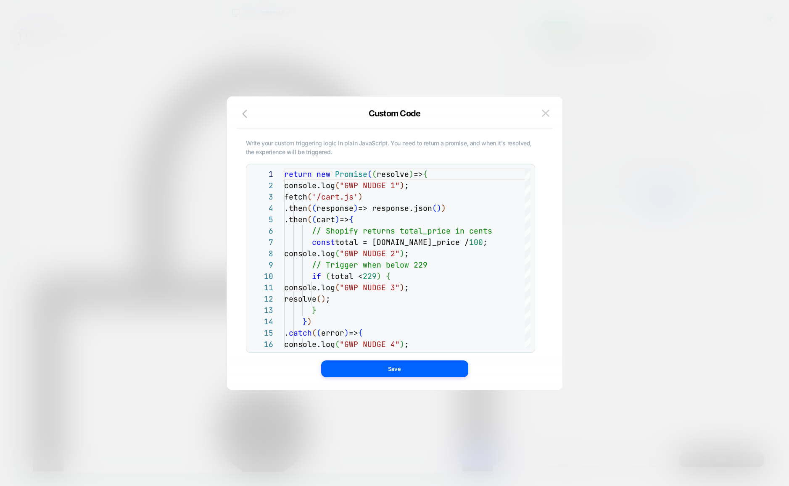
click at [254, 140] on span "Write your custom triggering logic in plain JavaScript. You need to return a pr…" at bounding box center [390, 147] width 289 height 17
click at [253, 141] on span "Write your custom triggering logic in plain JavaScript. You need to return a pr…" at bounding box center [390, 147] width 289 height 17
drag, startPoint x: 253, startPoint y: 141, endPoint x: 261, endPoint y: 143, distance: 8.4
click at [254, 141] on span "Write your custom triggering logic in plain JavaScript. You need to return a pr…" at bounding box center [390, 147] width 289 height 17
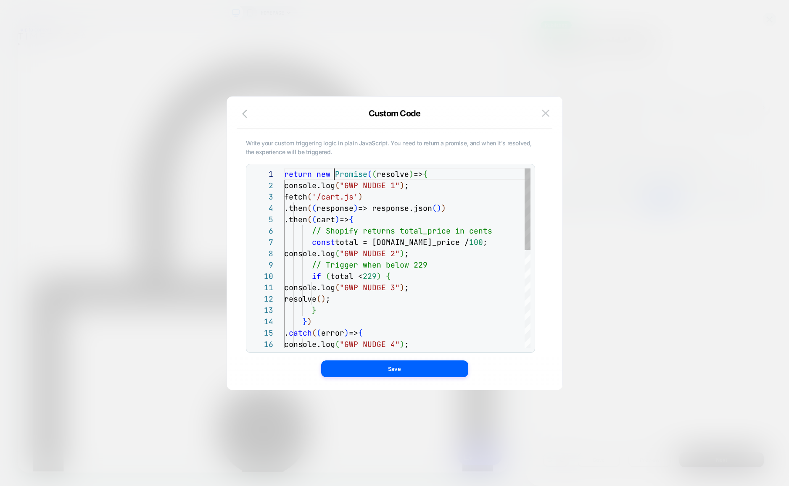
click at [332, 177] on div "return new Promise ( ( resolve ) => { console.log ( "GWP NUDGE 1" ) ; fetch ( '…" at bounding box center [407, 367] width 246 height 396
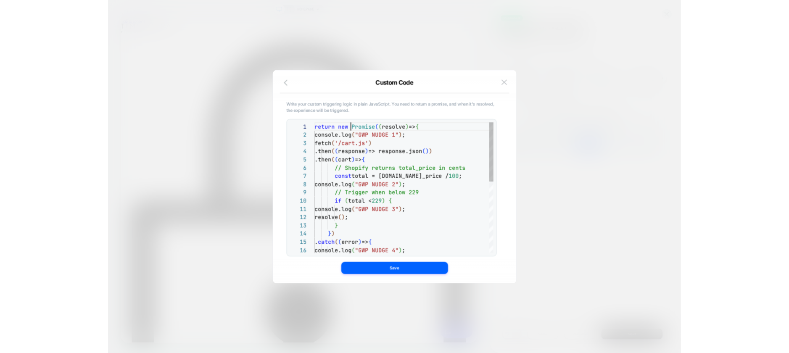
scroll to position [0, 50]
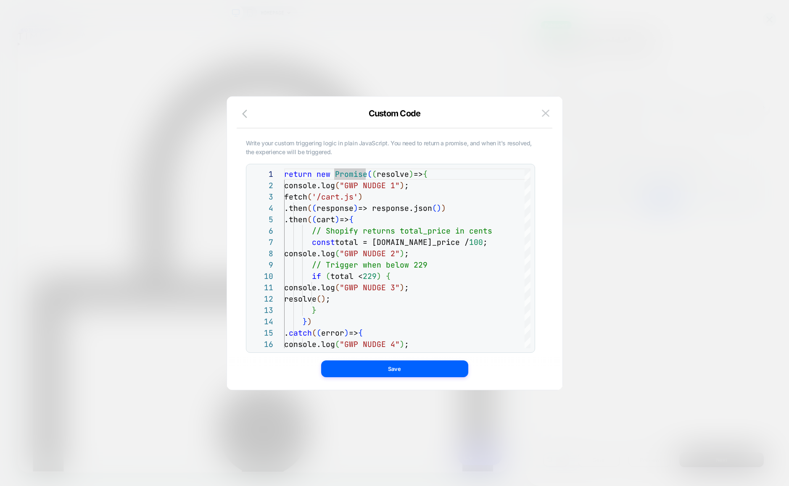
drag, startPoint x: 335, startPoint y: 153, endPoint x: 269, endPoint y: 141, distance: 66.6
click at [536, 122] on div "Audience All Visitors Pages ALL PAGES Devices ALL DEVICES Custom Code Write you…" at bounding box center [648, 108] width 225 height 28
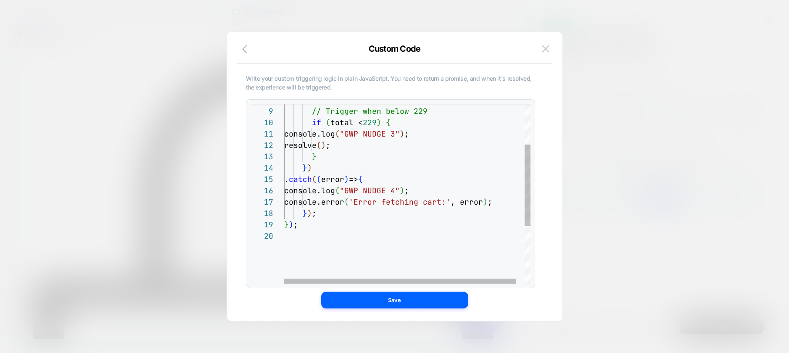
type textarea "**********"
drag, startPoint x: 292, startPoint y: 238, endPoint x: 302, endPoint y: 236, distance: 10.4
click at [292, 238] on div at bounding box center [412, 235] width 256 height 11
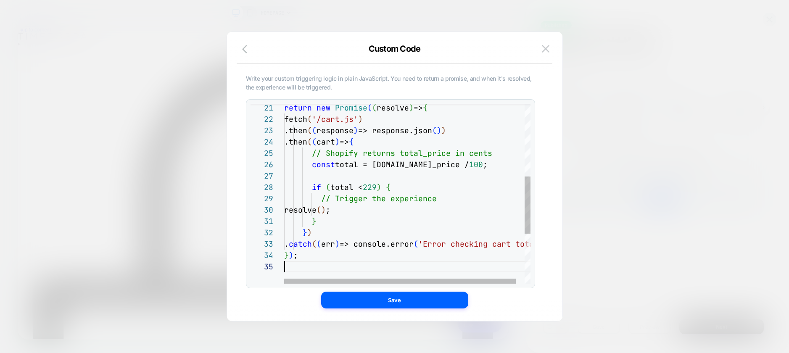
scroll to position [45, 0]
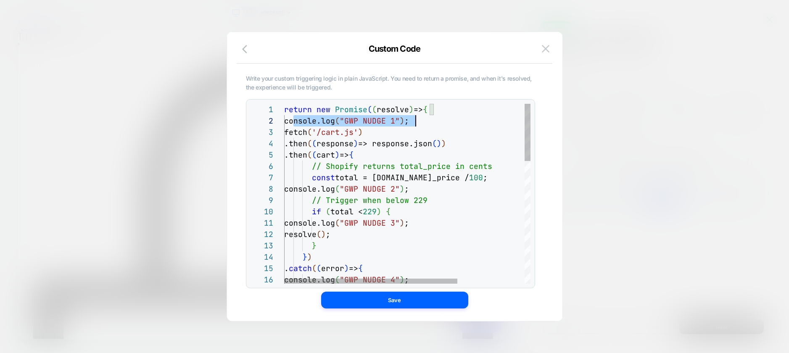
scroll to position [11, 132]
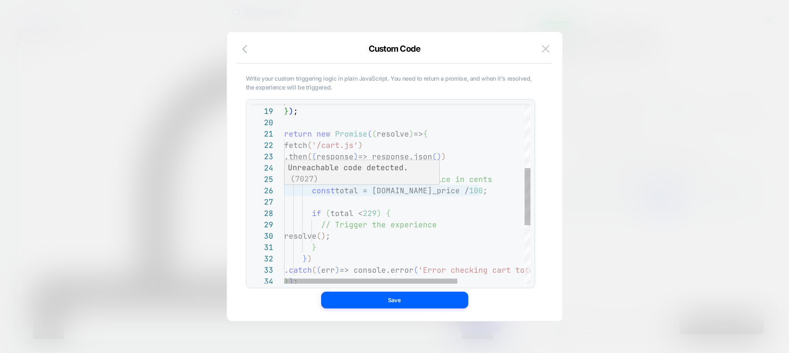
click at [367, 185] on div "} ) ; } ) ; return new Promise ( ( resolve ) => { fetch ( '/cart.js' ) .then ( …" at bounding box center [455, 184] width 342 height 566
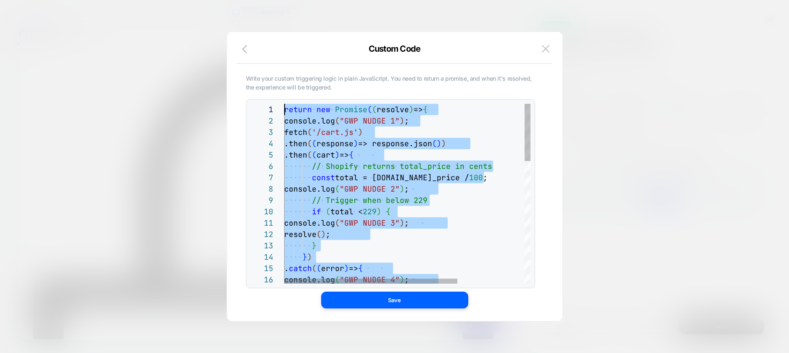
drag, startPoint x: 310, startPoint y: 118, endPoint x: 210, endPoint y: -32, distance: 180.6
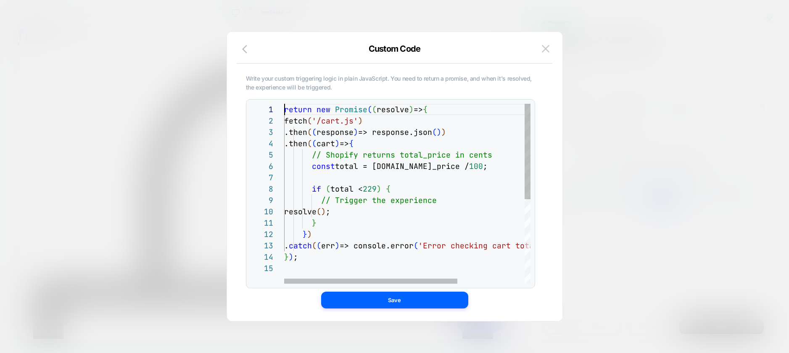
click at [467, 111] on div "return new Promise ( ( resolve ) => { fetch ( '/cart.js' ) .then ( ( response )…" at bounding box center [455, 273] width 342 height 339
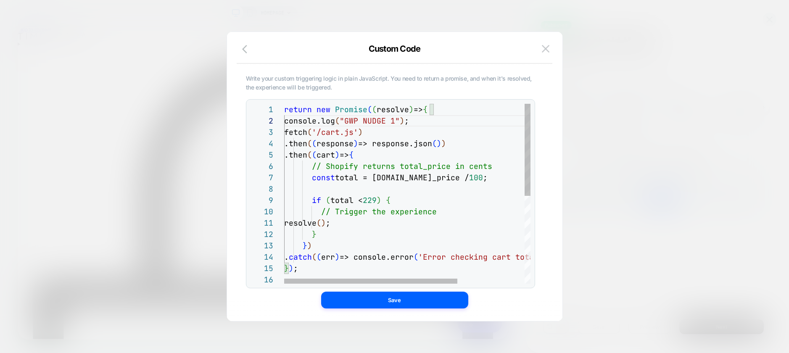
scroll to position [11, 136]
click at [448, 196] on div "return new Promise ( ( resolve ) => { fetch ( '/cart.js' ) .then ( ( response )…" at bounding box center [455, 279] width 342 height 350
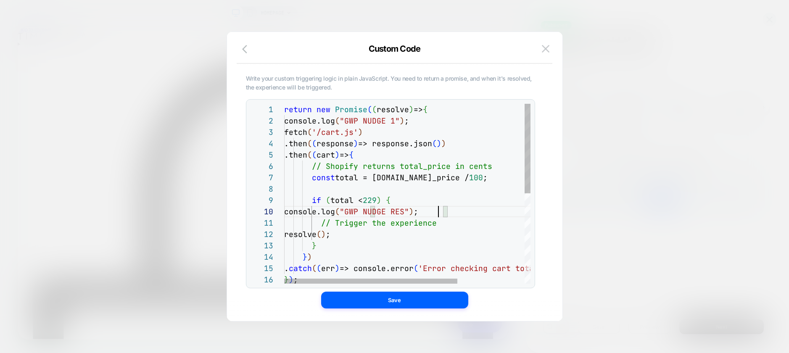
scroll to position [102, 154]
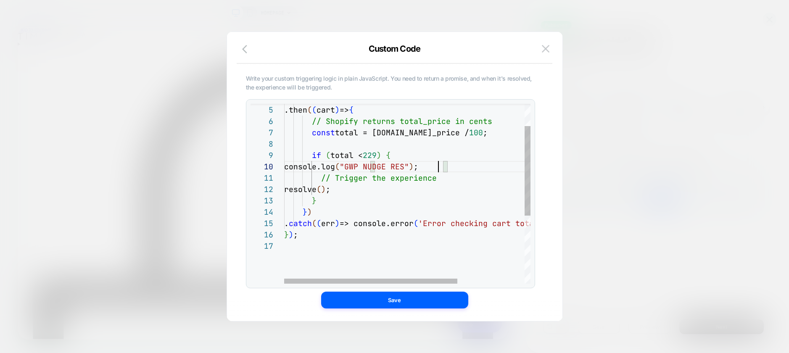
click at [332, 214] on div ".then ( ( response ) => response.json ( ) ) .then ( ( cart ) => { // Shopify re…" at bounding box center [455, 240] width 342 height 362
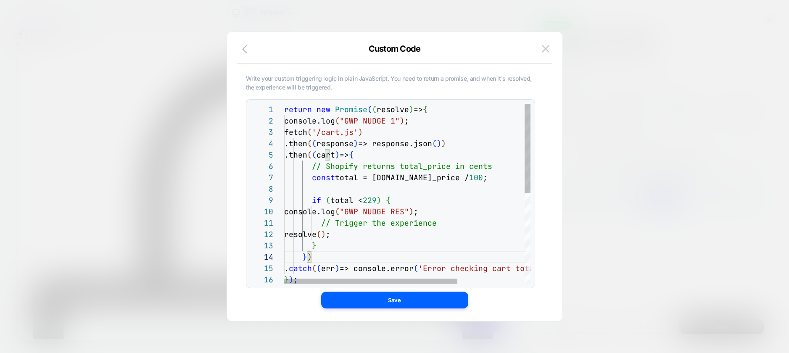
click at [404, 117] on div ".then ( ( response ) => response.json ( ) ) .then ( ( cart ) => { // Shopify re…" at bounding box center [455, 285] width 342 height 362
type textarea "**********"
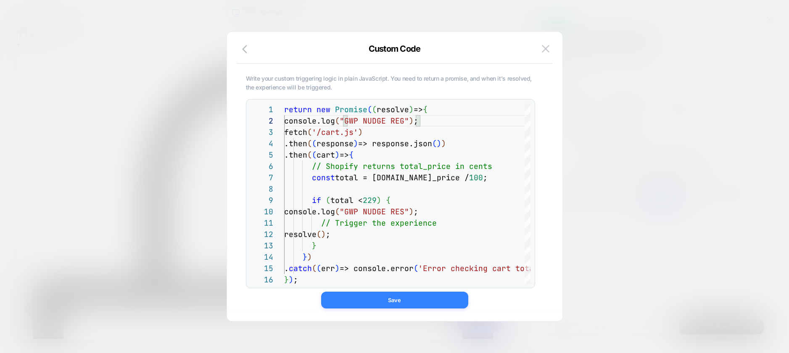
click at [394, 299] on button "Save" at bounding box center [394, 300] width 147 height 17
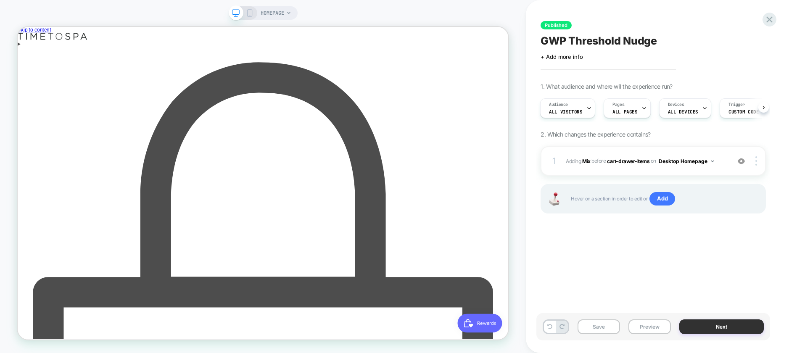
click at [728, 327] on button "Next" at bounding box center [721, 327] width 85 height 15
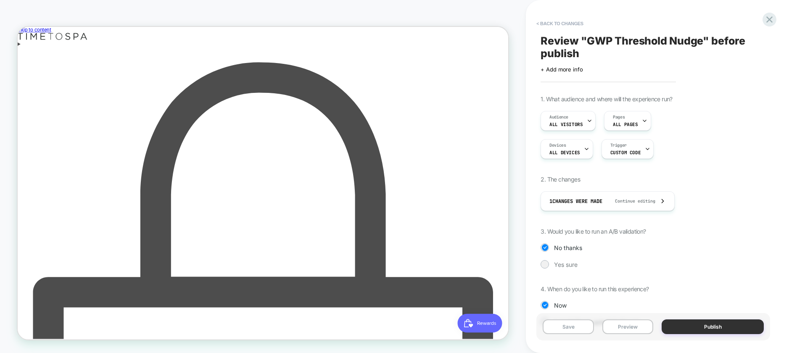
click at [717, 326] on button "Publish" at bounding box center [713, 327] width 102 height 15
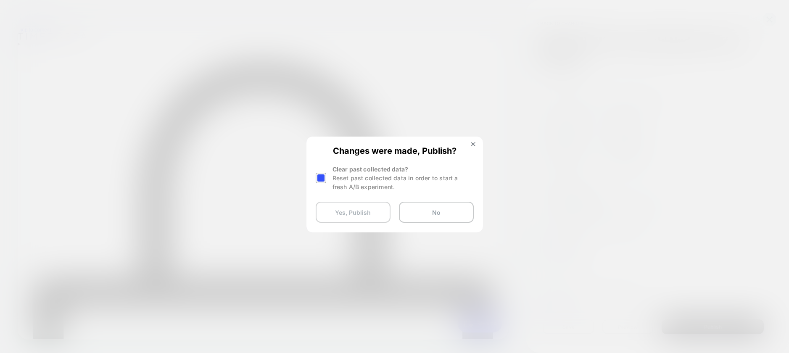
click at [351, 218] on button "Yes, Publish" at bounding box center [353, 212] width 75 height 21
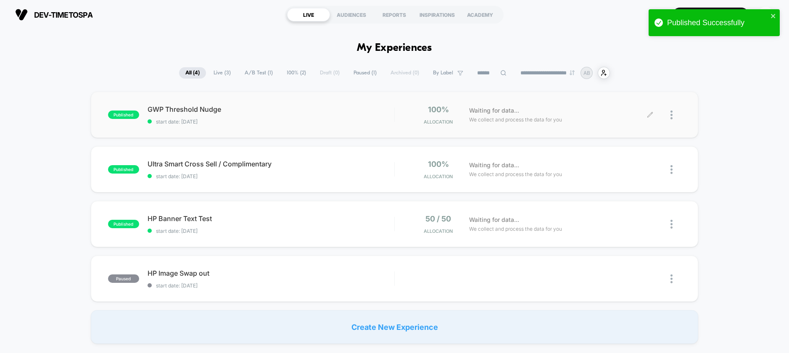
click at [651, 114] on icon at bounding box center [650, 115] width 6 height 6
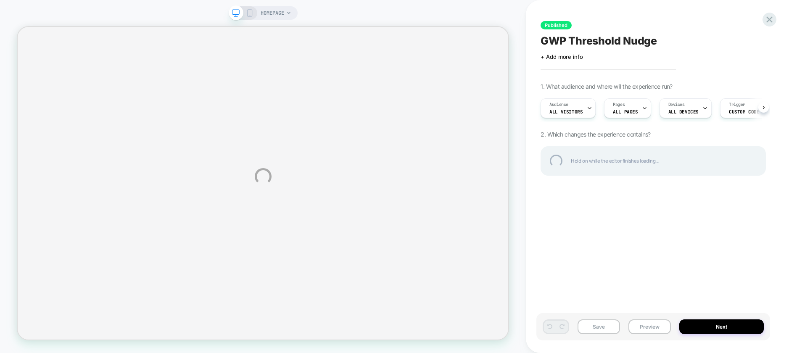
click at [730, 111] on div "HOMEPAGE Published GWP Threshold Nudge Click to edit experience details + Add m…" at bounding box center [394, 176] width 789 height 353
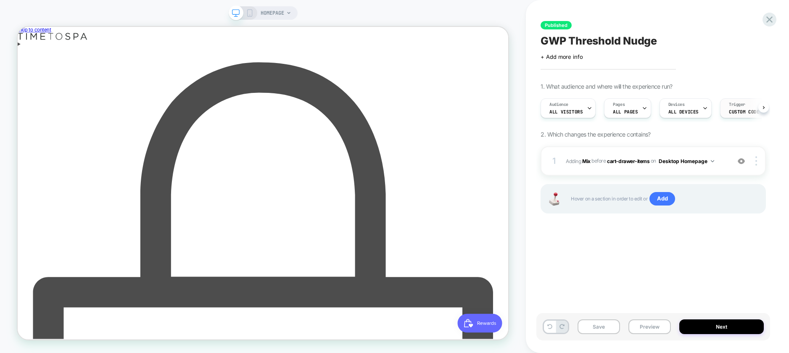
scroll to position [0, 0]
click at [729, 113] on span "Custom Code" at bounding box center [744, 112] width 30 height 6
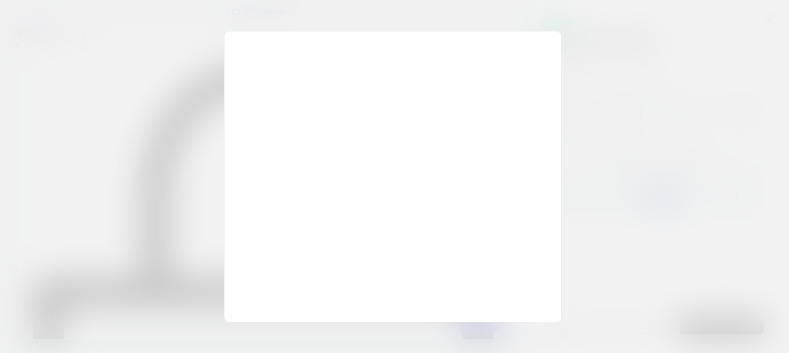
scroll to position [114, 0]
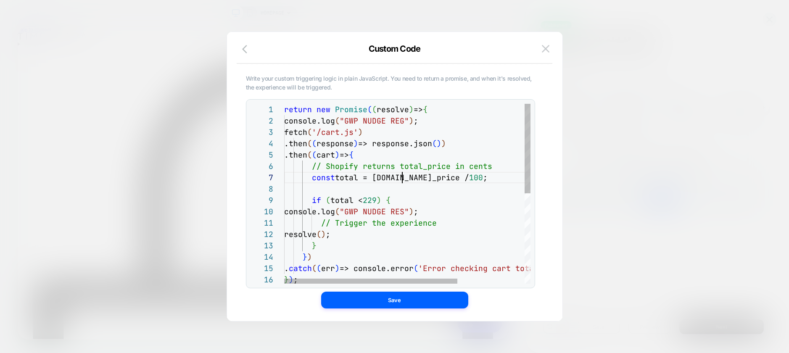
click at [403, 177] on div "return new Promise ( ( resolve ) => { console.log ( "GWP NUDGE REG" ) ; fetch (…" at bounding box center [455, 285] width 342 height 362
click at [346, 240] on div "return new Promise ( ( resolve ) => { console.log ( "GWP NUDGE REG" ) ; fetch (…" at bounding box center [455, 285] width 342 height 362
type textarea "**********"
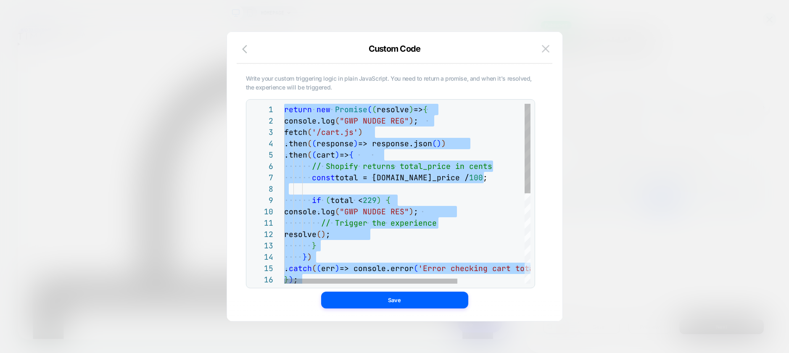
drag, startPoint x: 407, startPoint y: 119, endPoint x: 412, endPoint y: 124, distance: 7.2
click at [407, 120] on span ""GWP NUDGE REG"" at bounding box center [374, 121] width 69 height 10
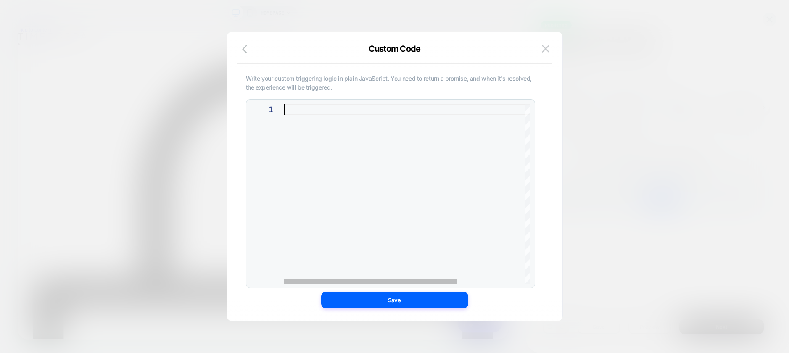
scroll to position [0, 0]
type textarea "**********"
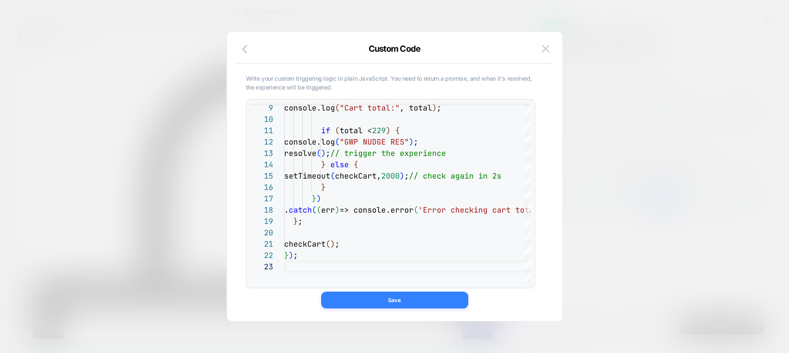
drag, startPoint x: 397, startPoint y: 303, endPoint x: 545, endPoint y: 368, distance: 161.7
click at [397, 303] on button "Save" at bounding box center [394, 300] width 147 height 17
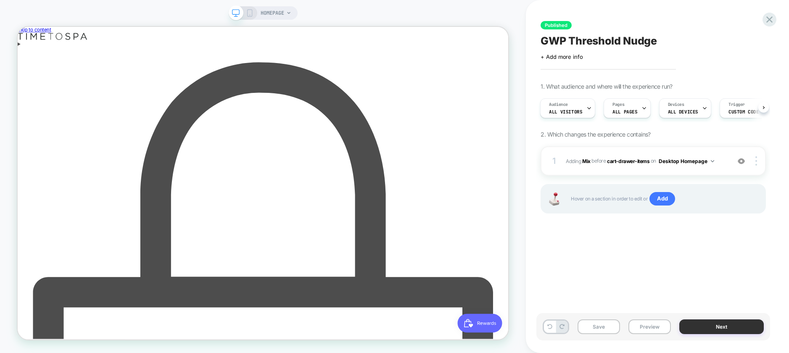
drag, startPoint x: 716, startPoint y: 316, endPoint x: 721, endPoint y: 323, distance: 9.0
click at [717, 317] on div "Save Preview Next" at bounding box center [653, 326] width 234 height 27
click at [723, 325] on button "Next" at bounding box center [721, 327] width 85 height 15
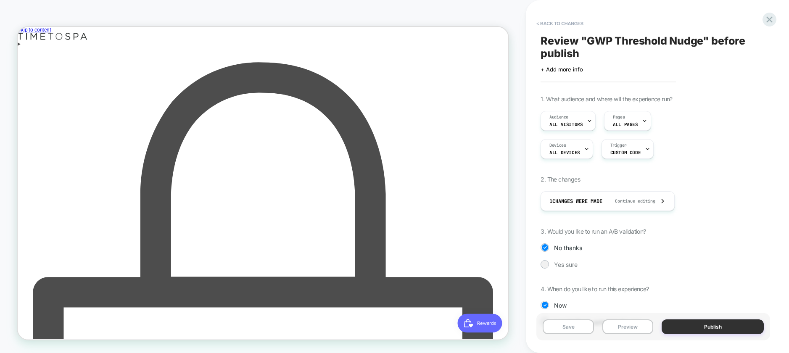
click at [715, 325] on button "Publish" at bounding box center [713, 327] width 102 height 15
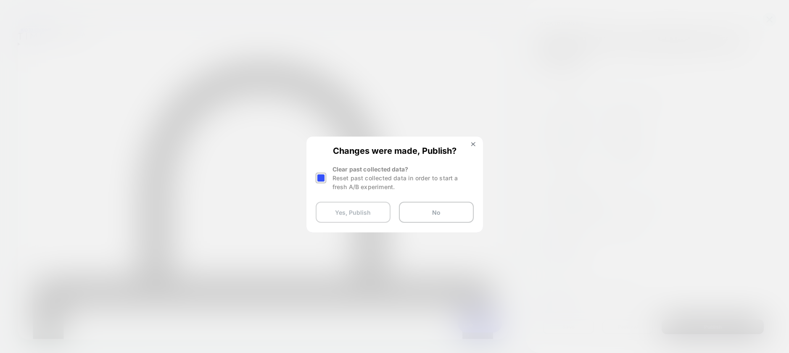
click at [363, 208] on button "Yes, Publish" at bounding box center [353, 212] width 75 height 21
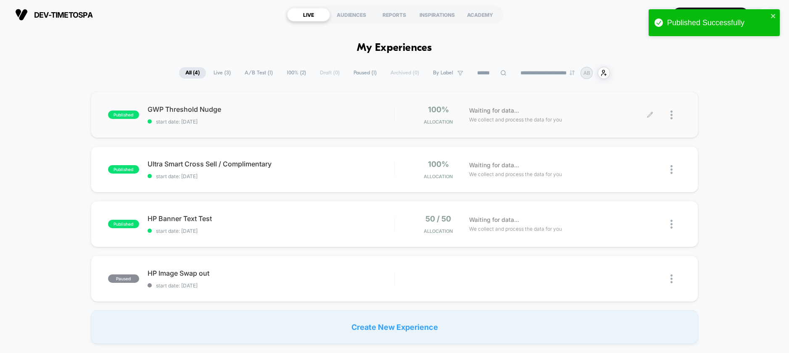
click at [649, 114] on icon at bounding box center [650, 115] width 6 height 6
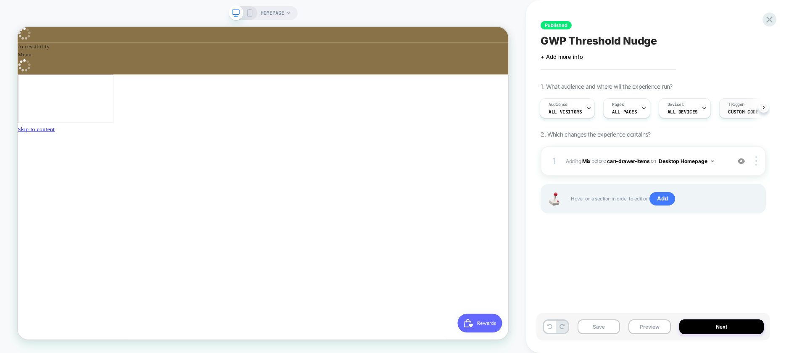
click at [738, 109] on span "Custom Code" at bounding box center [743, 112] width 30 height 6
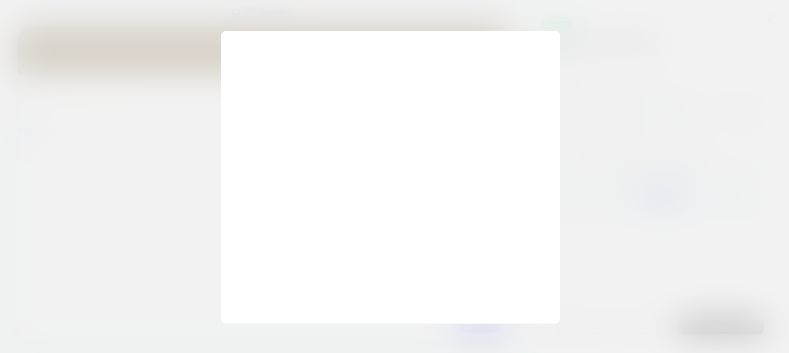
scroll to position [114, 0]
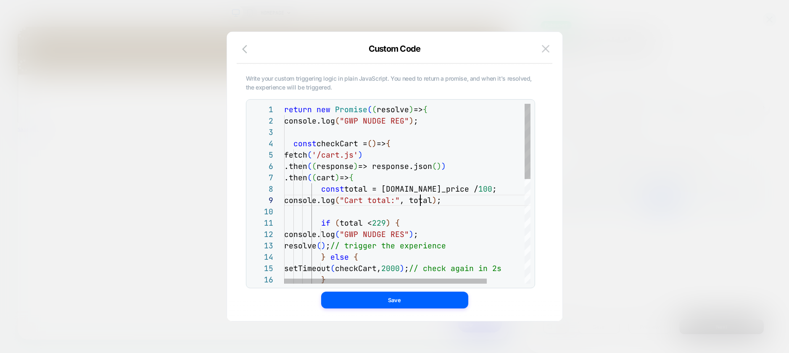
click at [422, 198] on div "return new Promise ( ( resolve ) => { console.log ( "GWP NUDGE REG" ) ; const c…" at bounding box center [430, 319] width 292 height 430
type textarea "**********"
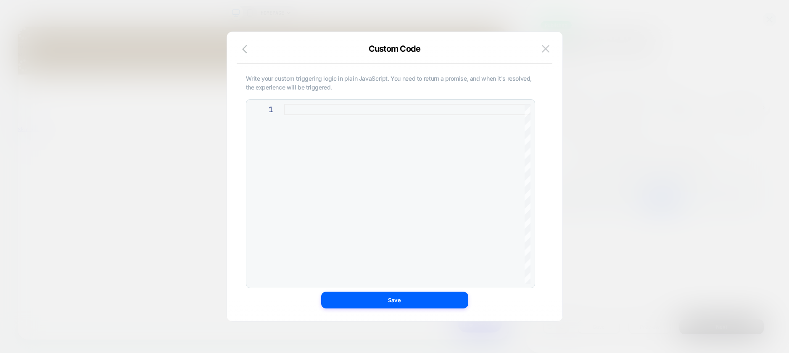
scroll to position [0, 0]
type textarea "**********"
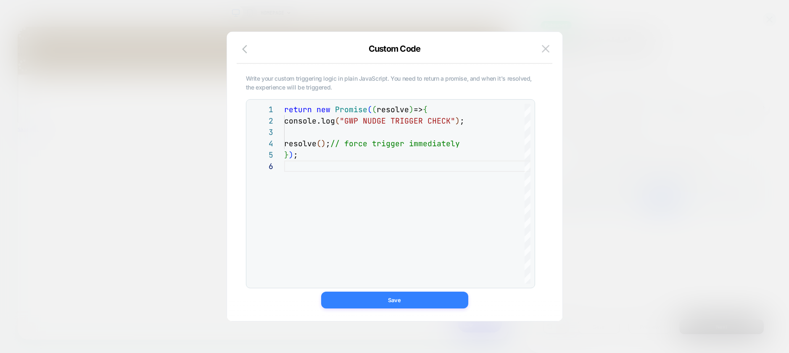
drag, startPoint x: 388, startPoint y: 301, endPoint x: 496, endPoint y: 367, distance: 126.0
click at [388, 301] on button "Save" at bounding box center [394, 300] width 147 height 17
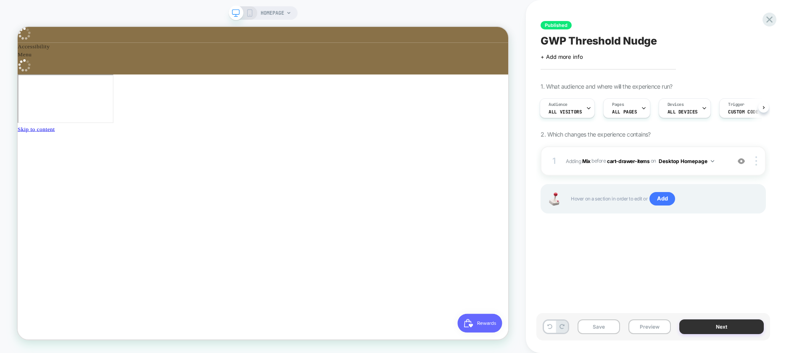
drag, startPoint x: 734, startPoint y: 337, endPoint x: 735, endPoint y: 331, distance: 5.9
click at [734, 336] on div "Save Preview Next" at bounding box center [653, 326] width 234 height 27
click at [735, 331] on button "Next" at bounding box center [721, 327] width 85 height 15
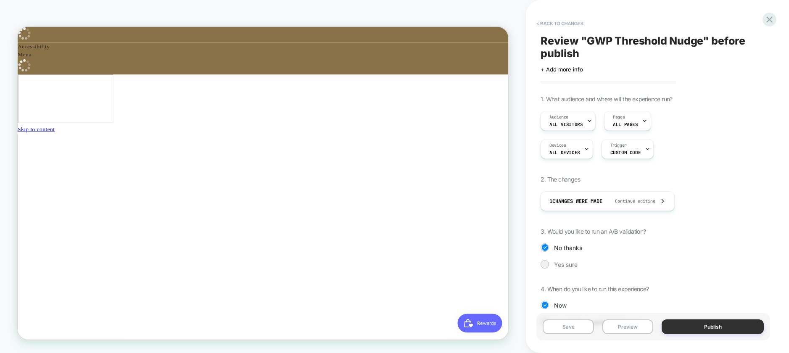
scroll to position [0, 448]
click at [718, 330] on button "Publish" at bounding box center [713, 327] width 102 height 15
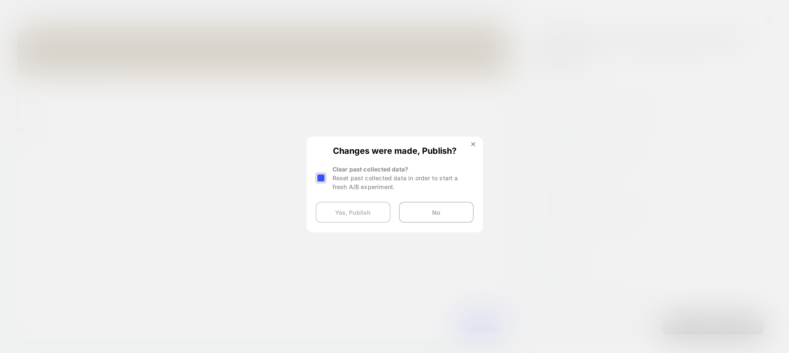
click at [359, 217] on button "Yes, Publish" at bounding box center [353, 212] width 75 height 21
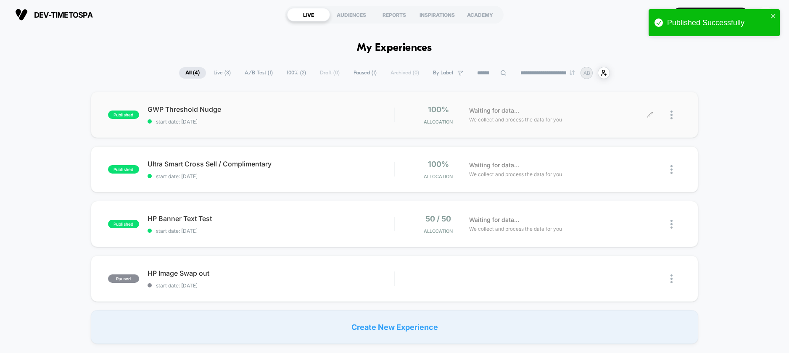
click at [636, 111] on div "Waiting for data... We collect and process the data for you" at bounding box center [557, 115] width 185 height 20
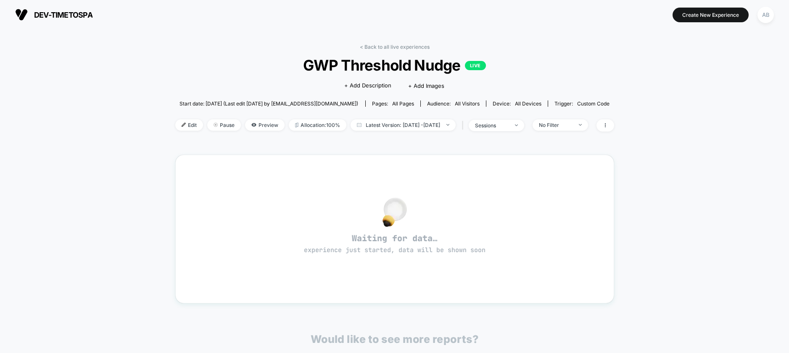
click at [175, 122] on span "Edit" at bounding box center [189, 124] width 28 height 11
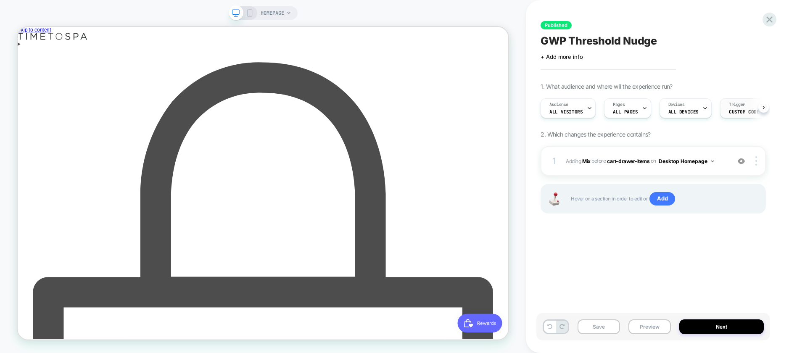
scroll to position [0, 0]
click at [740, 111] on span "Custom Code" at bounding box center [744, 112] width 30 height 6
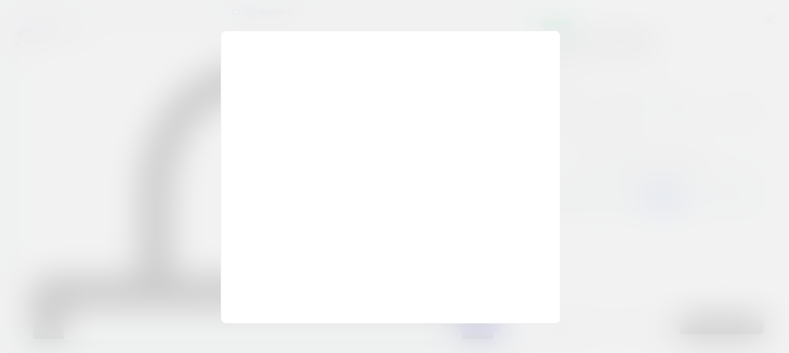
scroll to position [57, 0]
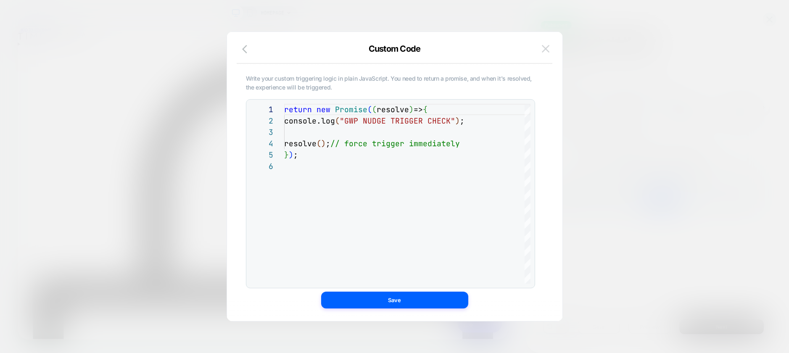
click at [547, 48] on img at bounding box center [546, 48] width 8 height 7
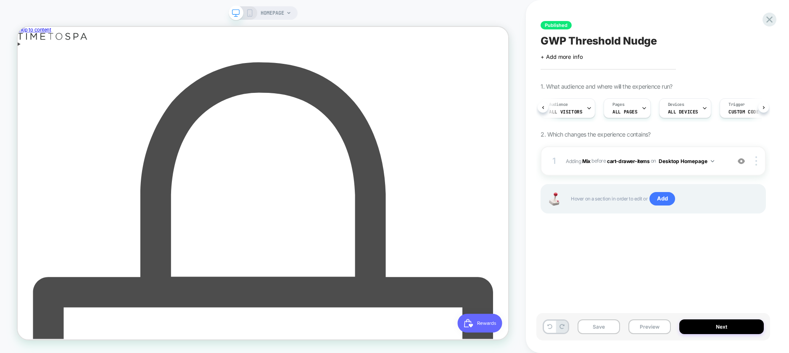
click at [763, 103] on div "Audience All Visitors Pages ALL PAGES Devices ALL DEVICES Trigger Custom Code" at bounding box center [653, 108] width 225 height 28
click at [739, 108] on icon at bounding box center [741, 108] width 5 height 5
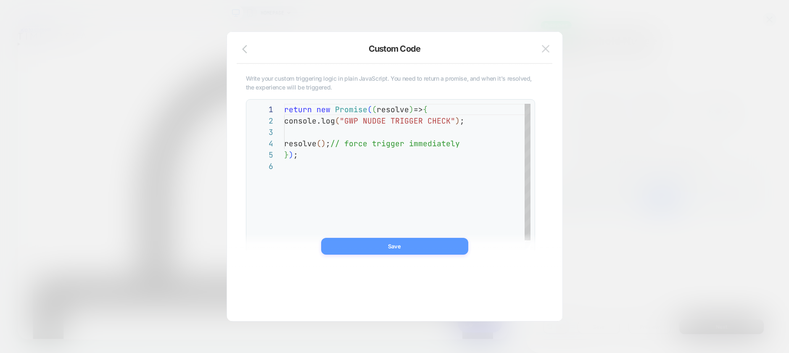
scroll to position [57, 0]
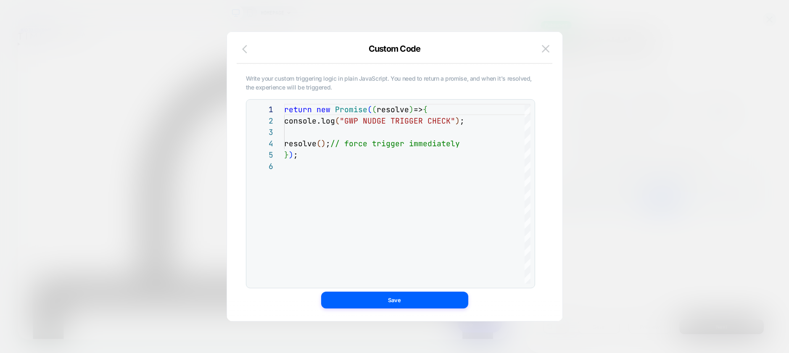
click at [244, 49] on icon "button" at bounding box center [247, 49] width 10 height 10
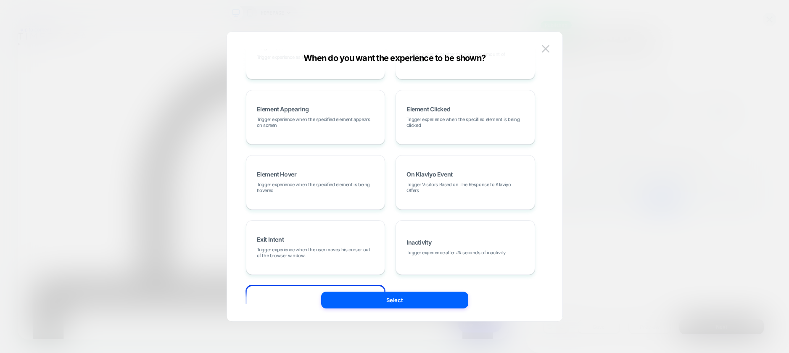
scroll to position [0, 0]
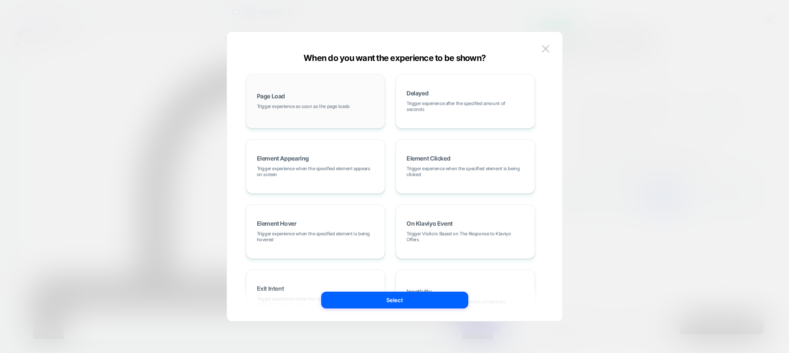
click at [314, 100] on div "Page Load Trigger experience as soon as the page loads" at bounding box center [316, 101] width 130 height 45
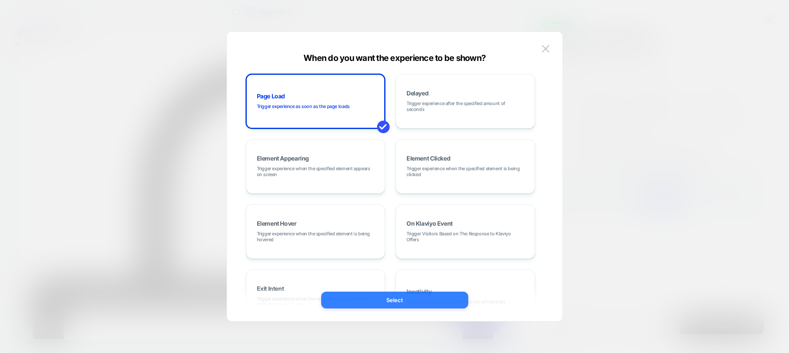
click at [399, 303] on button "Select" at bounding box center [394, 300] width 147 height 17
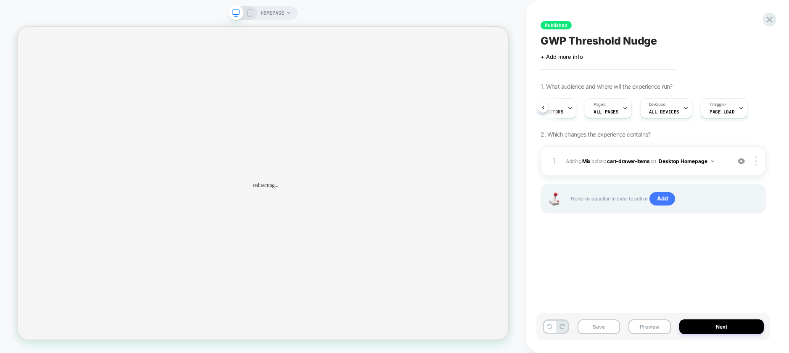
scroll to position [0, 0]
click at [729, 328] on button "Next" at bounding box center [721, 327] width 85 height 15
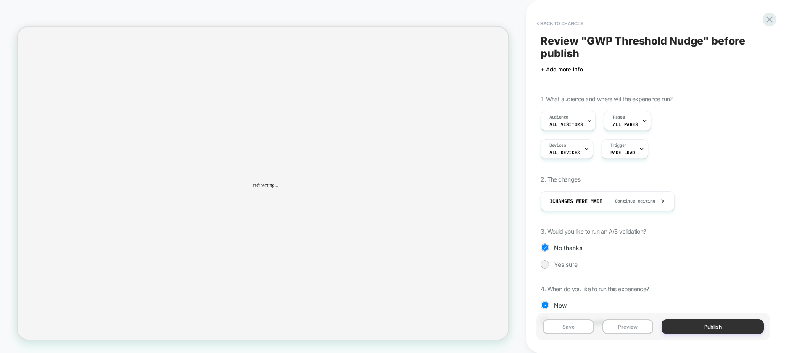
click at [711, 325] on button "Publish" at bounding box center [713, 327] width 102 height 15
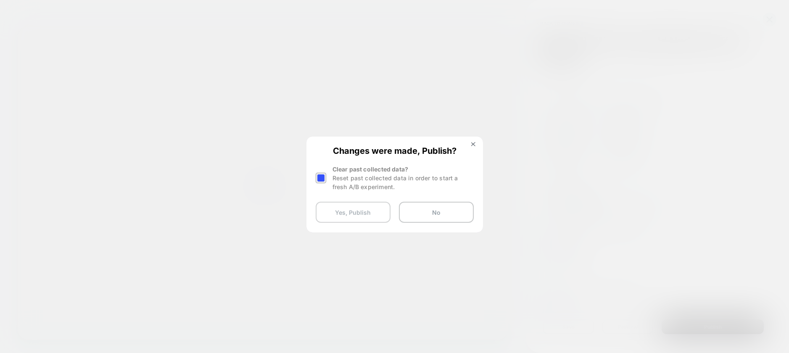
click at [333, 214] on button "Yes, Publish" at bounding box center [353, 212] width 75 height 21
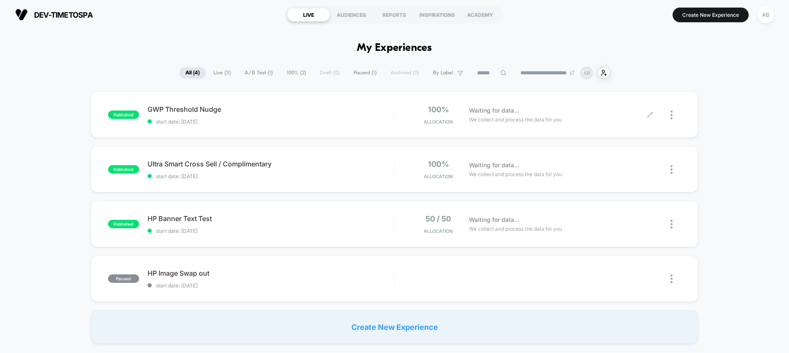
click at [646, 114] on div "Waiting for data... We collect and process the data for you" at bounding box center [557, 115] width 185 height 20
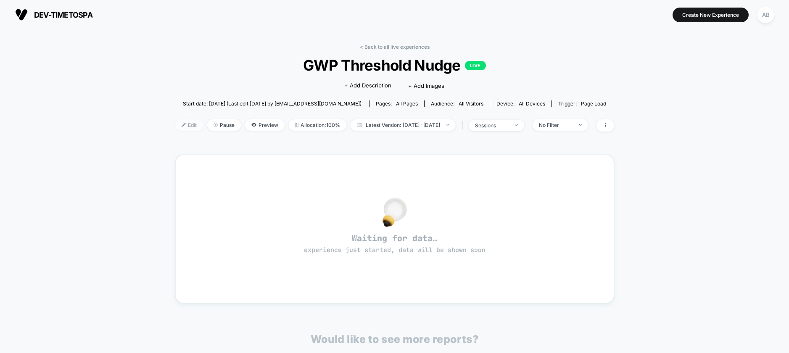
click at [177, 127] on span "Edit" at bounding box center [189, 124] width 28 height 11
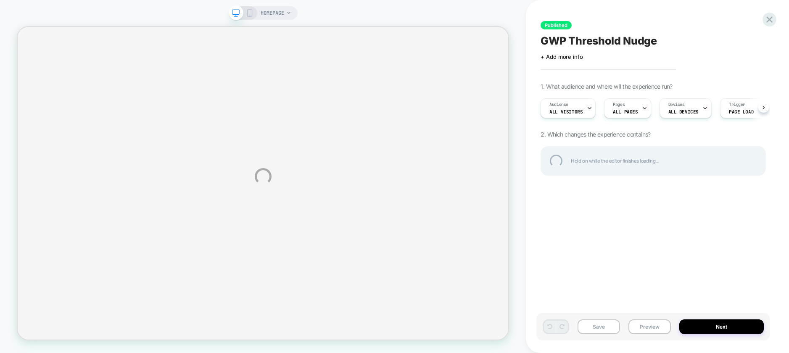
click at [741, 112] on div "HOMEPAGE Published GWP Threshold Nudge Click to edit experience details + Add m…" at bounding box center [394, 176] width 789 height 353
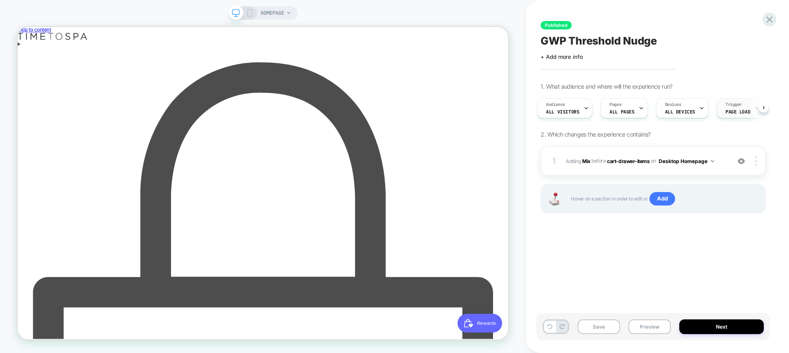
click at [740, 111] on span "Page Load" at bounding box center [738, 112] width 25 height 6
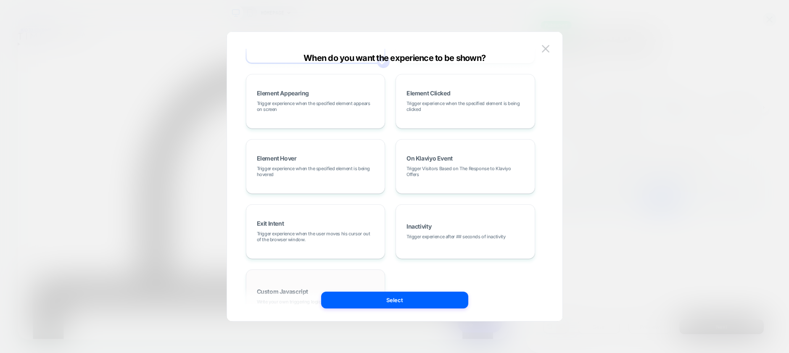
scroll to position [101, 0]
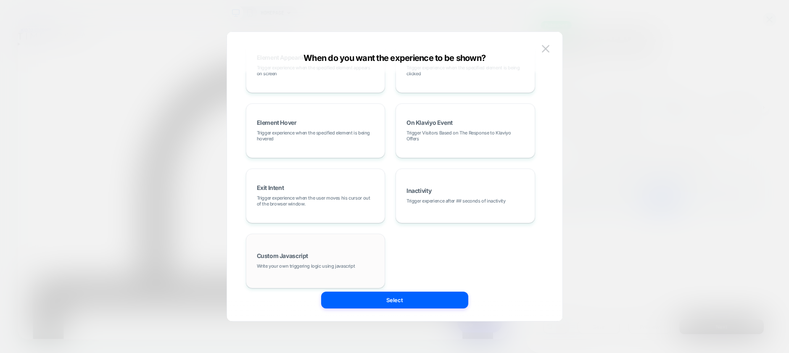
click at [291, 250] on div "Custom Javascript Write your own triggering logic using javascript" at bounding box center [316, 260] width 130 height 45
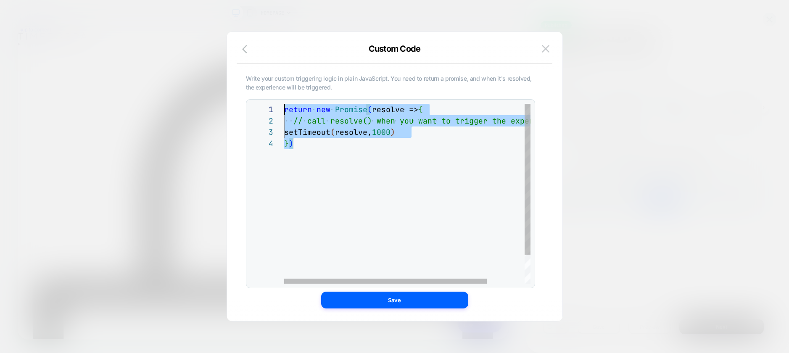
scroll to position [0, 0]
drag, startPoint x: 371, startPoint y: 161, endPoint x: 229, endPoint y: 71, distance: 167.7
click at [284, 104] on div "return new Promise ( resolve => { // call resolve() when you want to trigger th…" at bounding box center [430, 211] width 292 height 214
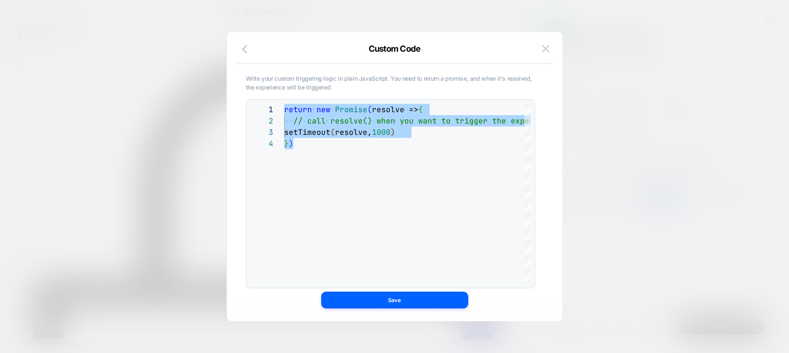
type textarea "***"
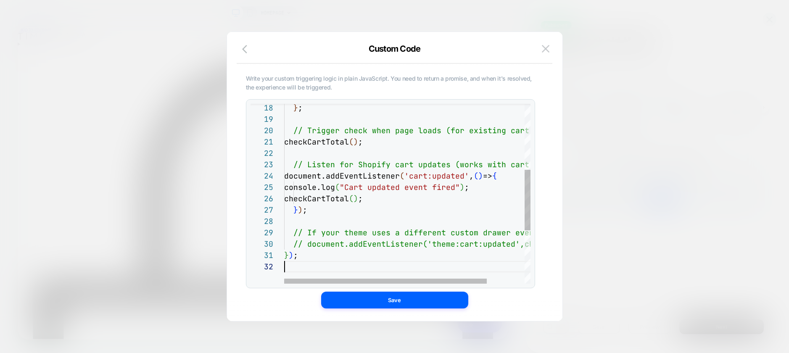
scroll to position [11, 0]
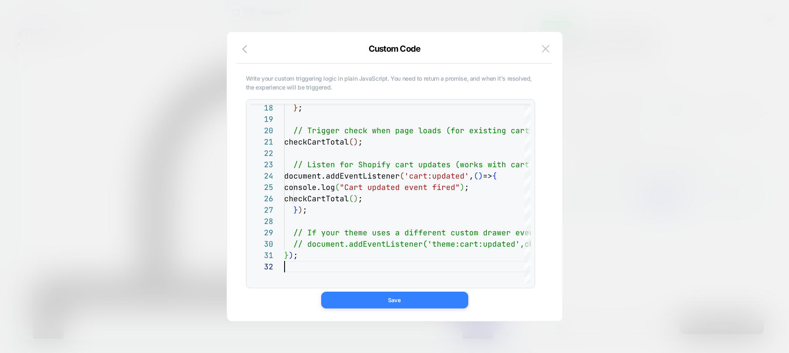
click at [395, 304] on button "Save" at bounding box center [394, 300] width 147 height 17
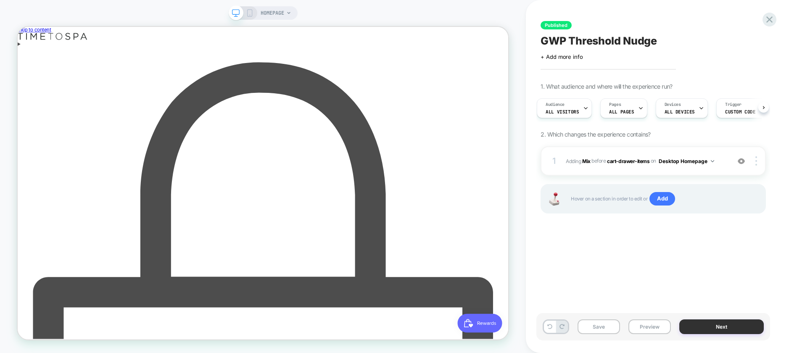
click at [716, 321] on button "Next" at bounding box center [721, 327] width 85 height 15
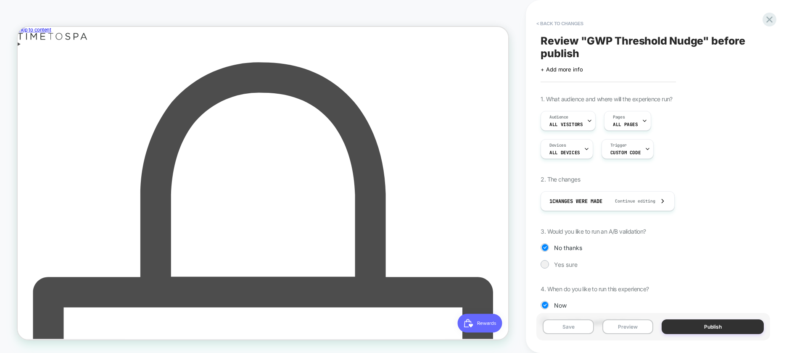
click at [702, 328] on button "Publish" at bounding box center [713, 327] width 102 height 15
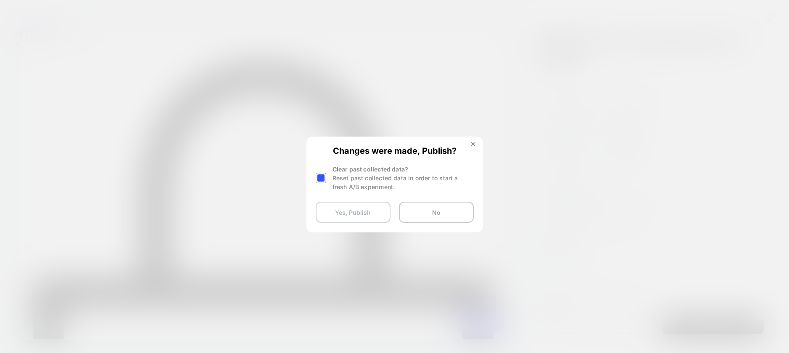
click at [329, 213] on button "Yes, Publish" at bounding box center [353, 212] width 75 height 21
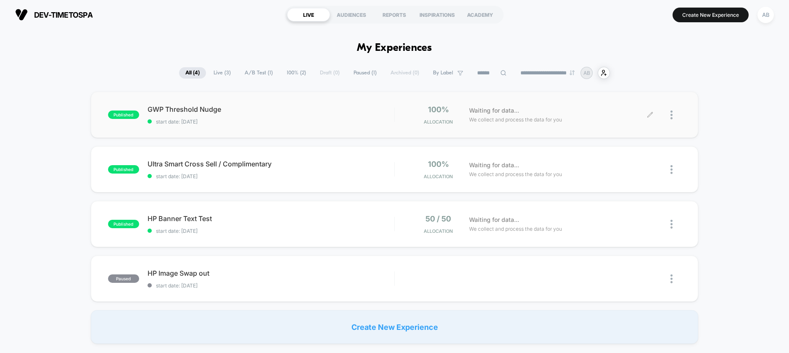
click at [649, 116] on icon at bounding box center [649, 114] width 5 height 5
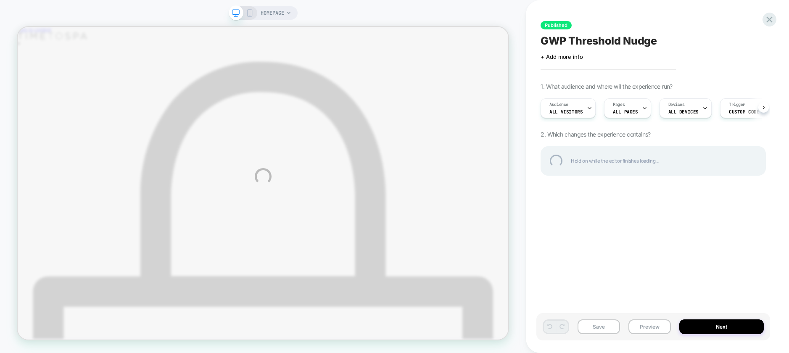
click at [744, 107] on div "HOMEPAGE Published GWP Threshold Nudge Click to edit experience details + Add m…" at bounding box center [394, 176] width 789 height 353
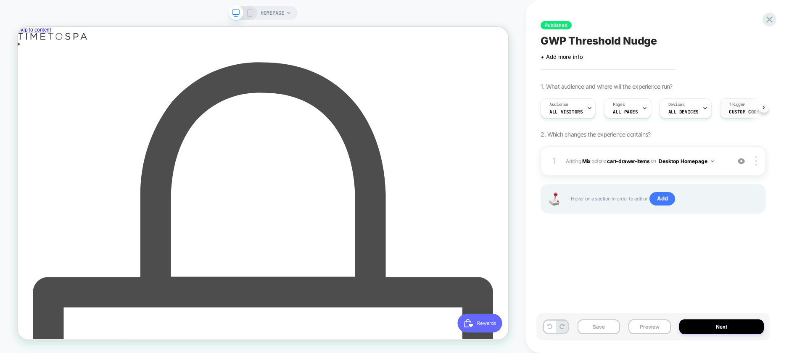
scroll to position [0, 0]
click at [735, 111] on span "Custom Code" at bounding box center [744, 112] width 30 height 6
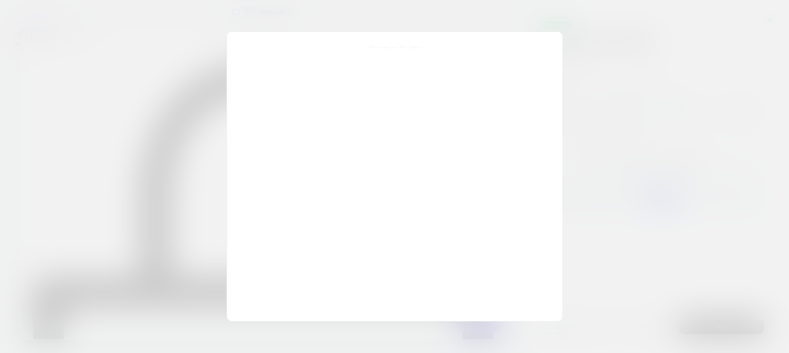
scroll to position [114, 0]
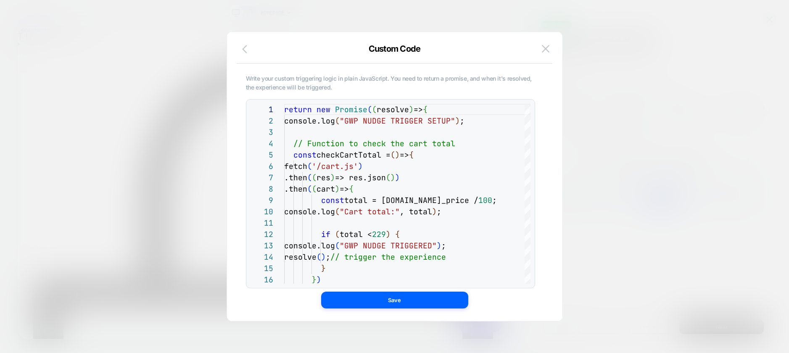
click at [248, 50] on icon "button" at bounding box center [247, 49] width 10 height 10
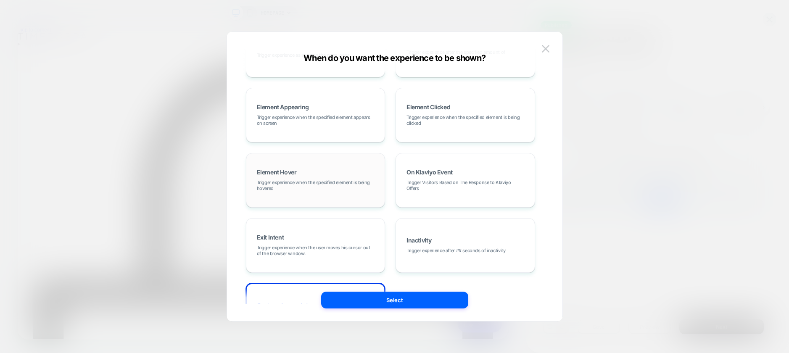
scroll to position [16, 0]
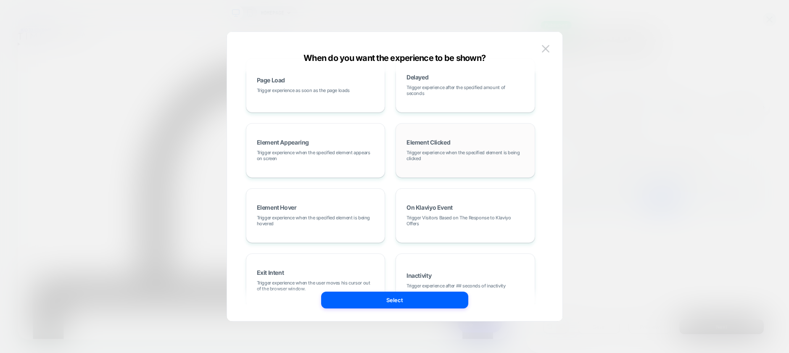
click at [430, 146] on div "Element Clicked Trigger experience when the specified element is being clicked" at bounding box center [465, 150] width 130 height 45
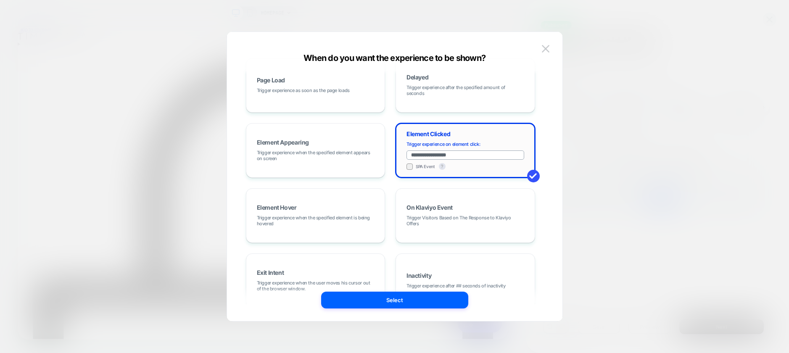
click at [436, 156] on input "**********" at bounding box center [466, 155] width 118 height 9
drag, startPoint x: 471, startPoint y: 154, endPoint x: 350, endPoint y: 151, distance: 121.1
click at [350, 151] on div "**********" at bounding box center [390, 215] width 289 height 315
paste input "**********"
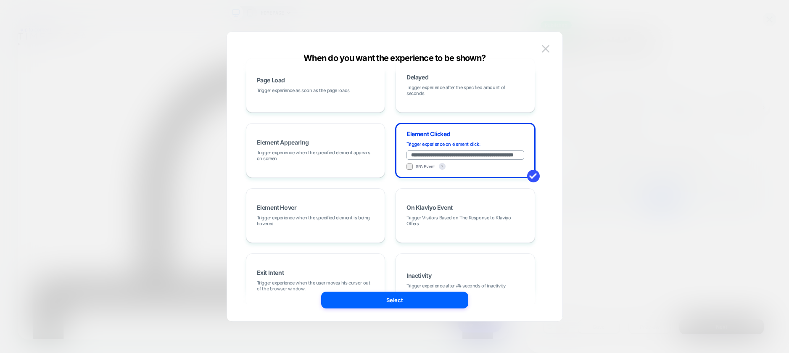
drag, startPoint x: 494, startPoint y: 154, endPoint x: 705, endPoint y: 209, distance: 218.1
click at [497, 155] on input "**********" at bounding box center [466, 155] width 118 height 9
click at [449, 155] on input "**********" at bounding box center [466, 155] width 118 height 9
type input "**********"
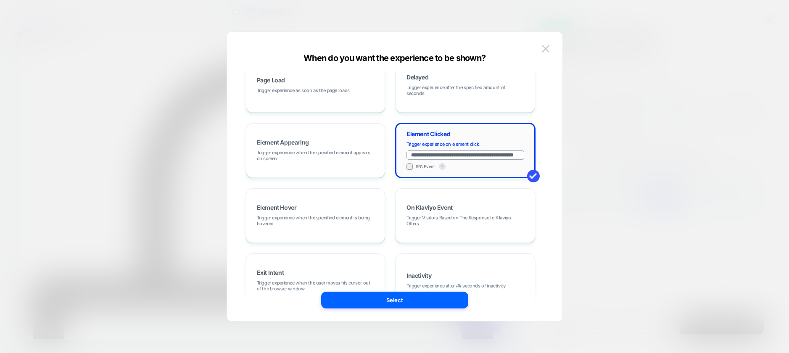
scroll to position [0, 0]
click at [404, 301] on button "Select" at bounding box center [394, 300] width 147 height 17
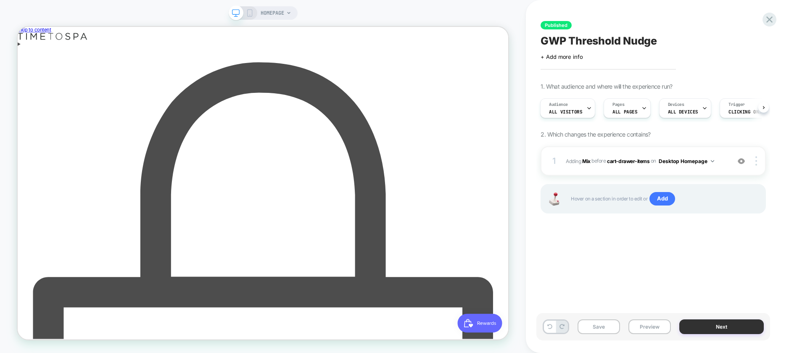
click at [745, 327] on button "Next" at bounding box center [721, 327] width 85 height 15
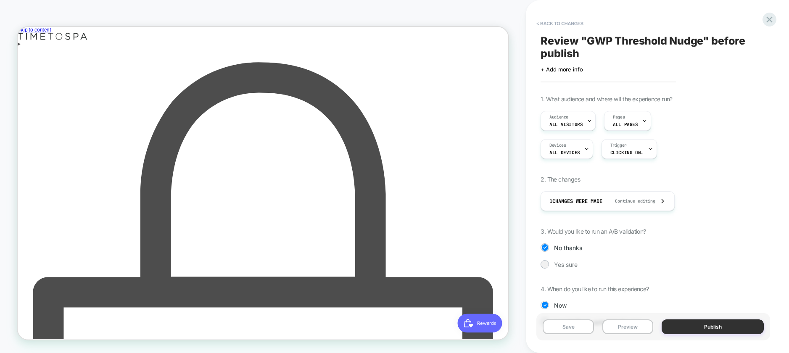
click at [722, 322] on button "Publish" at bounding box center [713, 327] width 102 height 15
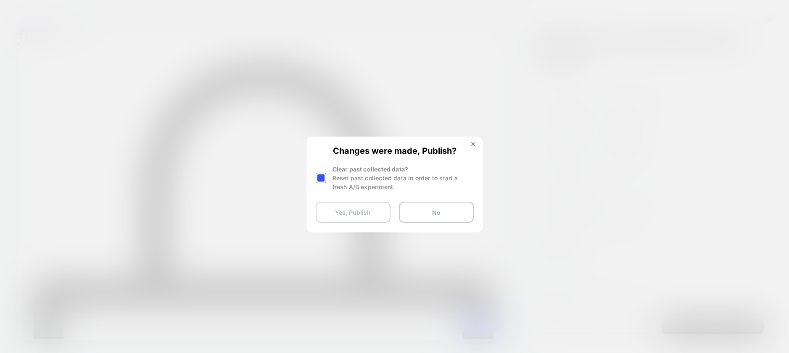
click at [355, 203] on button "Yes, Publish" at bounding box center [353, 212] width 75 height 21
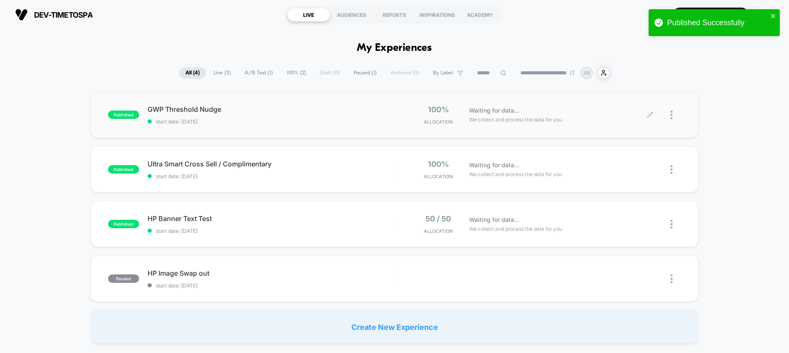
click at [647, 114] on icon at bounding box center [650, 115] width 6 height 6
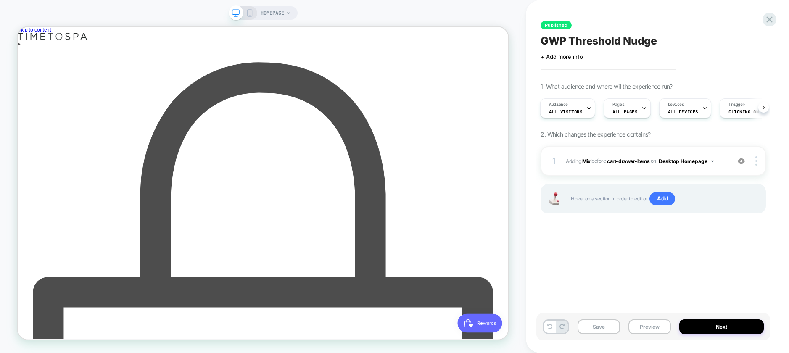
scroll to position [0, 3]
click at [744, 111] on span "Clicking on .header__icon.header__icon--cart.link.focus-inset" at bounding box center [743, 112] width 34 height 6
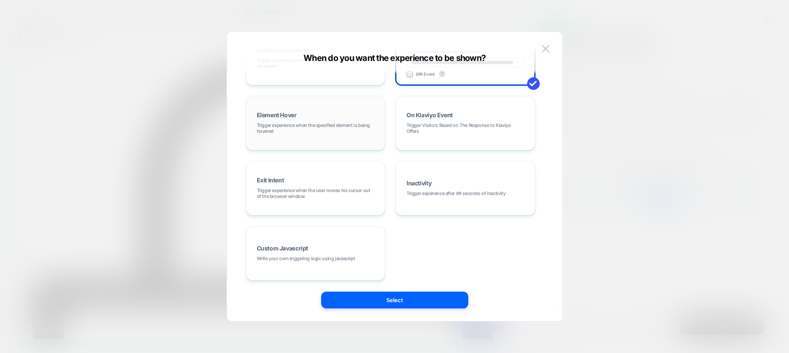
scroll to position [33, 0]
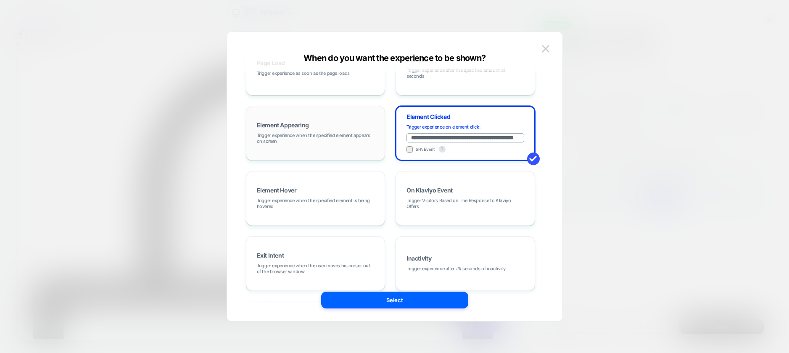
click at [314, 137] on span "Trigger experience when the specified element appears on screen" at bounding box center [316, 138] width 118 height 12
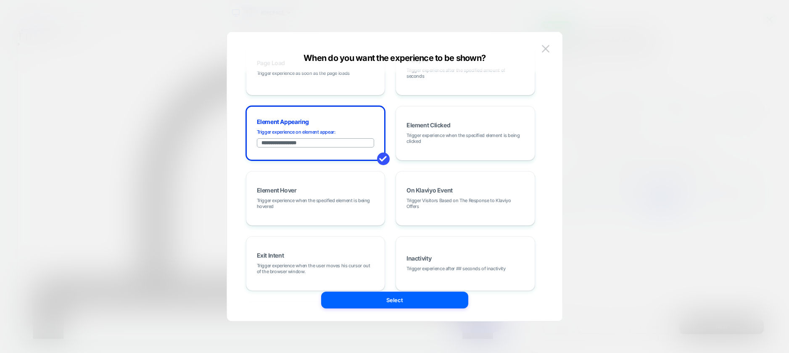
drag, startPoint x: 320, startPoint y: 140, endPoint x: 218, endPoint y: 140, distance: 101.7
click at [536, 122] on div "**********" at bounding box center [648, 108] width 225 height 28
paste input "**********"
type input "**********"
click at [366, 296] on button "Select" at bounding box center [394, 300] width 147 height 17
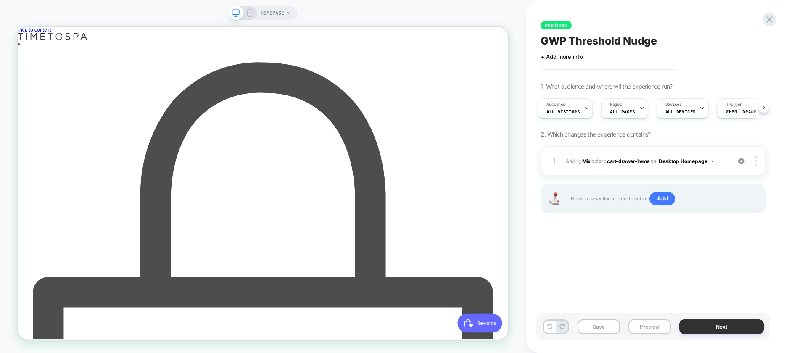
click at [715, 327] on button "Next" at bounding box center [721, 327] width 85 height 15
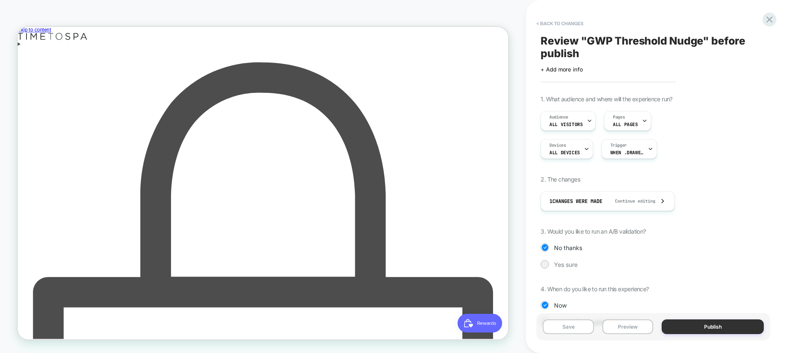
click at [711, 327] on button "Publish" at bounding box center [713, 327] width 102 height 15
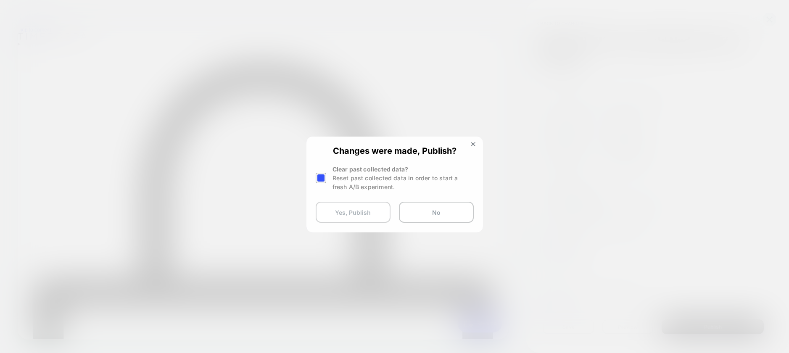
click at [362, 213] on button "Yes, Publish" at bounding box center [353, 212] width 75 height 21
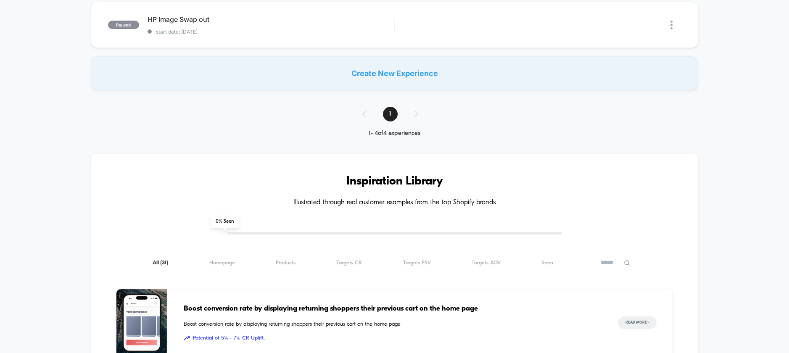
scroll to position [254, 0]
click at [363, 264] on div "All ( 31 ) Homepage ( 31 ) Products ( 31 ) Targets CR ( 31 ) Targets PSV ( 31 )…" at bounding box center [394, 262] width 557 height 10
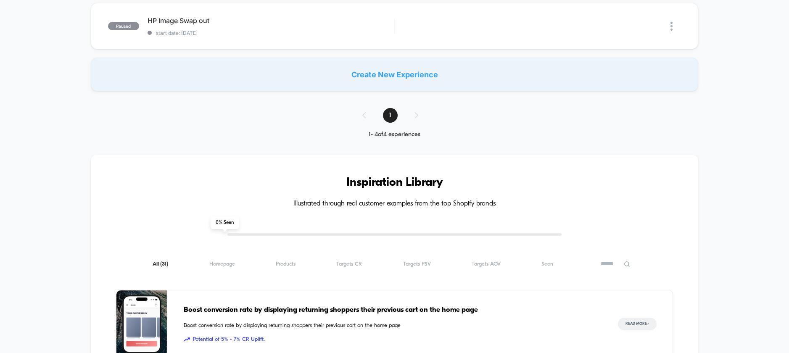
click at [506, 263] on div "All ( 31 ) Homepage ( 31 ) Products ( 31 ) Targets CR ( 31 ) Targets PSV ( 31 )…" at bounding box center [394, 264] width 557 height 10
click at [492, 264] on span "Targets AOV ( 31 )" at bounding box center [486, 264] width 29 height 6
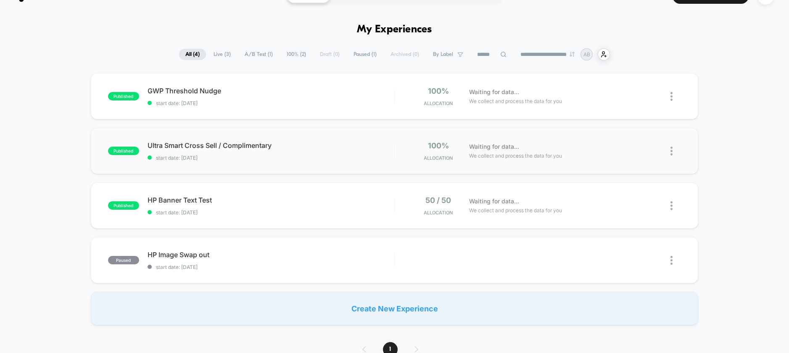
scroll to position [0, 0]
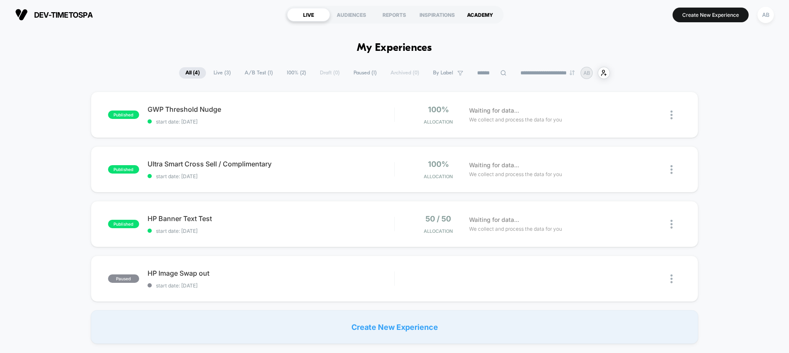
click at [481, 18] on div "ACADEMY" at bounding box center [480, 14] width 43 height 13
click at [666, 116] on div at bounding box center [665, 115] width 31 height 20
click at [673, 117] on div at bounding box center [676, 115] width 11 height 20
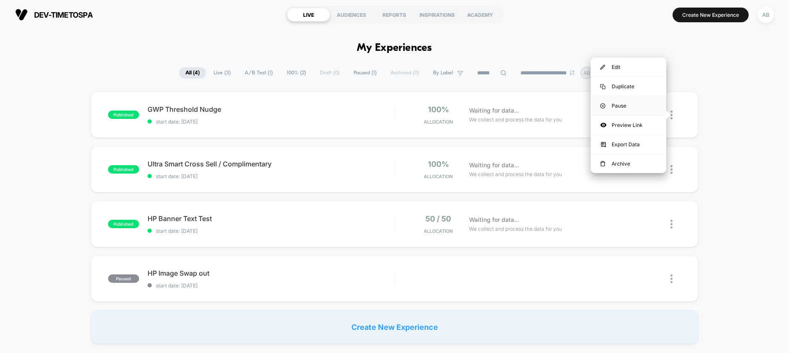
click at [624, 106] on div "Pause" at bounding box center [629, 105] width 76 height 19
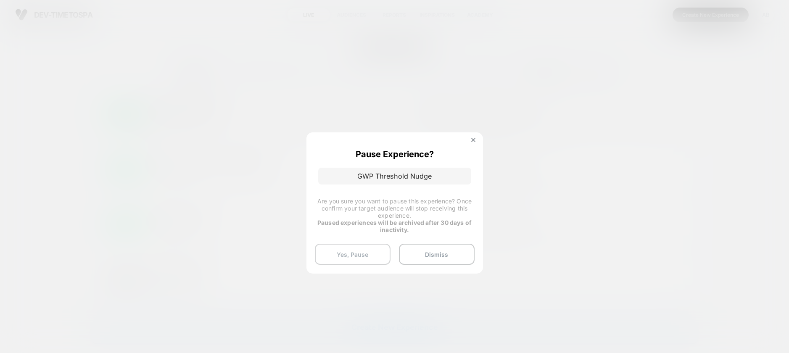
click at [367, 252] on button "Yes, Pause" at bounding box center [353, 254] width 76 height 21
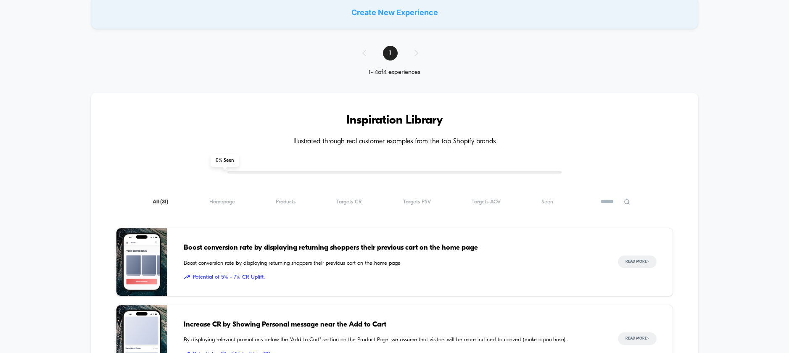
scroll to position [539, 0]
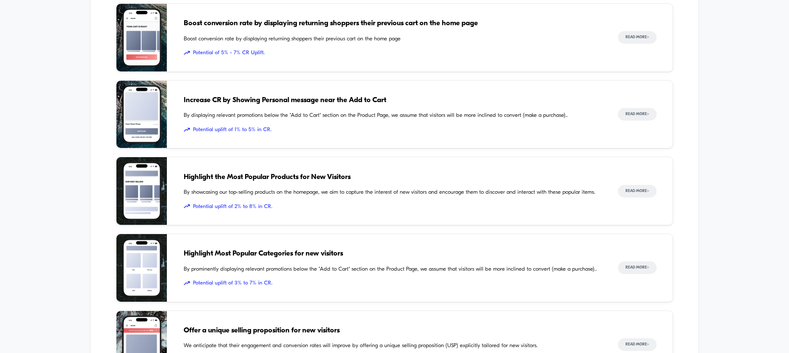
click at [322, 182] on span "Highlight the Most Popular Products for New Visitors" at bounding box center [392, 177] width 417 height 11
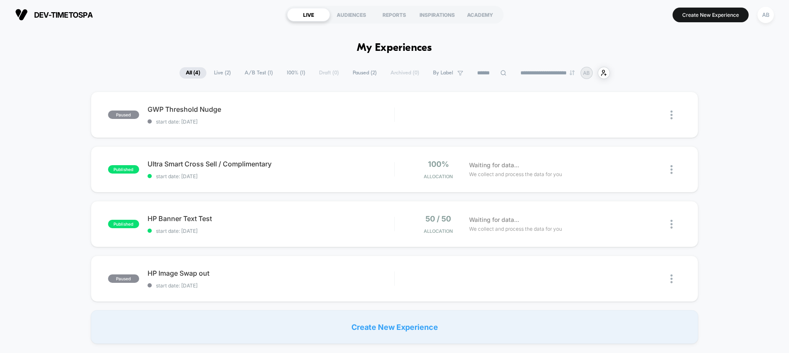
click at [383, 325] on div "Create New Experience" at bounding box center [394, 327] width 607 height 34
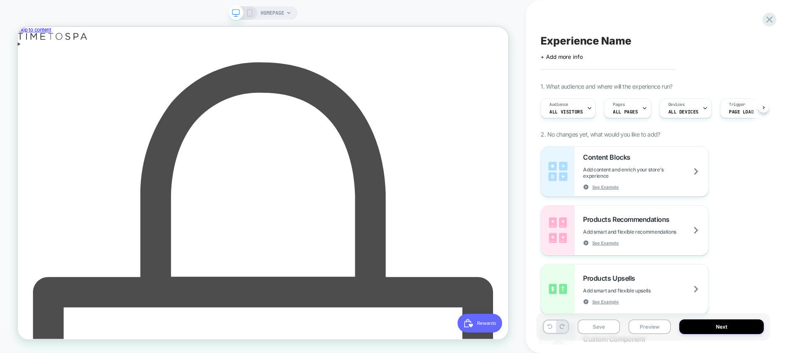
scroll to position [0, 0]
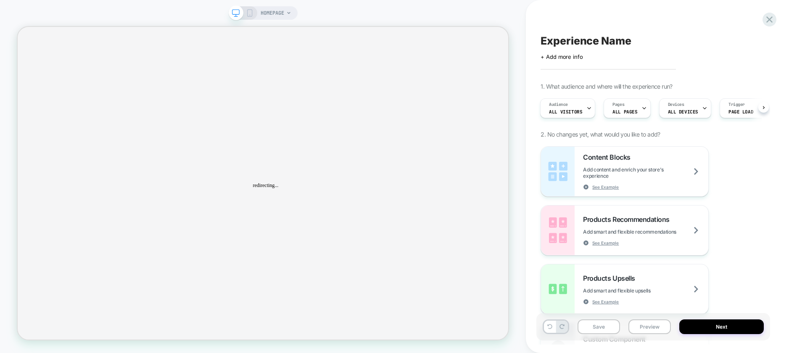
scroll to position [0, 0]
click at [252, 14] on icon at bounding box center [250, 13] width 8 height 8
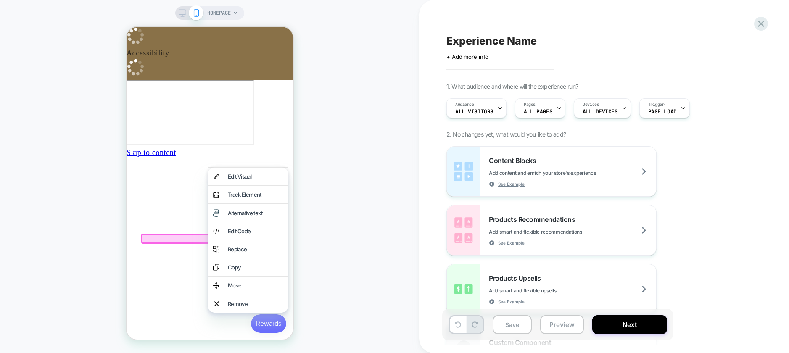
scroll to position [0, 122]
click at [359, 178] on div "HOMEPAGE" at bounding box center [209, 176] width 419 height 336
click at [392, 94] on div "HOMEPAGE" at bounding box center [209, 176] width 419 height 336
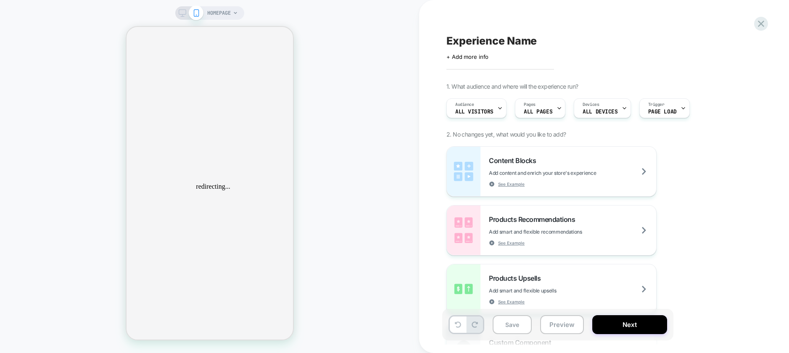
scroll to position [0, 0]
click at [765, 23] on icon at bounding box center [760, 23] width 11 height 11
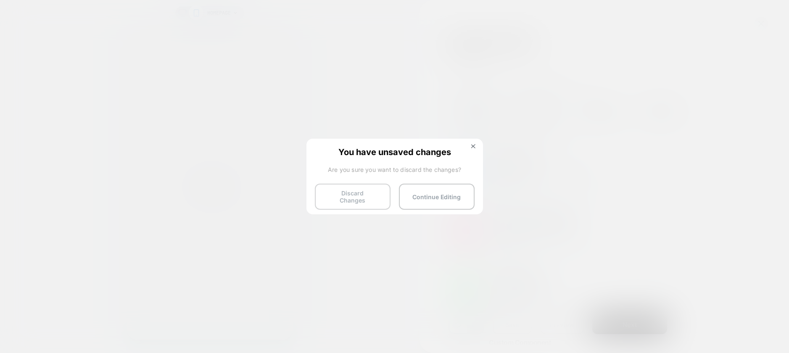
click at [353, 195] on button "Discard Changes" at bounding box center [353, 197] width 76 height 26
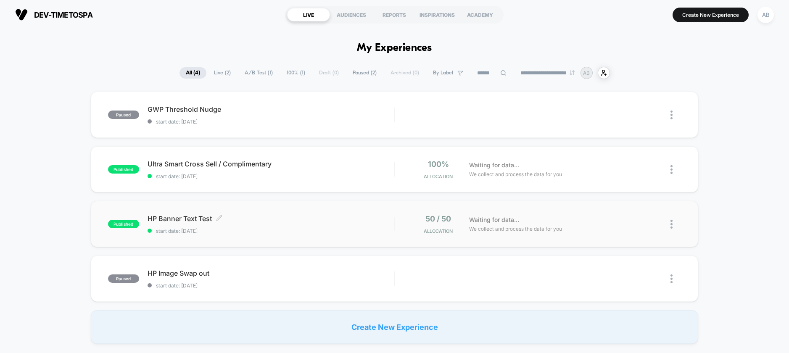
click at [282, 216] on span "HP Banner Text Test Click to edit experience details" at bounding box center [271, 218] width 247 height 8
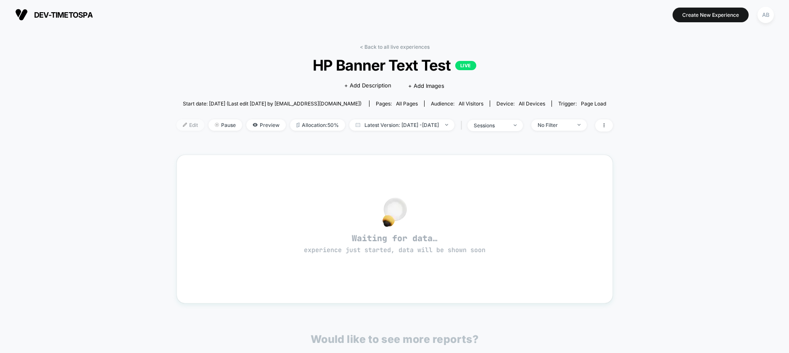
click at [185, 121] on span "Edit" at bounding box center [191, 124] width 28 height 11
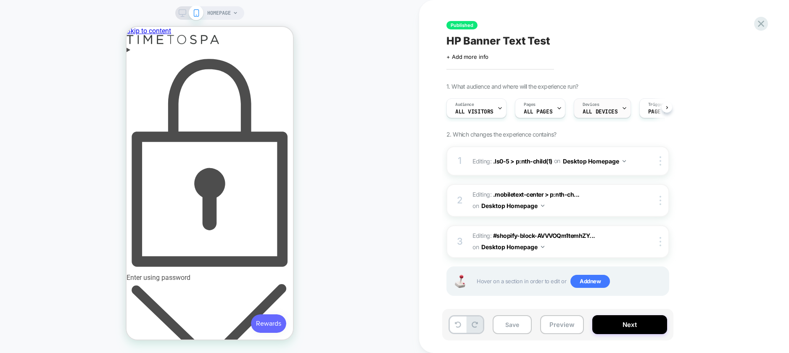
scroll to position [0, 0]
click at [615, 108] on div "Devices ALL DEVICES" at bounding box center [600, 108] width 52 height 19
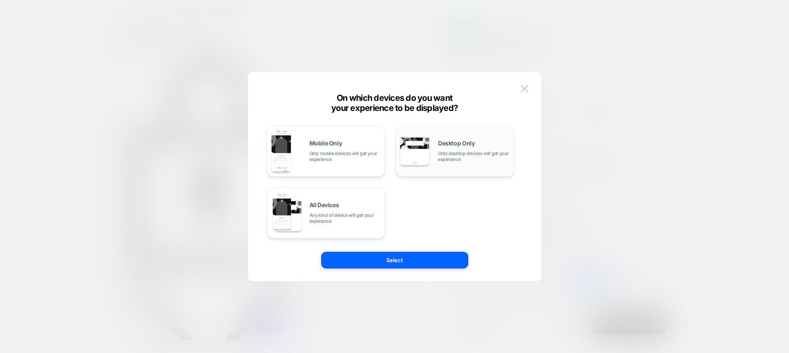
click at [438, 151] on span "Only desktop devices will get your experience" at bounding box center [473, 157] width 71 height 12
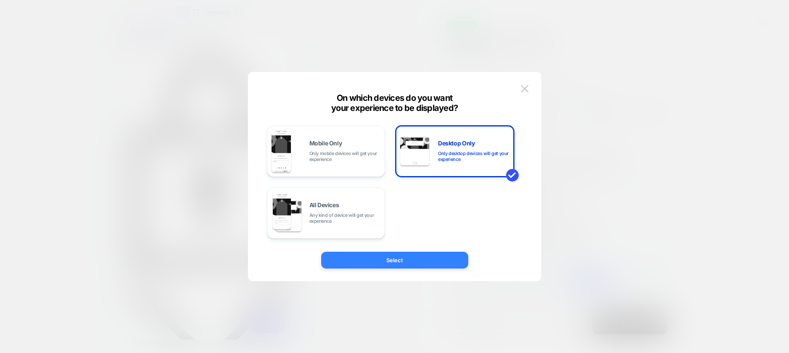
click at [401, 264] on button "Select" at bounding box center [394, 260] width 147 height 17
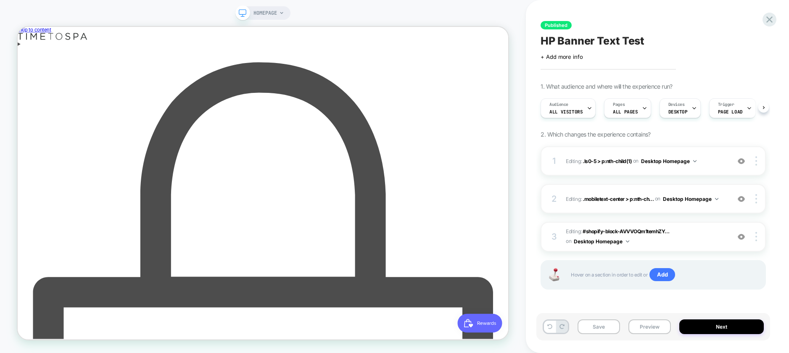
scroll to position [0, 0]
click at [700, 328] on button "Next" at bounding box center [721, 327] width 85 height 15
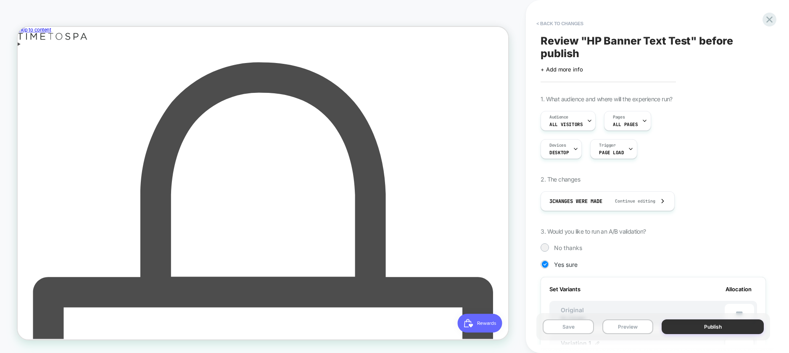
click at [692, 326] on button "Publish" at bounding box center [713, 327] width 102 height 15
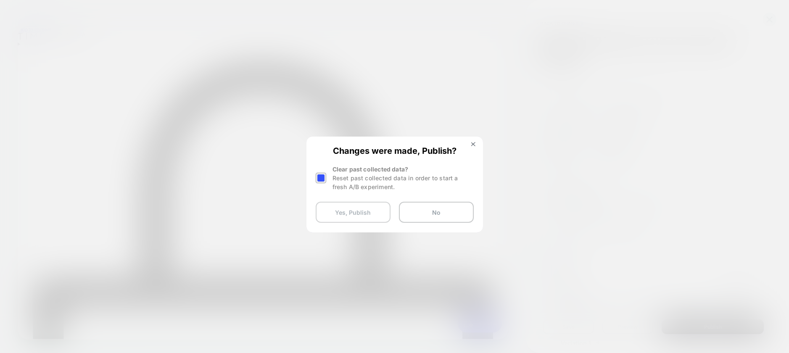
click at [355, 214] on button "Yes, Publish" at bounding box center [353, 212] width 75 height 21
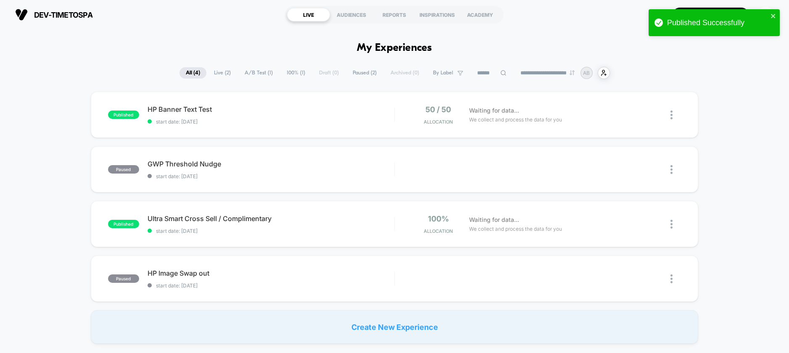
click at [399, 324] on div "Create New Experience" at bounding box center [394, 327] width 607 height 34
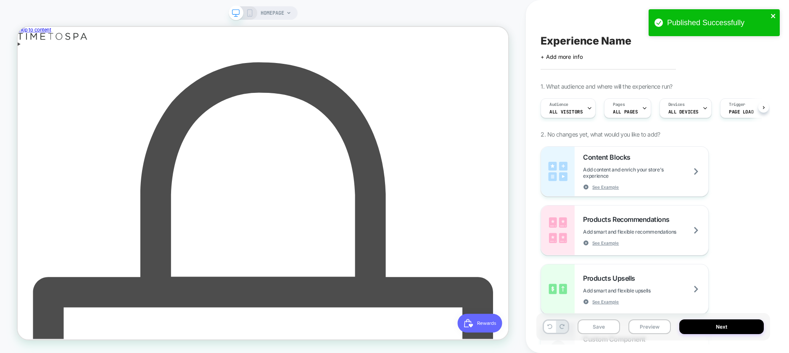
click at [771, 18] on icon "close" at bounding box center [773, 16] width 4 height 4
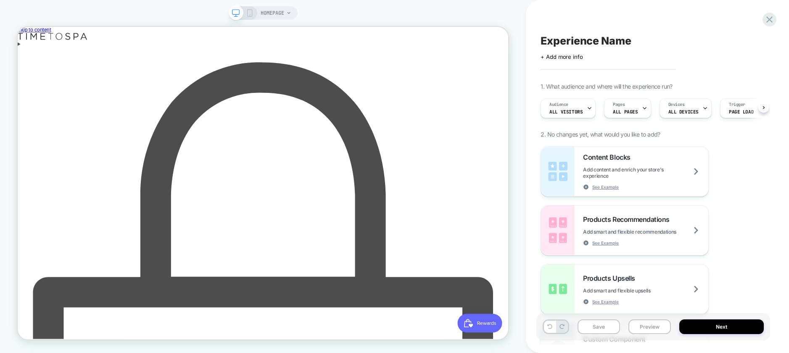
scroll to position [0, 0]
click at [766, 19] on icon at bounding box center [769, 19] width 11 height 11
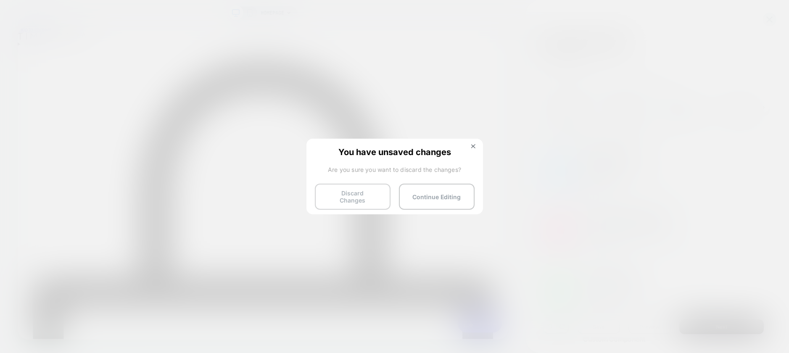
click at [367, 192] on button "Discard Changes" at bounding box center [353, 197] width 76 height 26
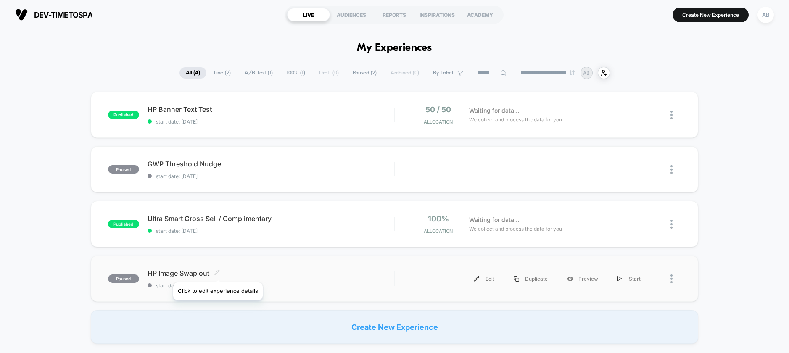
click at [217, 272] on icon at bounding box center [217, 272] width 6 height 6
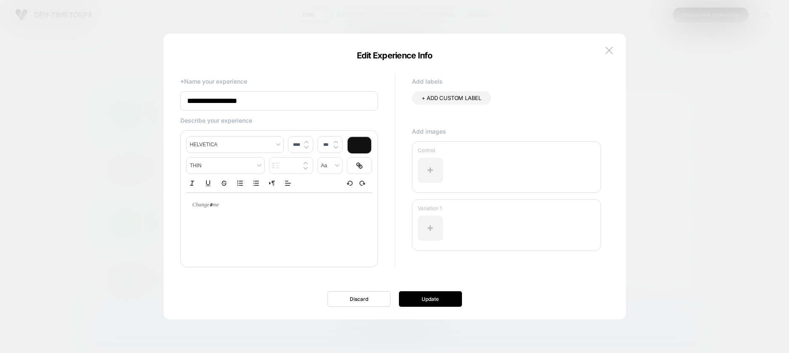
click at [282, 100] on input "**********" at bounding box center [279, 100] width 198 height 19
type input "**********"
click at [439, 303] on button "Update" at bounding box center [430, 299] width 63 height 16
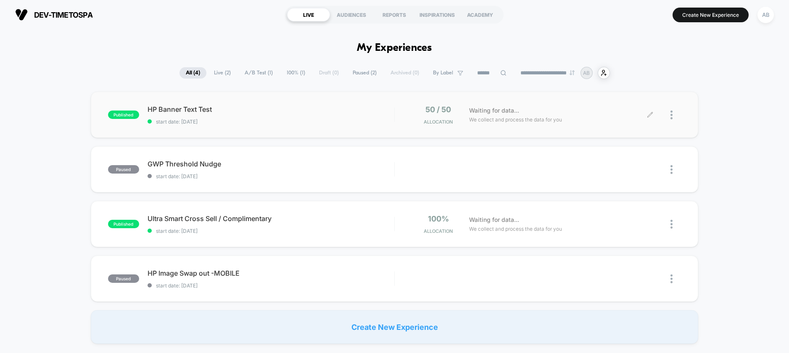
click at [649, 114] on icon at bounding box center [650, 115] width 6 height 6
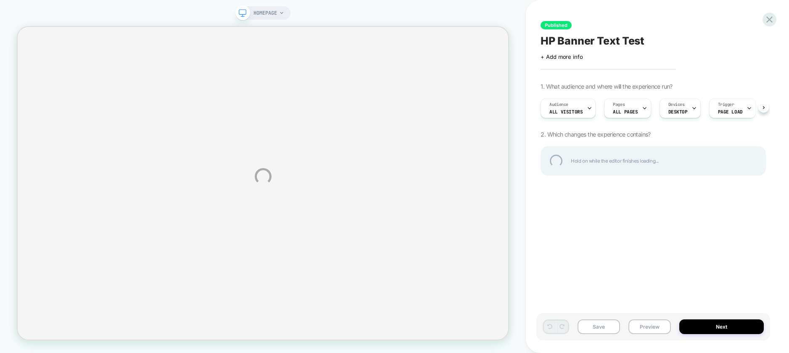
click at [629, 33] on div "HOMEPAGE Published HP Banner Text Test Click to edit experience details + Add m…" at bounding box center [394, 176] width 789 height 353
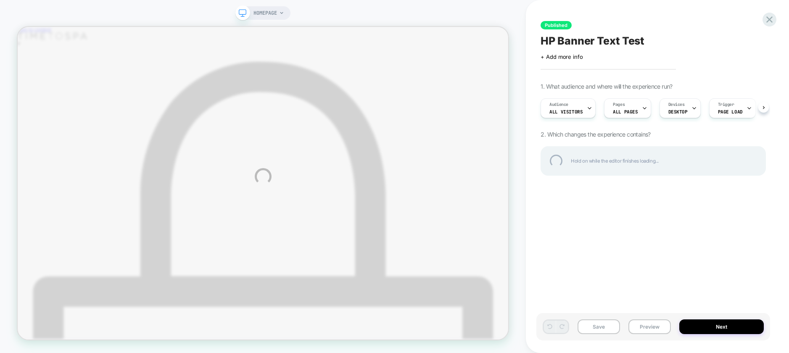
click at [627, 39] on div "HP Banner Text Test" at bounding box center [653, 40] width 225 height 13
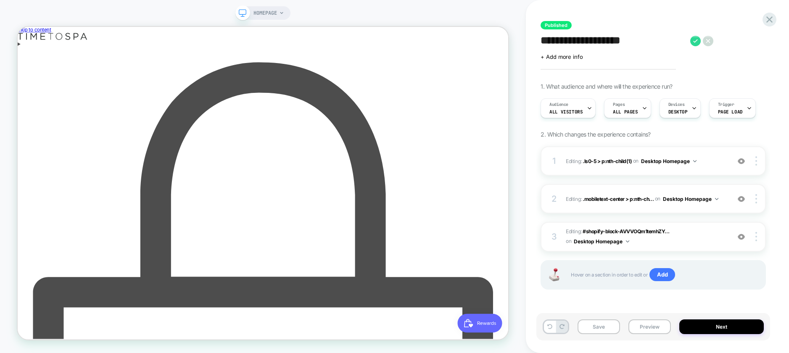
scroll to position [0, 0]
click at [647, 45] on textarea "**********" at bounding box center [613, 40] width 145 height 13
type textarea "**********"
click at [746, 39] on icon at bounding box center [748, 41] width 11 height 11
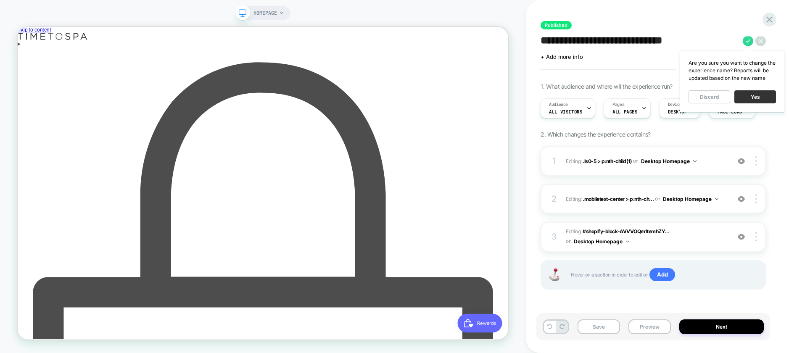
click at [751, 96] on button "Yes" at bounding box center [755, 96] width 42 height 13
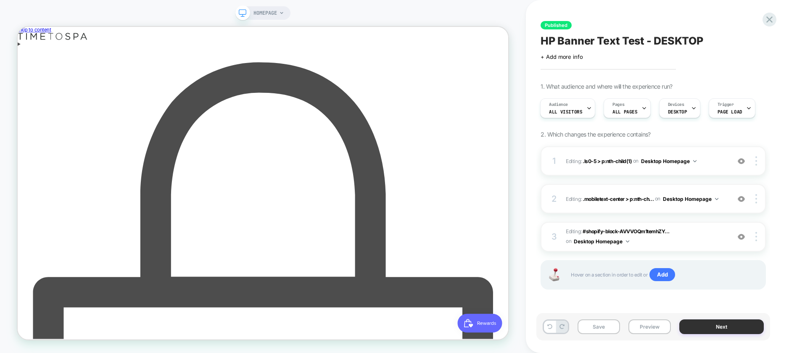
click at [722, 325] on button "Next" at bounding box center [721, 327] width 85 height 15
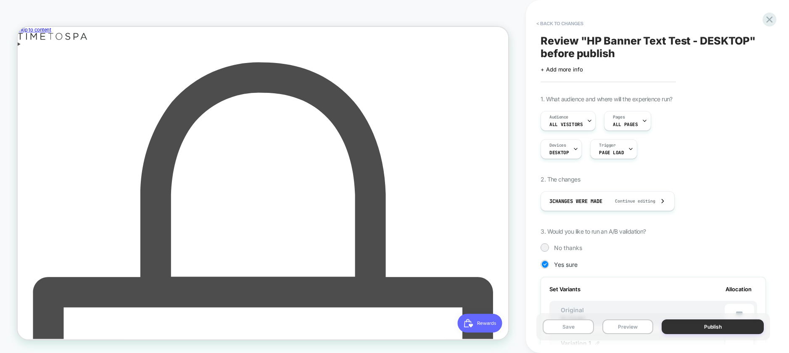
click at [708, 327] on button "Publish" at bounding box center [713, 327] width 102 height 15
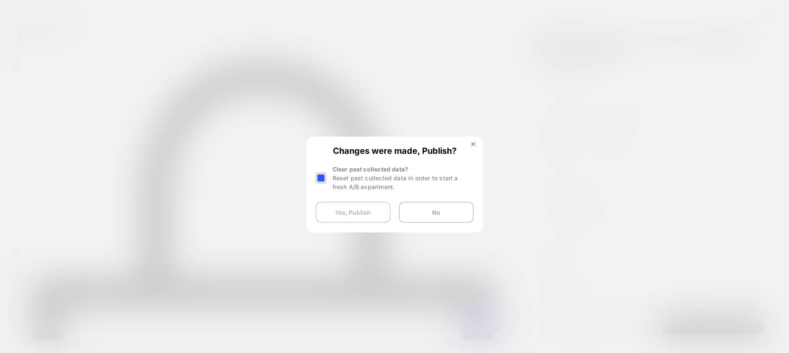
click at [364, 214] on button "Yes, Publish" at bounding box center [353, 212] width 75 height 21
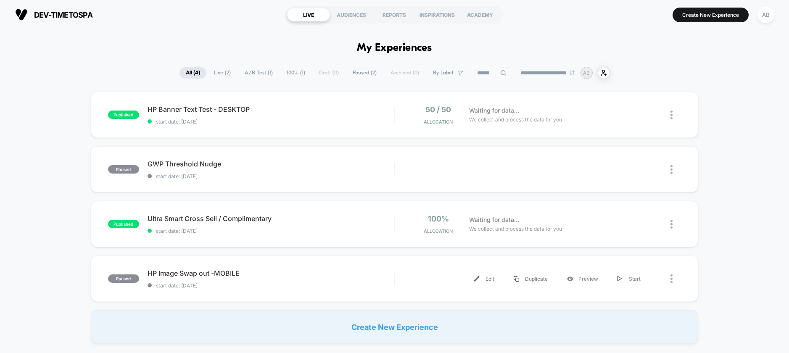
click at [487, 277] on div "Edit" at bounding box center [485, 278] width 40 height 19
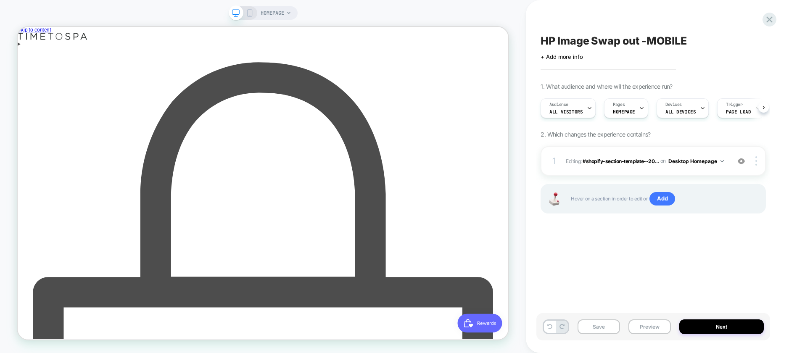
scroll to position [0, 0]
drag, startPoint x: 430, startPoint y: 241, endPoint x: 562, endPoint y: 241, distance: 131.2
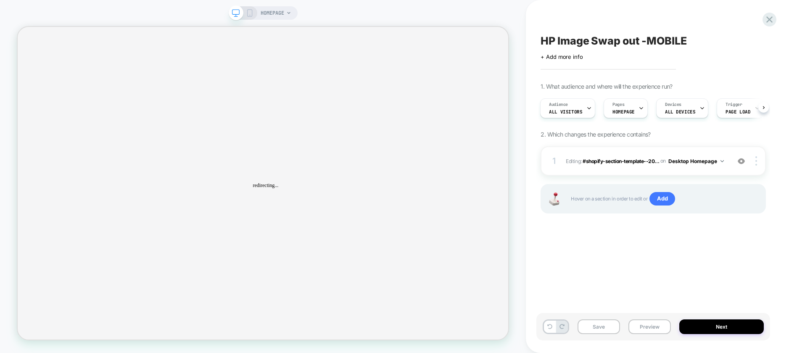
scroll to position [0, 0]
click at [248, 11] on icon at bounding box center [250, 13] width 8 height 8
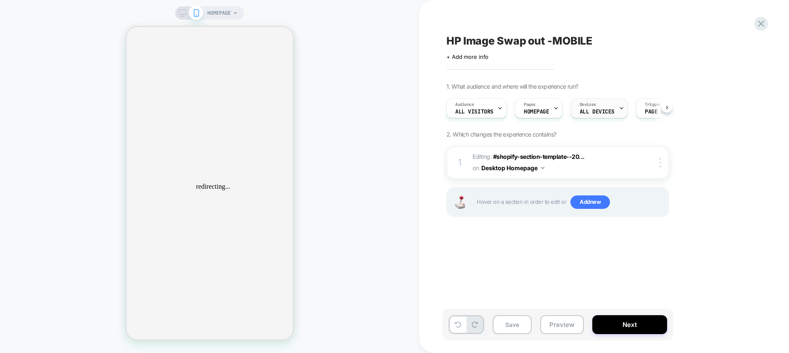
click at [605, 106] on div "Devices ALL DEVICES" at bounding box center [597, 108] width 52 height 19
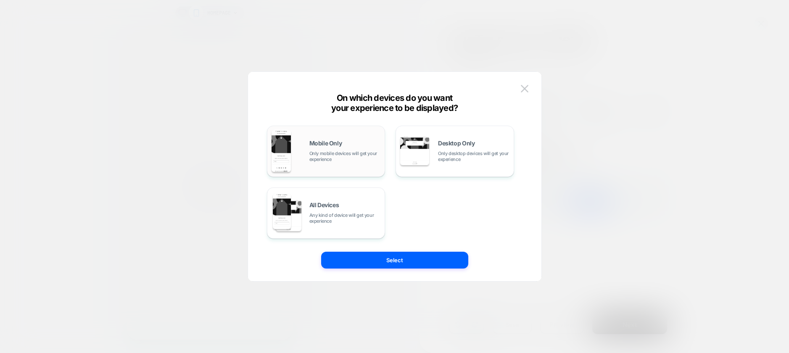
scroll to position [0, 0]
click at [336, 154] on span "Only mobile devices will get your experience" at bounding box center [344, 157] width 71 height 12
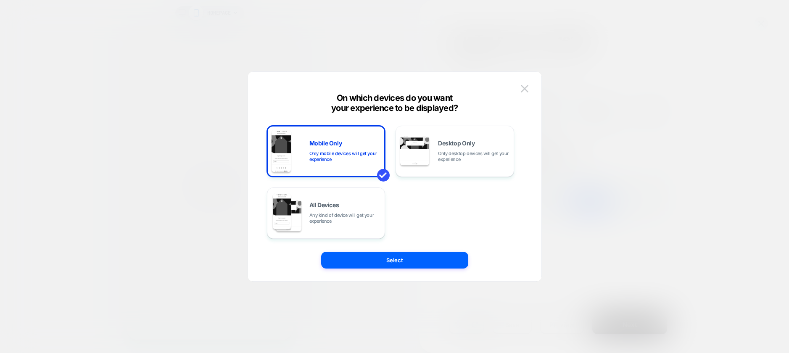
drag, startPoint x: 389, startPoint y: 257, endPoint x: 409, endPoint y: 265, distance: 21.7
click at [390, 257] on button "Select" at bounding box center [394, 260] width 147 height 17
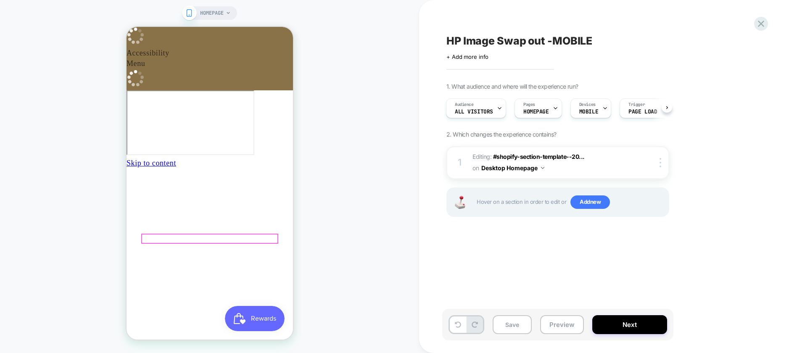
scroll to position [0, 122]
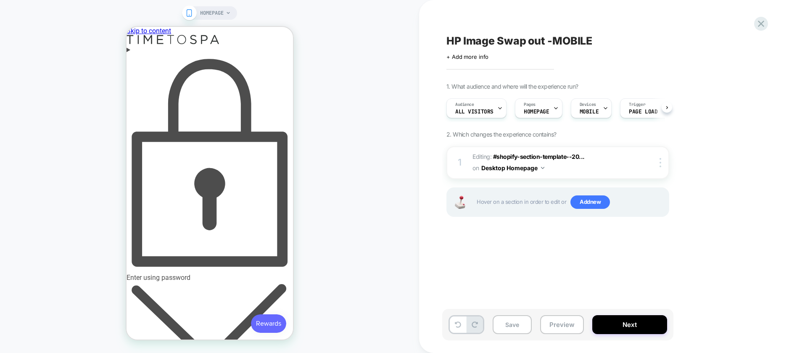
scroll to position [0, 0]
click at [217, 50] on div "Enter using password Enter store using password: Your password Enter Are you th…" at bounding box center [209, 238] width 166 height 406
click at [213, 55] on div "Enter using password" at bounding box center [209, 168] width 166 height 228
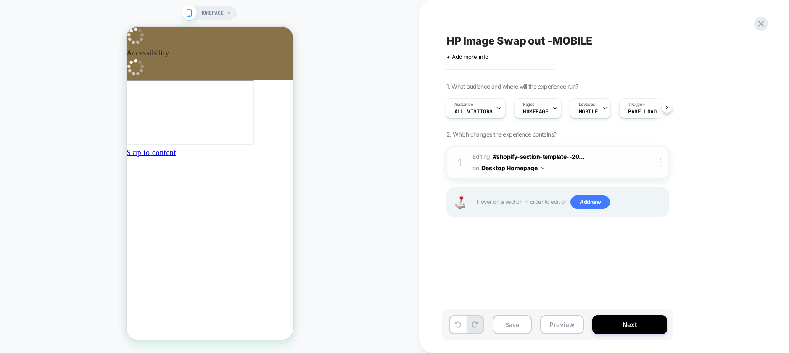
scroll to position [0, 0]
click at [761, 25] on icon at bounding box center [761, 24] width 6 height 6
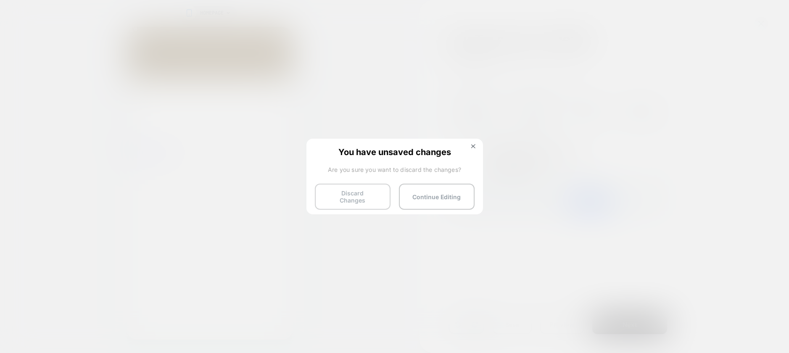
click at [352, 185] on button "Discard Changes" at bounding box center [353, 197] width 76 height 26
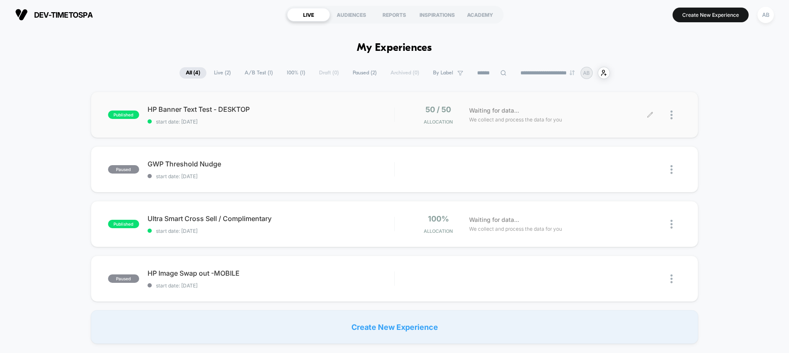
click at [650, 115] on icon at bounding box center [650, 115] width 6 height 6
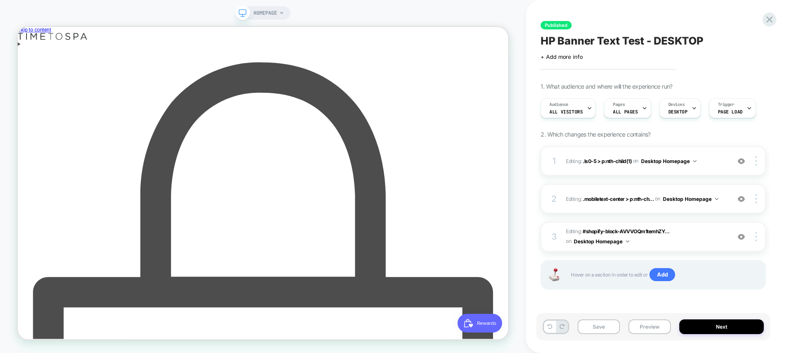
scroll to position [0, 0]
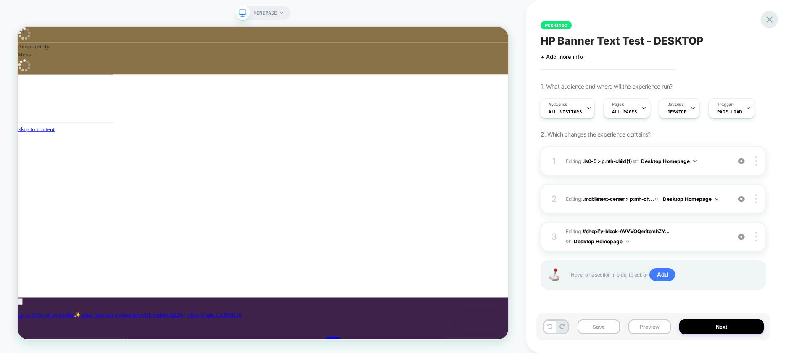
scroll to position [0, 0]
click at [769, 18] on icon at bounding box center [769, 19] width 11 height 11
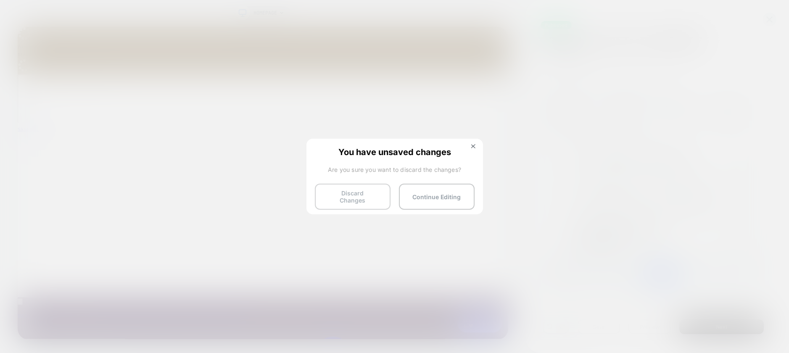
click at [362, 199] on button "Discard Changes" at bounding box center [353, 197] width 76 height 26
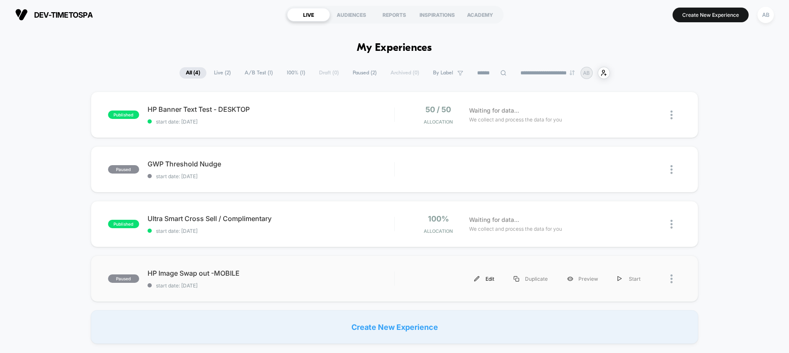
click at [484, 276] on div "Edit" at bounding box center [485, 278] width 40 height 19
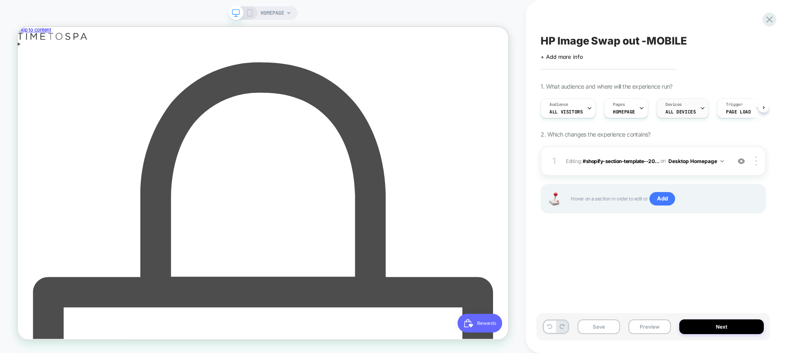
scroll to position [0, 0]
click at [680, 105] on div "Devices ALL DEVICES" at bounding box center [680, 108] width 47 height 19
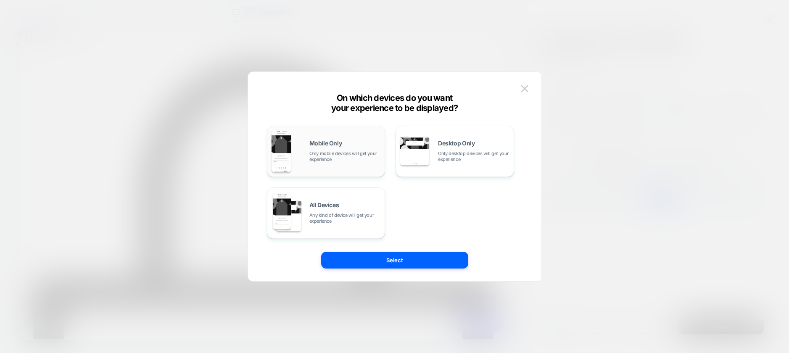
click at [314, 166] on div "Mobile Only Only mobile devices will get your experience" at bounding box center [326, 151] width 109 height 43
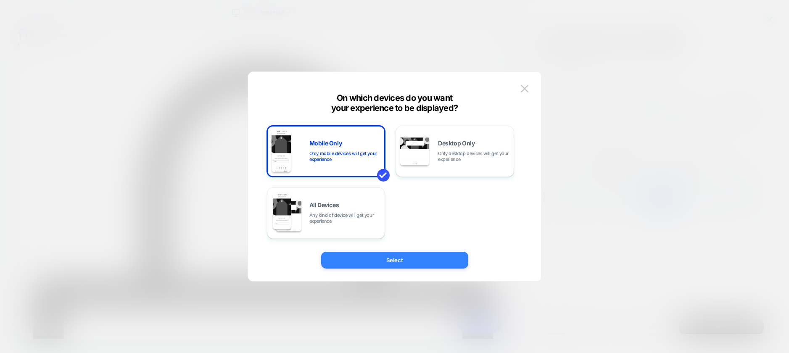
drag, startPoint x: 393, startPoint y: 256, endPoint x: 394, endPoint y: 250, distance: 6.3
click at [393, 256] on button "Select" at bounding box center [394, 260] width 147 height 17
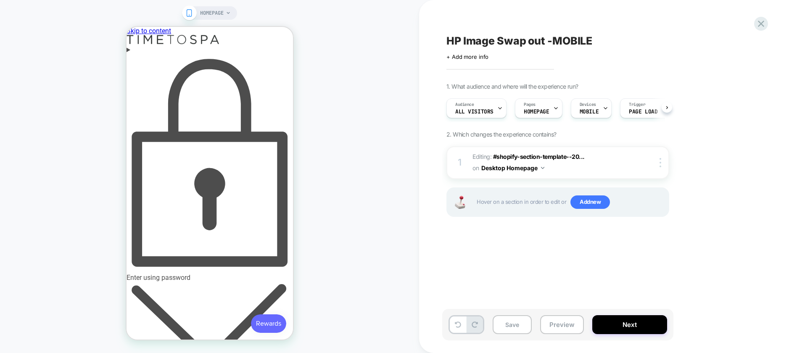
scroll to position [0, 0]
click at [227, 56] on div "Enter using password" at bounding box center [209, 168] width 166 height 228
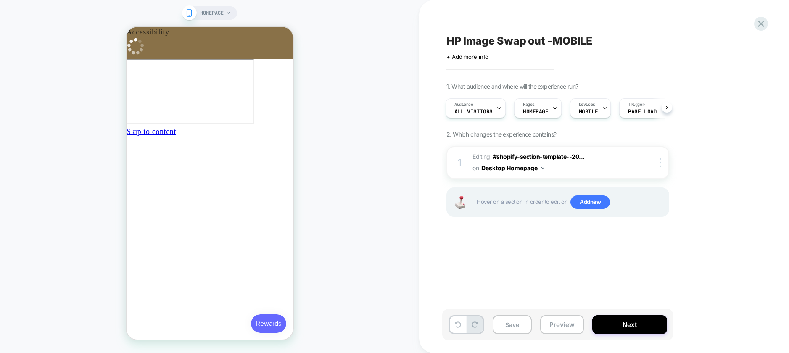
scroll to position [0, 122]
drag, startPoint x: 764, startPoint y: 32, endPoint x: 762, endPoint y: 27, distance: 5.6
click at [765, 32] on div "HP Image Swap out -MOBILE Click to edit experience details + Add more info 1. W…" at bounding box center [604, 176] width 370 height 353
click at [762, 20] on icon at bounding box center [760, 23] width 11 height 11
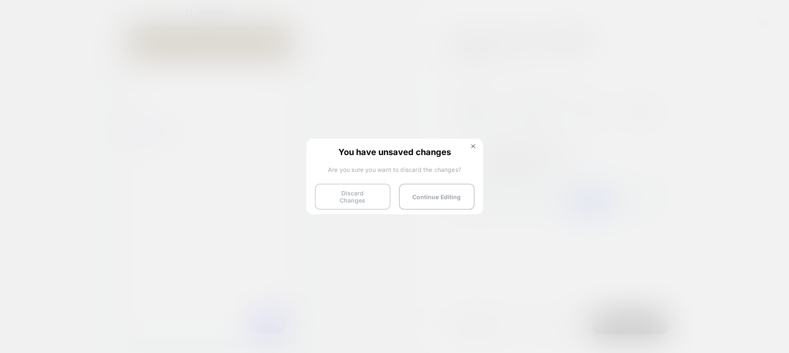
click at [358, 198] on button "Discard Changes" at bounding box center [353, 197] width 76 height 26
